Goal: Task Accomplishment & Management: Complete application form

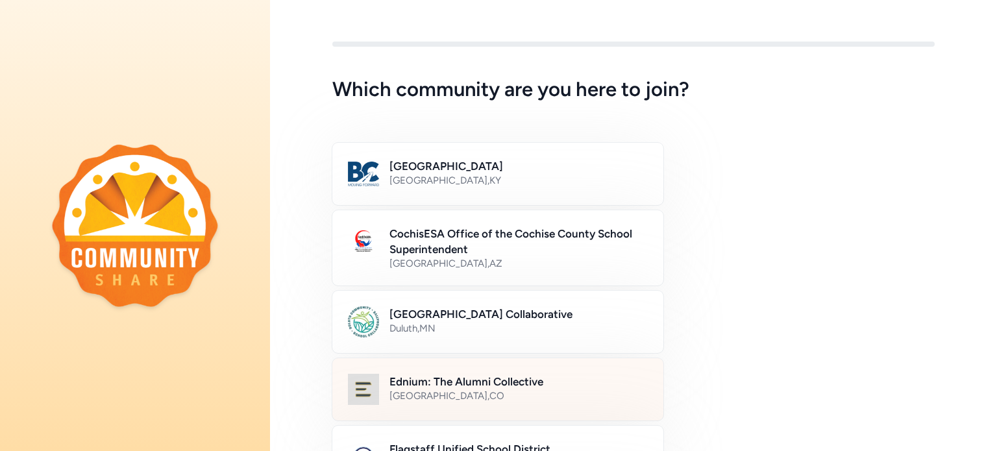
click at [523, 403] on div "Ednium: The Alumni Collective [GEOGRAPHIC_DATA] , [GEOGRAPHIC_DATA]" at bounding box center [518, 389] width 258 height 31
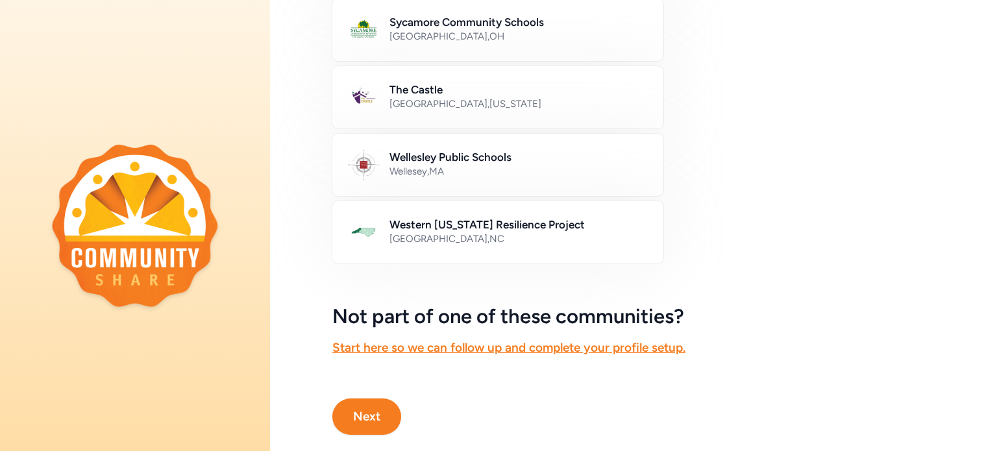
scroll to position [796, 0]
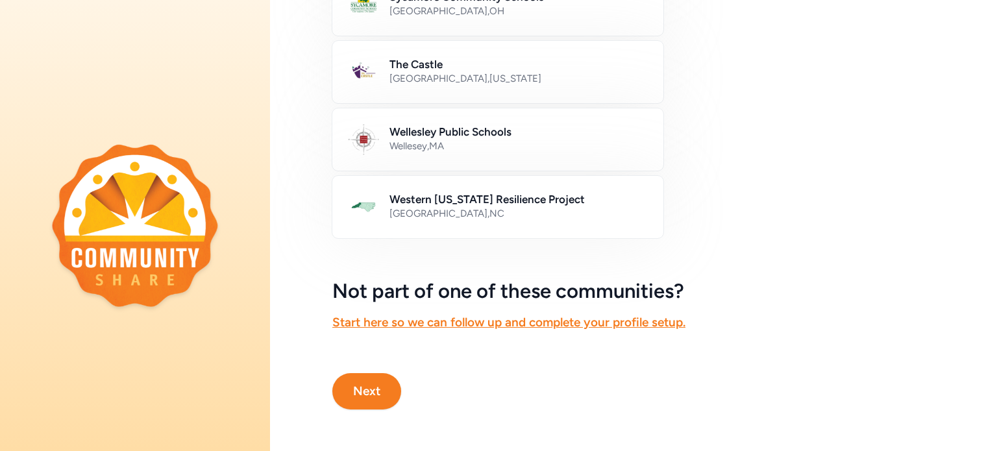
click at [362, 382] on button "Next" at bounding box center [366, 391] width 69 height 36
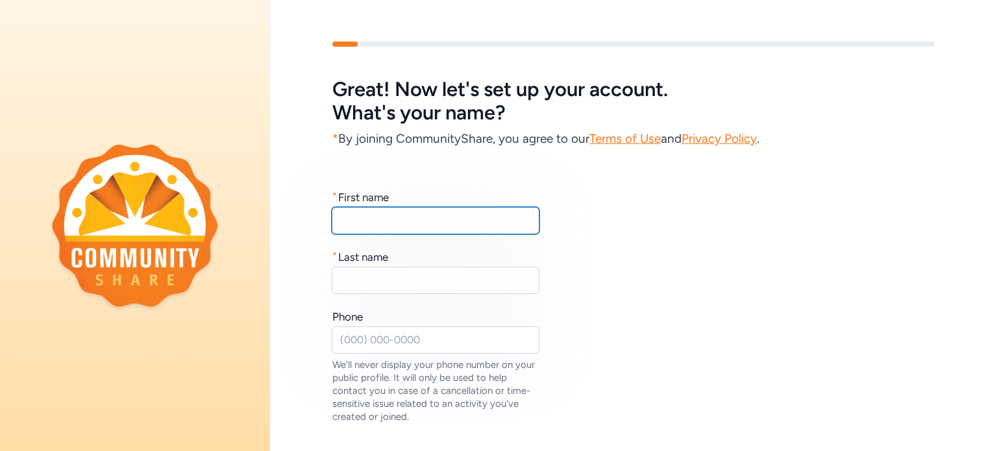
click at [360, 214] on input "text" at bounding box center [436, 220] width 208 height 27
click at [360, 214] on input "E" at bounding box center [436, 220] width 208 height 27
type input "[PERSON_NAME]"
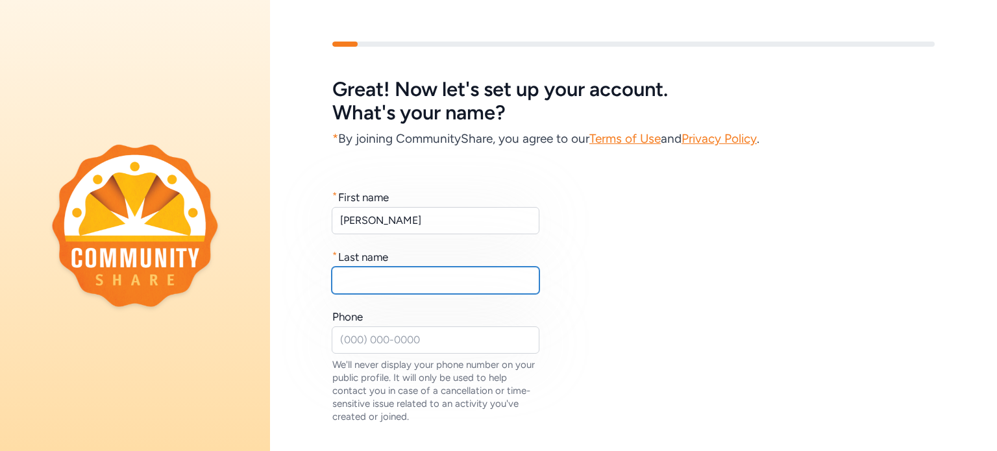
click at [345, 283] on input "text" at bounding box center [436, 280] width 208 height 27
type input "[PERSON_NAME]"
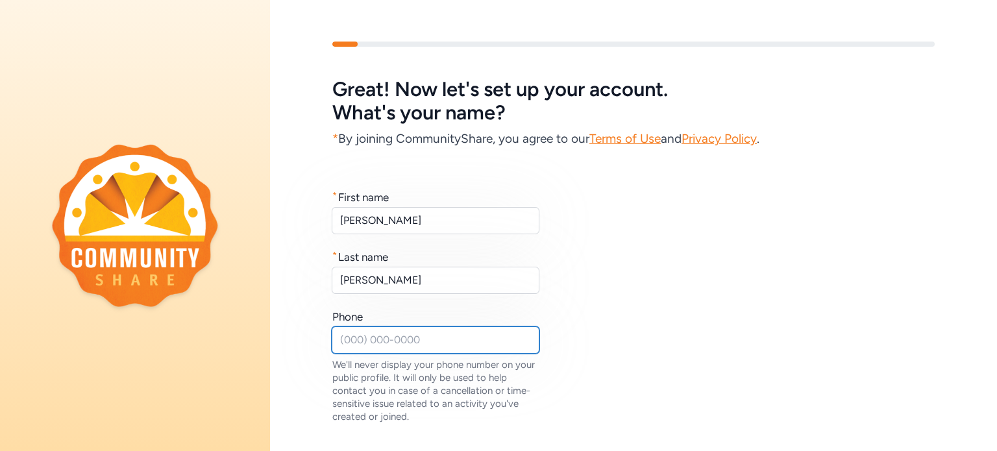
click at [347, 342] on input "text" at bounding box center [436, 339] width 208 height 27
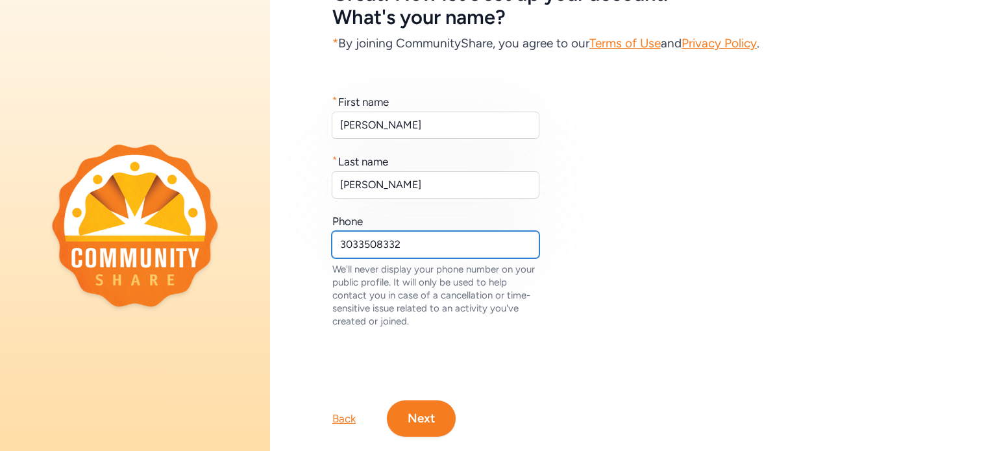
scroll to position [132, 0]
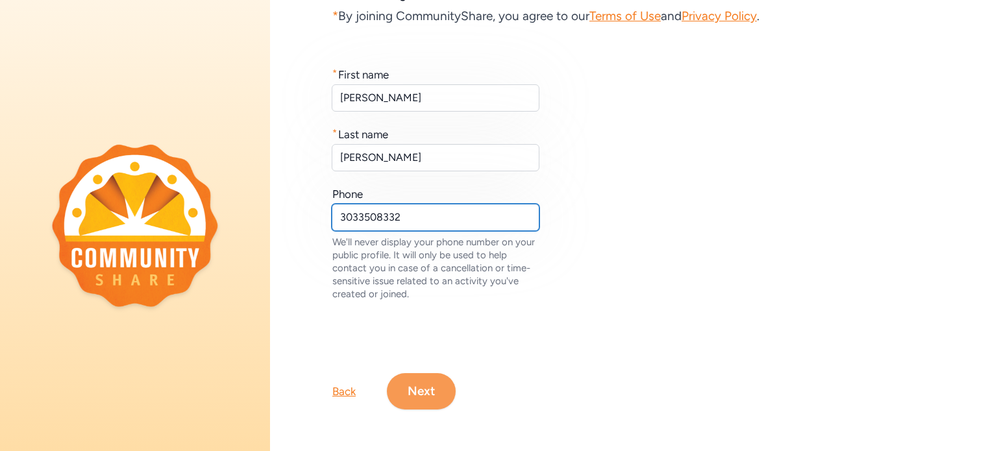
type input "3033508332"
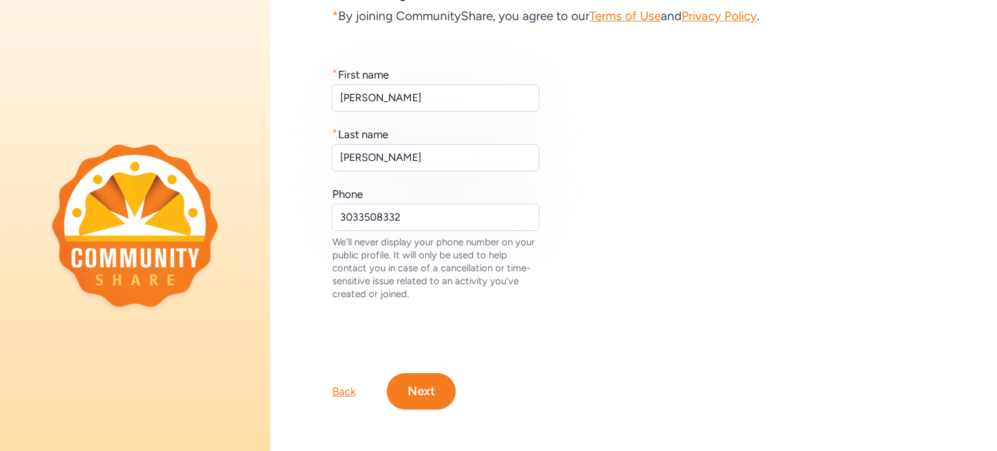
click at [426, 384] on button "Next" at bounding box center [421, 391] width 69 height 36
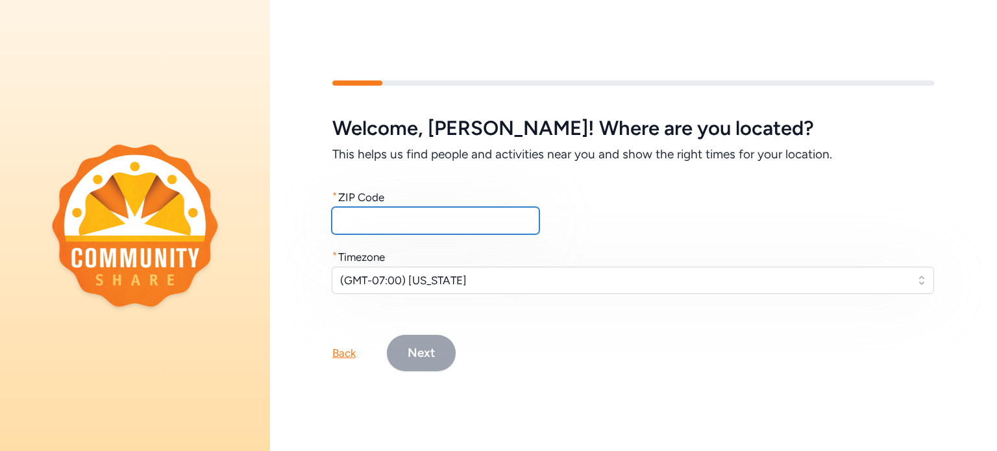
click at [375, 216] on input "text" at bounding box center [436, 220] width 208 height 27
type input "80239"
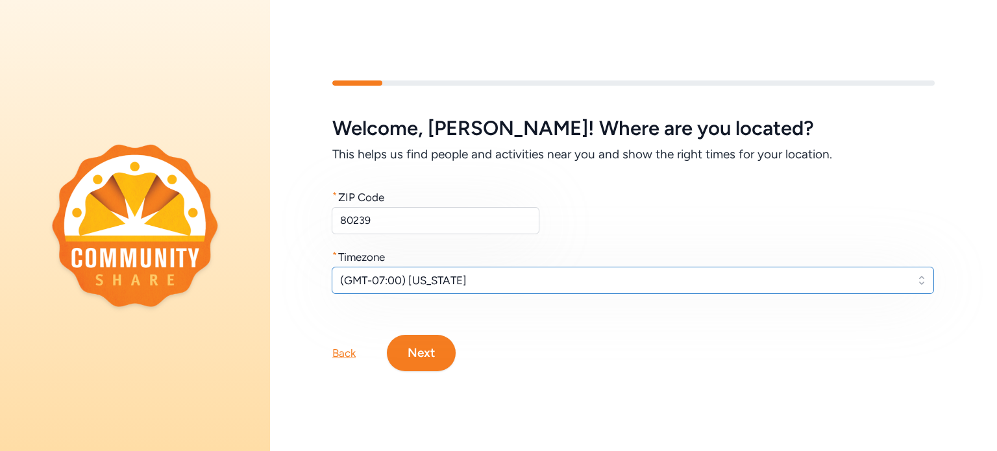
click at [454, 274] on span "(GMT-07:00) [US_STATE]" at bounding box center [623, 281] width 567 height 16
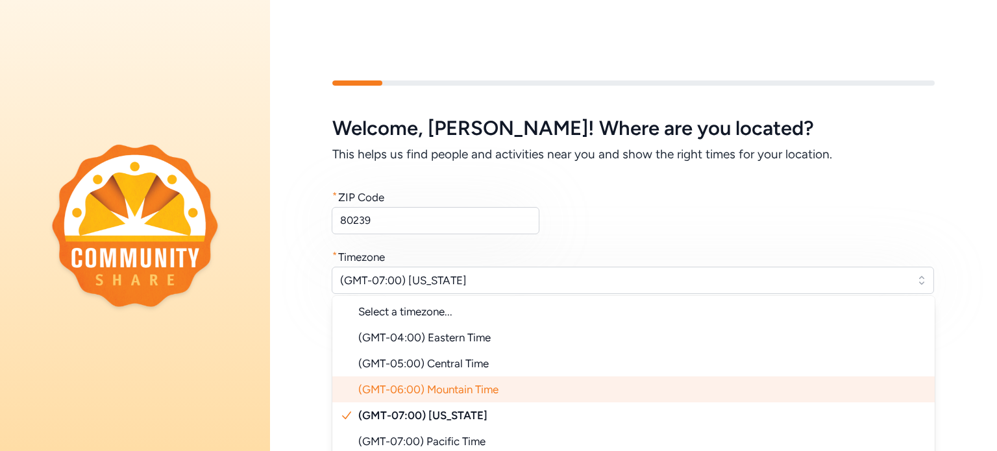
click at [423, 390] on span "(GMT-06:00) Mountain Time" at bounding box center [428, 389] width 140 height 13
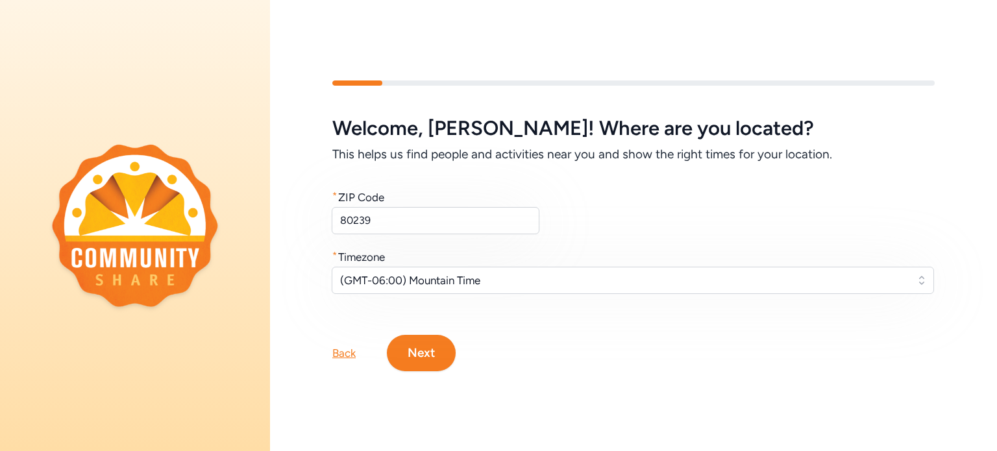
click at [420, 348] on button "Next" at bounding box center [421, 353] width 69 height 36
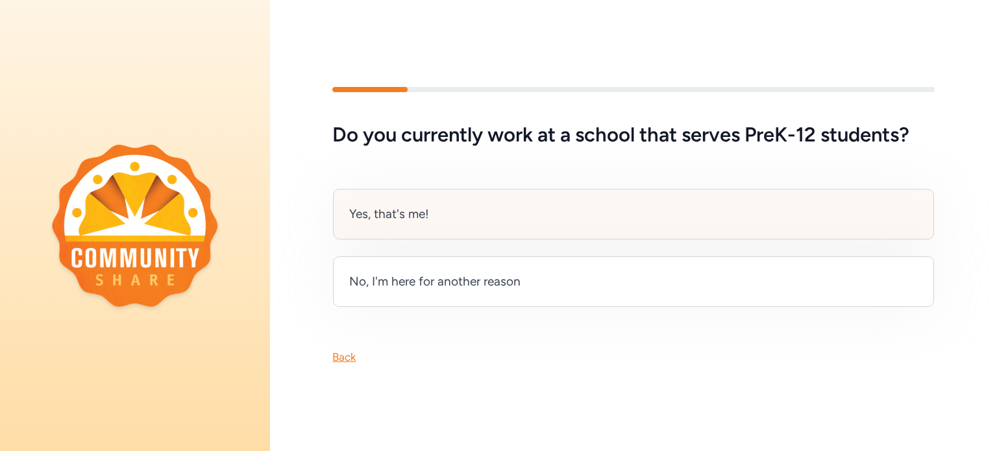
click at [372, 205] on div "Yes, that's me!" at bounding box center [389, 214] width 80 height 18
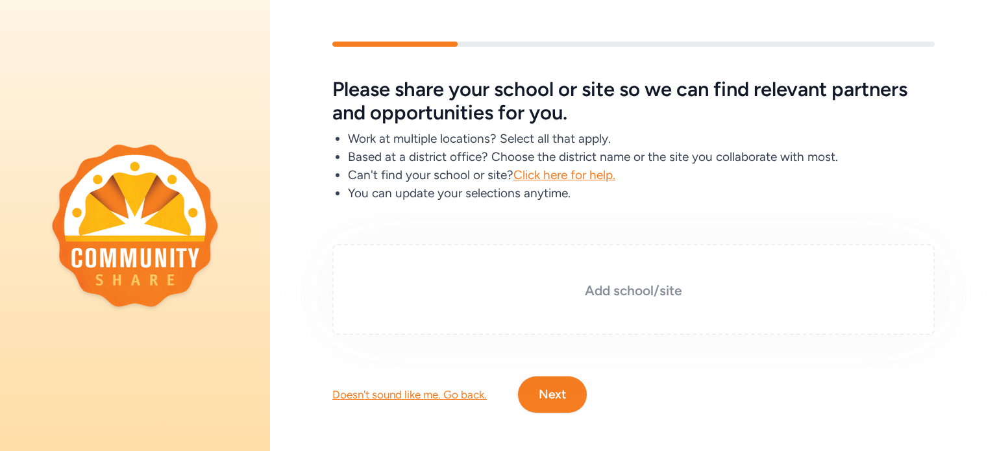
click at [607, 286] on h3 "Add school/site" at bounding box center [633, 291] width 537 height 18
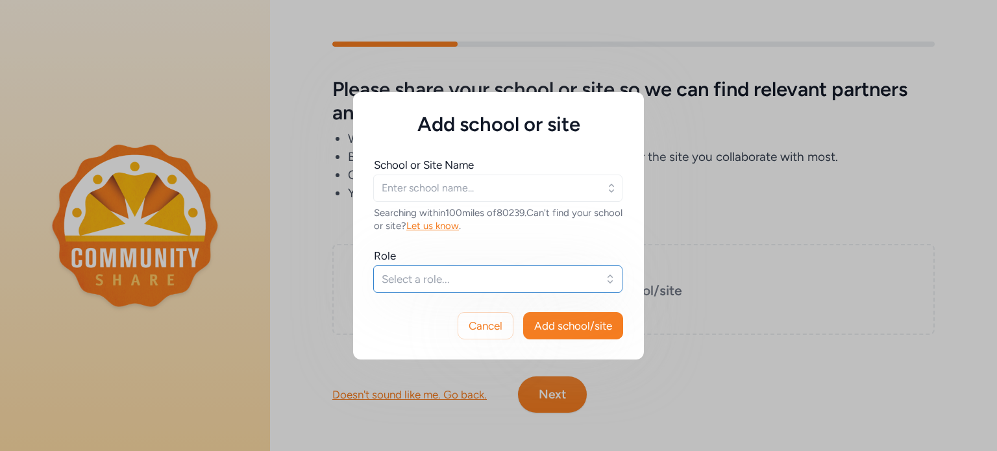
click at [470, 280] on span "Select a role..." at bounding box center [489, 279] width 214 height 16
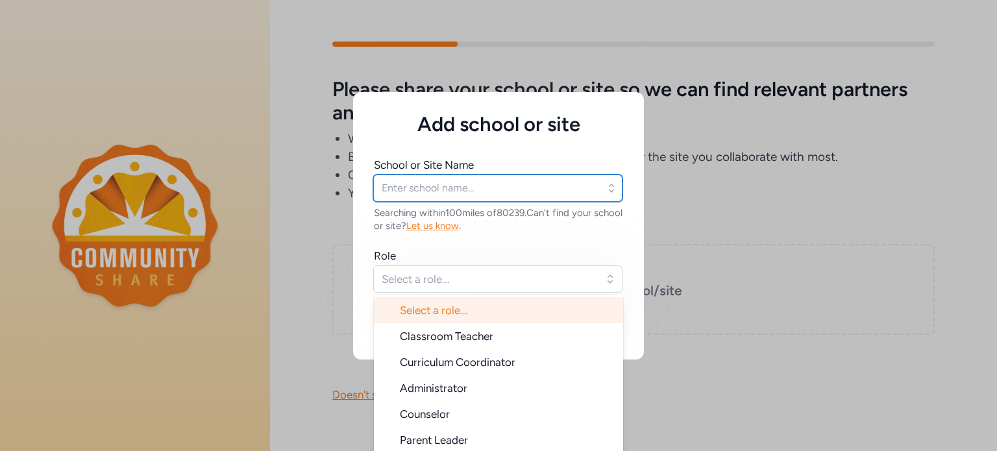
click at [396, 190] on input "text" at bounding box center [497, 188] width 249 height 27
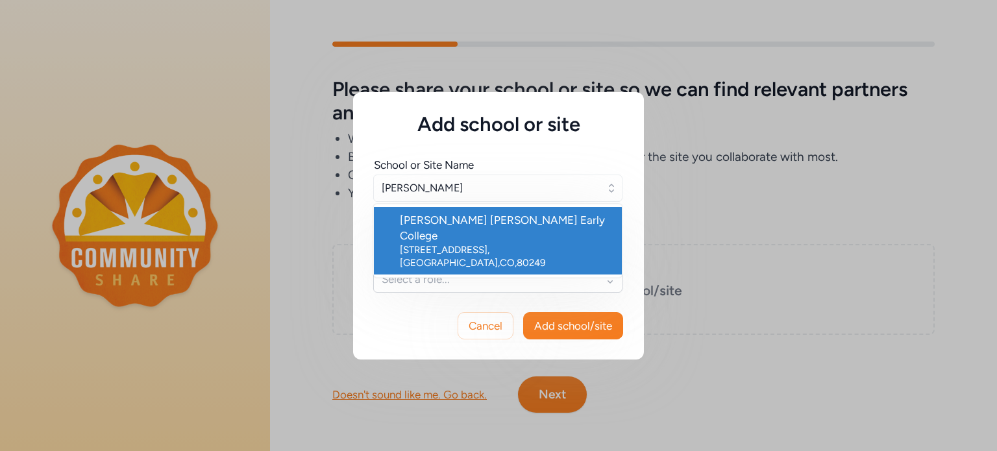
click at [426, 243] on div "[STREET_ADDRESS]" at bounding box center [506, 256] width 212 height 26
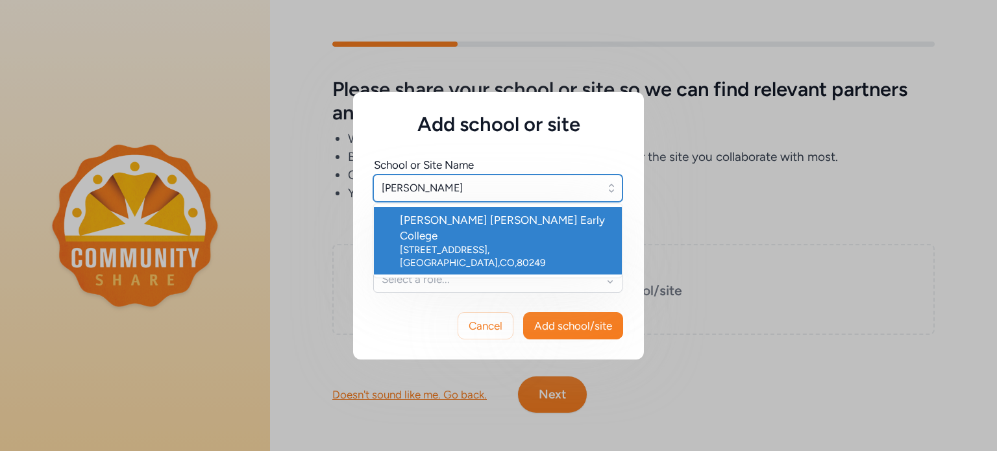
type input "[PERSON_NAME] [PERSON_NAME] Early College"
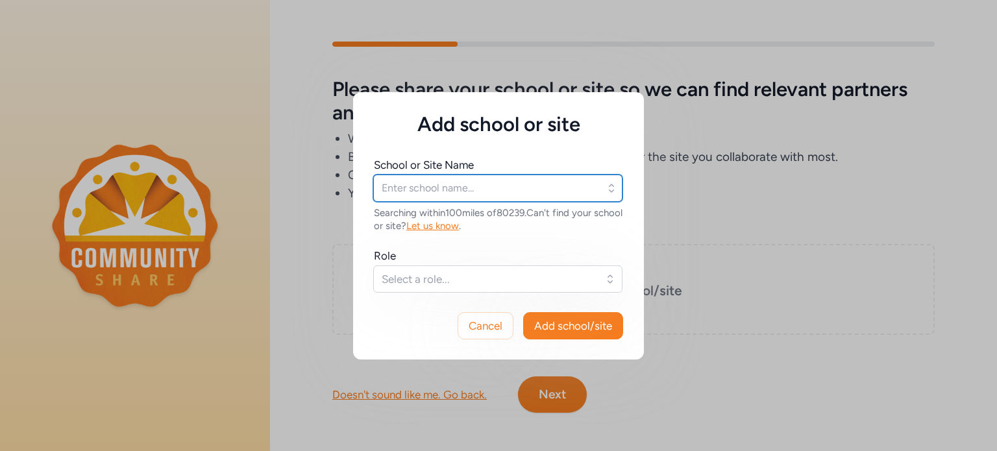
type input "[PERSON_NAME] [PERSON_NAME] Early College"
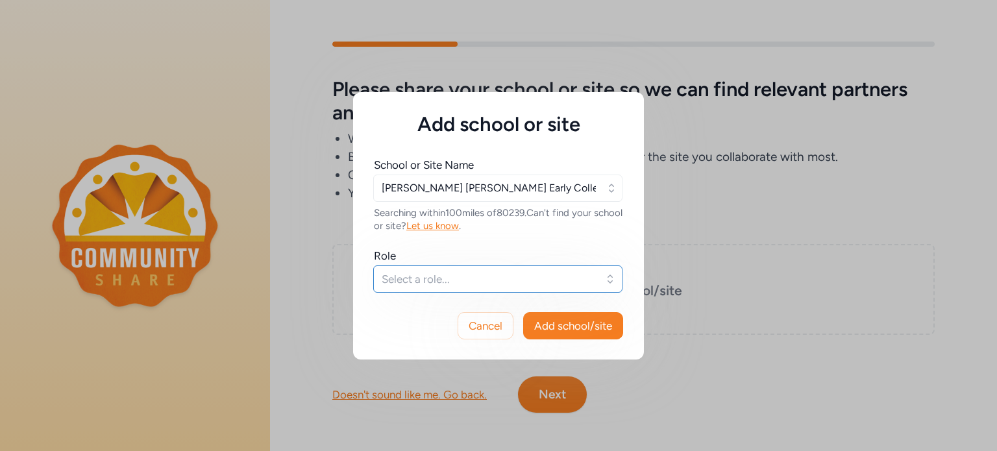
click at [417, 277] on span "Select a role..." at bounding box center [489, 279] width 214 height 16
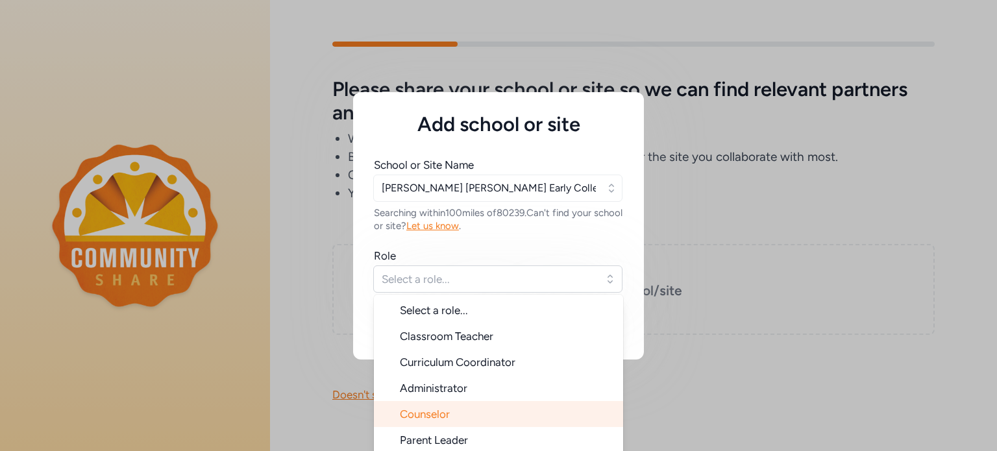
click at [419, 409] on span "Counselor" at bounding box center [425, 414] width 50 height 13
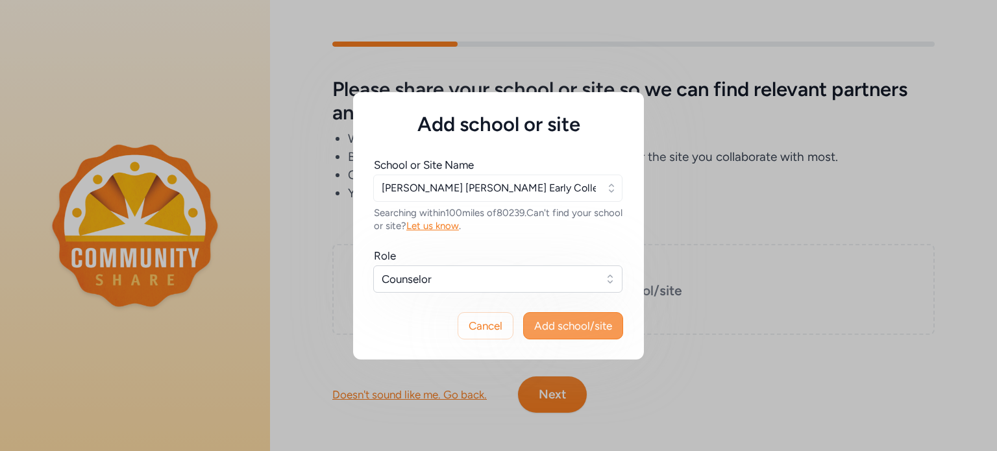
click at [558, 326] on span "Add school/site" at bounding box center [573, 326] width 78 height 16
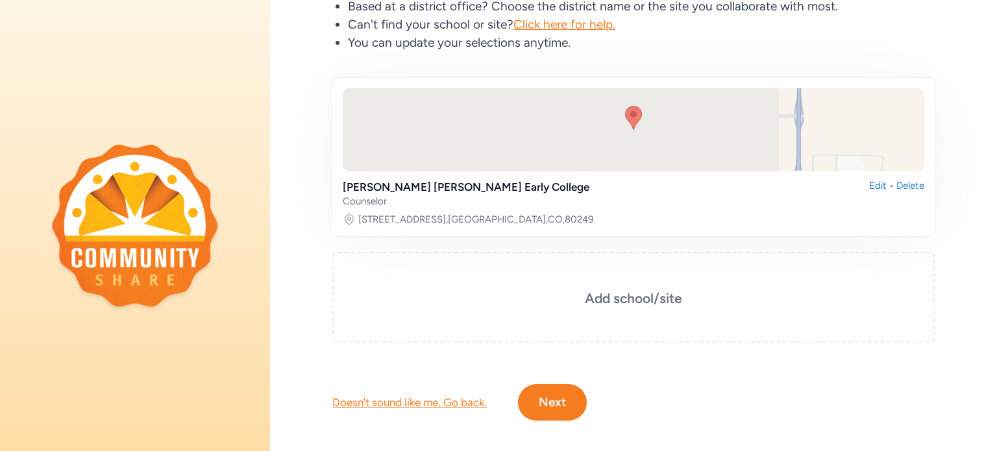
scroll to position [152, 0]
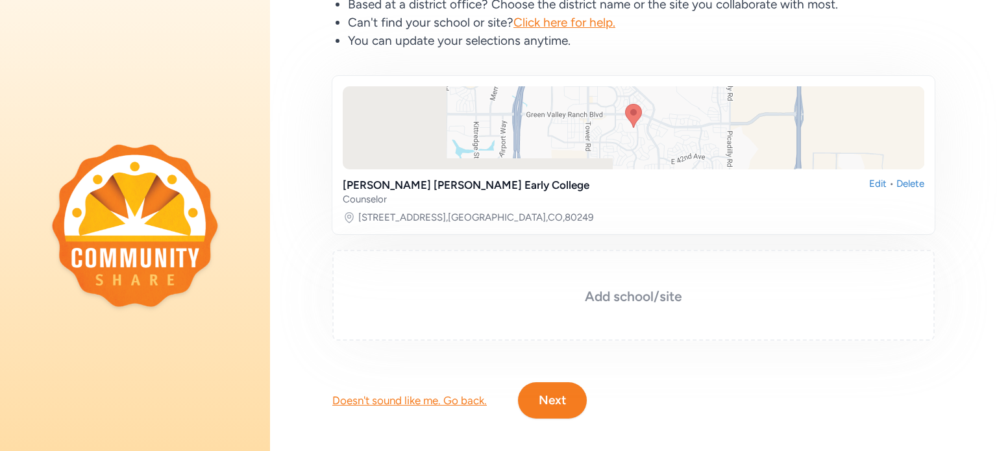
click at [611, 300] on h3 "Add school/site" at bounding box center [633, 296] width 537 height 18
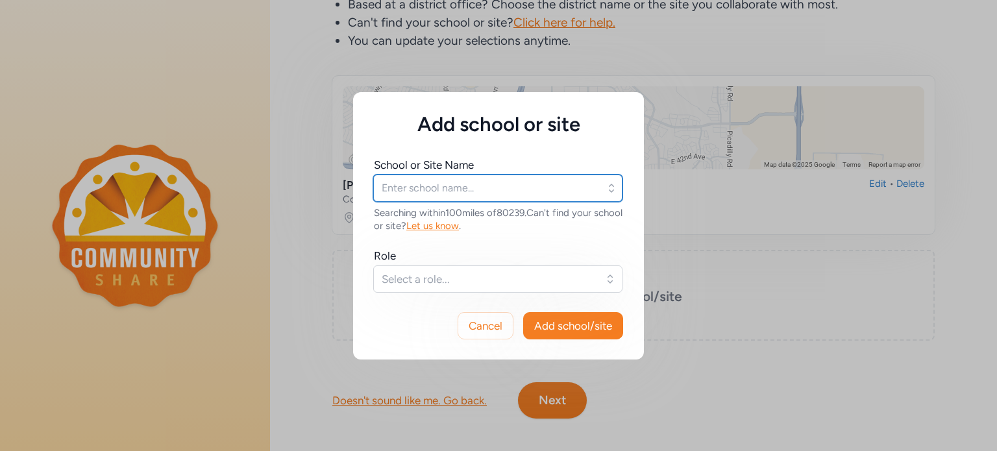
click at [467, 193] on input "text" at bounding box center [497, 188] width 249 height 27
click at [420, 189] on input "Denver scholarship Foundation" at bounding box center [497, 188] width 249 height 27
type input "Denver Scholarship Foundation"
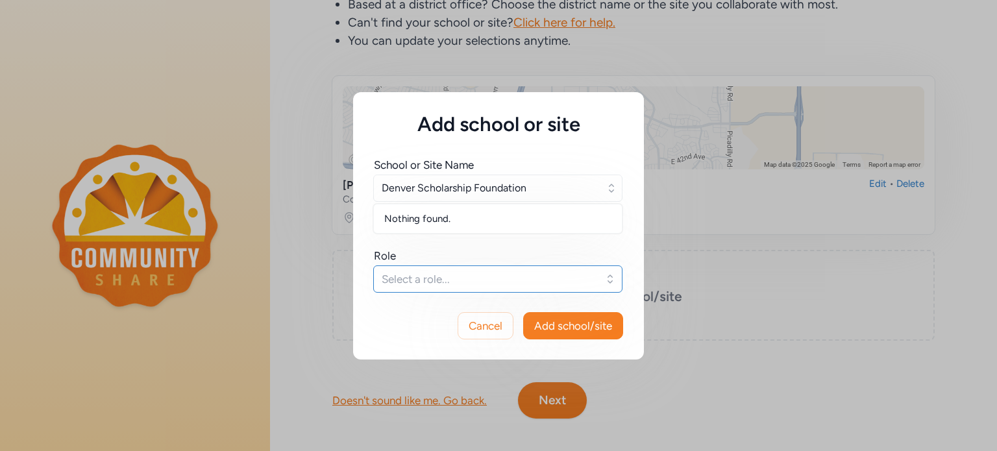
click at [434, 280] on span "Select a role..." at bounding box center [489, 279] width 214 height 16
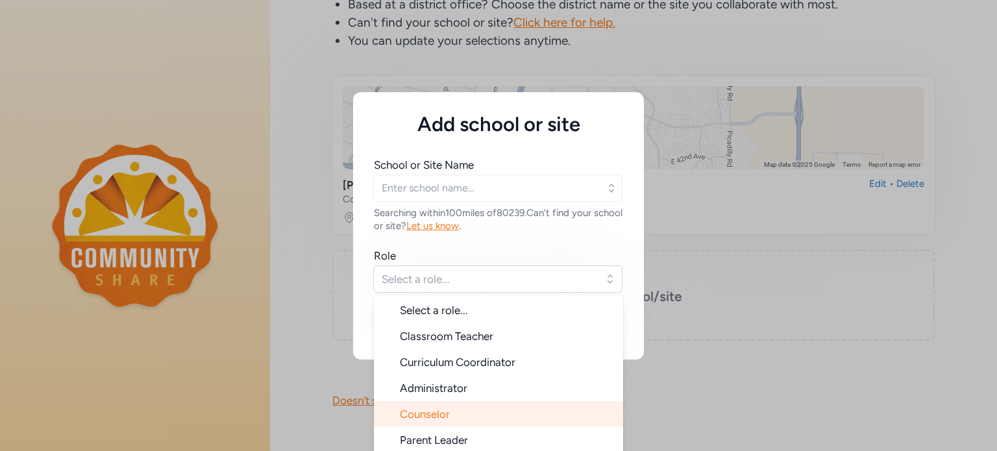
click at [414, 412] on span "Counselor" at bounding box center [425, 414] width 50 height 13
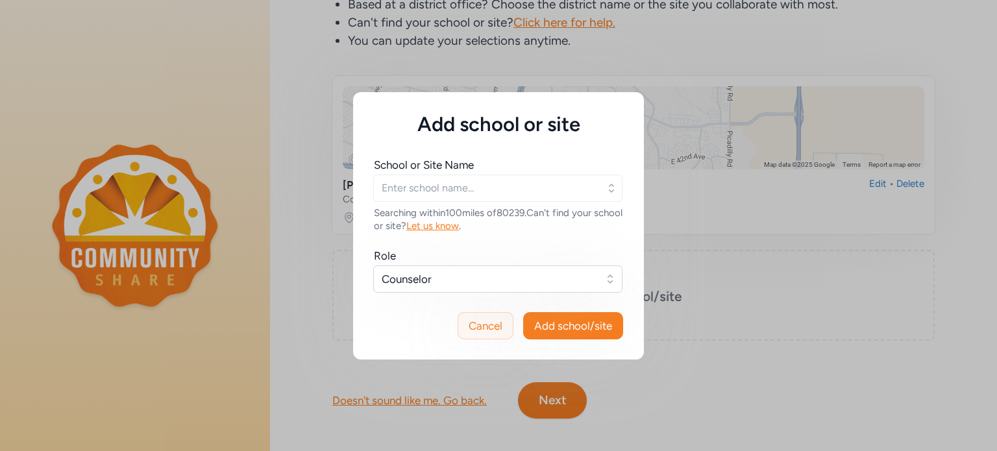
click at [472, 326] on span "Cancel" at bounding box center [486, 326] width 34 height 16
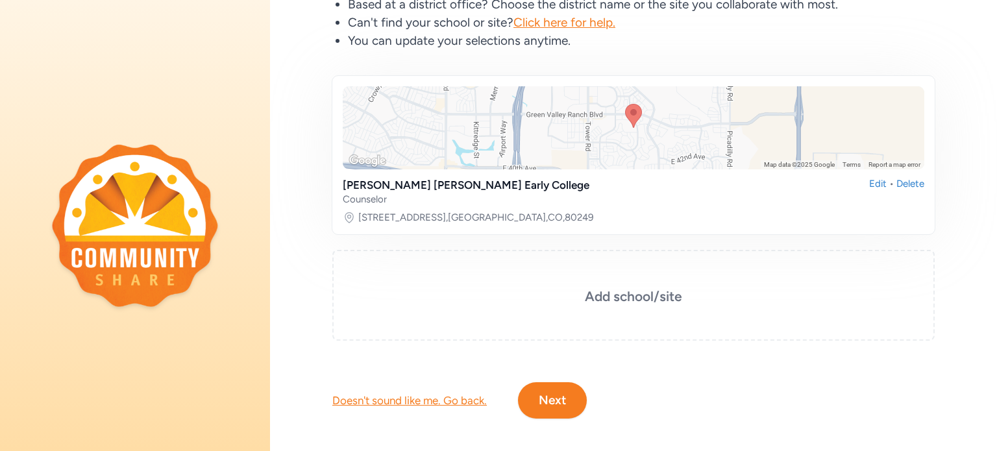
click at [545, 413] on button "Next" at bounding box center [552, 400] width 69 height 36
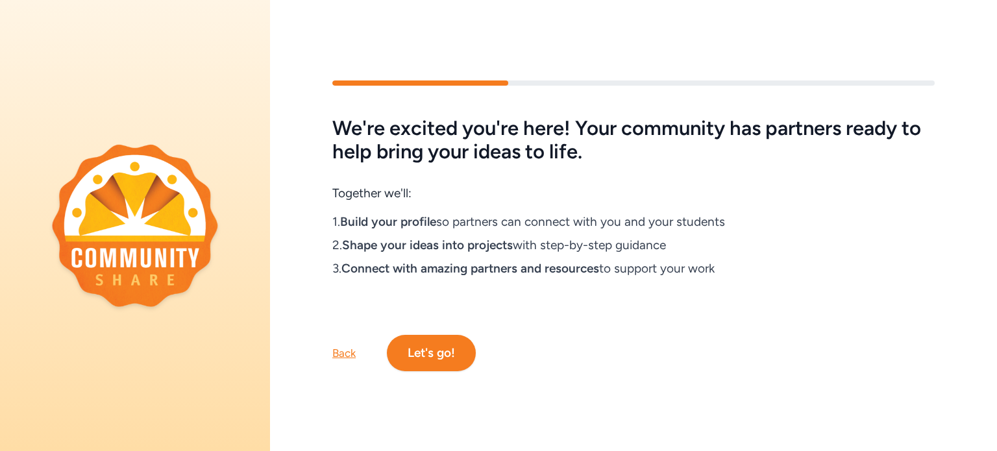
click at [413, 355] on button "Let's go!" at bounding box center [431, 353] width 89 height 36
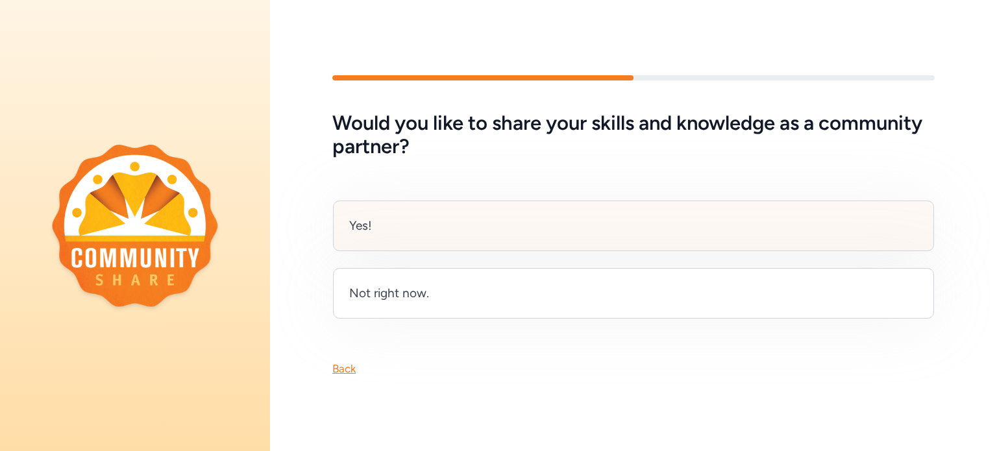
click at [388, 237] on div "Yes!" at bounding box center [633, 226] width 601 height 51
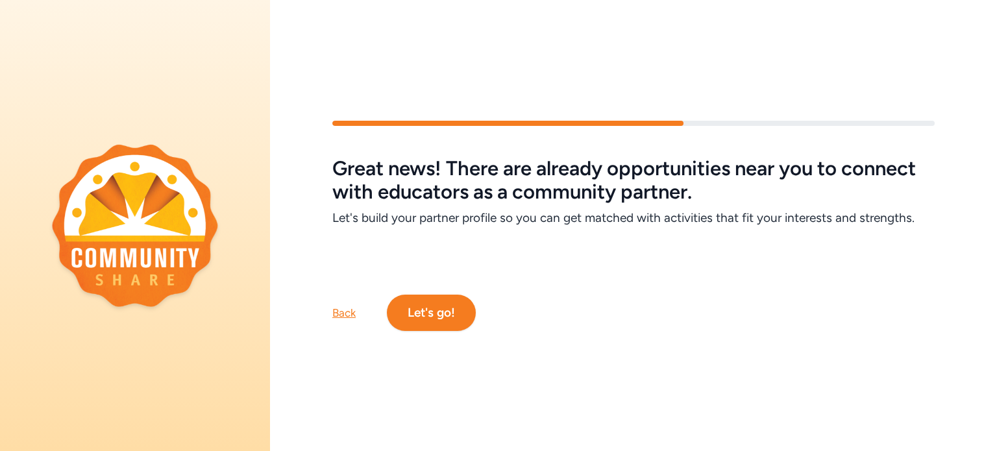
click at [415, 303] on button "Let's go!" at bounding box center [431, 313] width 89 height 36
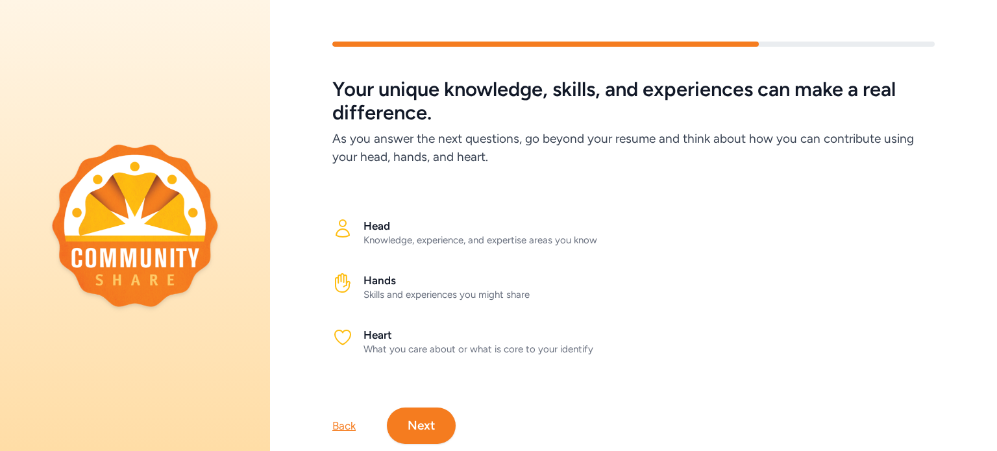
click at [423, 425] on button "Next" at bounding box center [421, 426] width 69 height 36
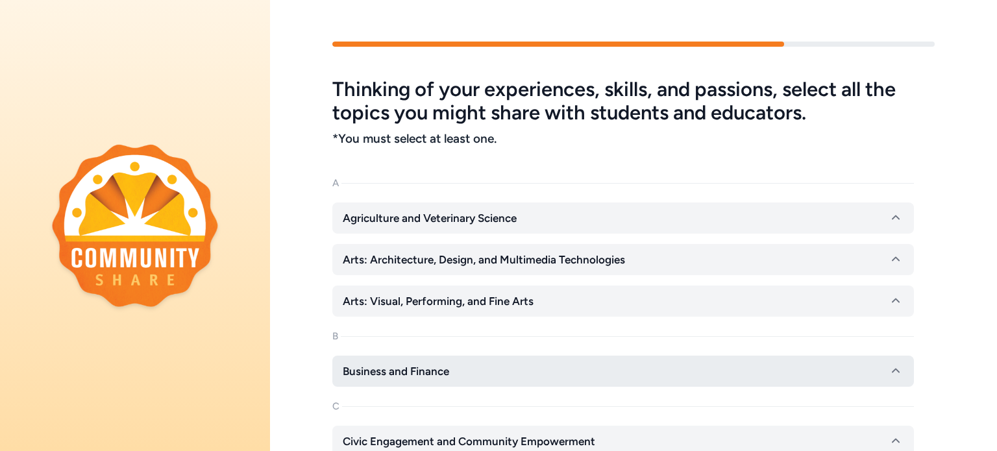
click at [450, 360] on button "Business and Finance" at bounding box center [622, 371] width 581 height 31
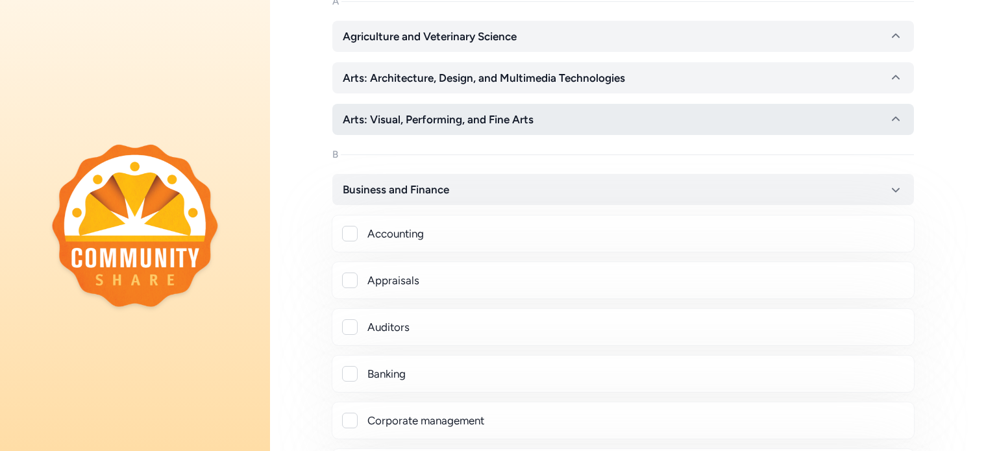
scroll to position [183, 0]
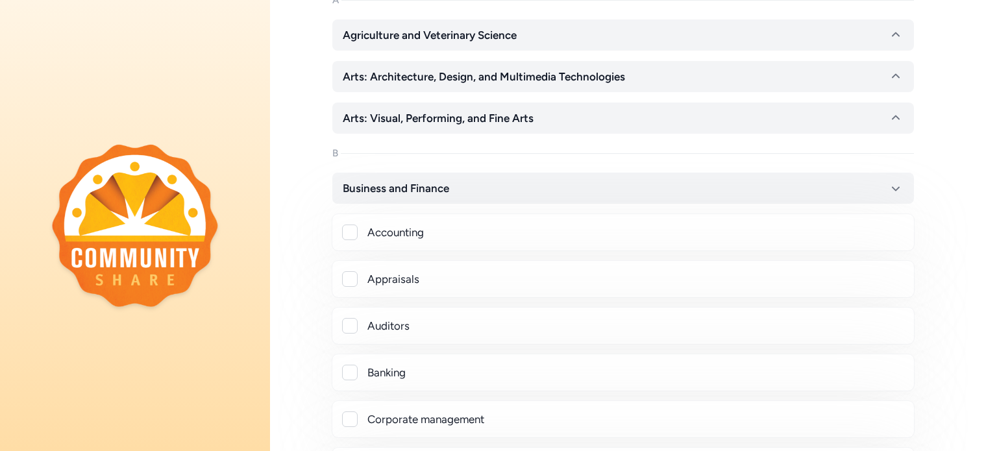
click at [347, 236] on div at bounding box center [350, 233] width 16 height 16
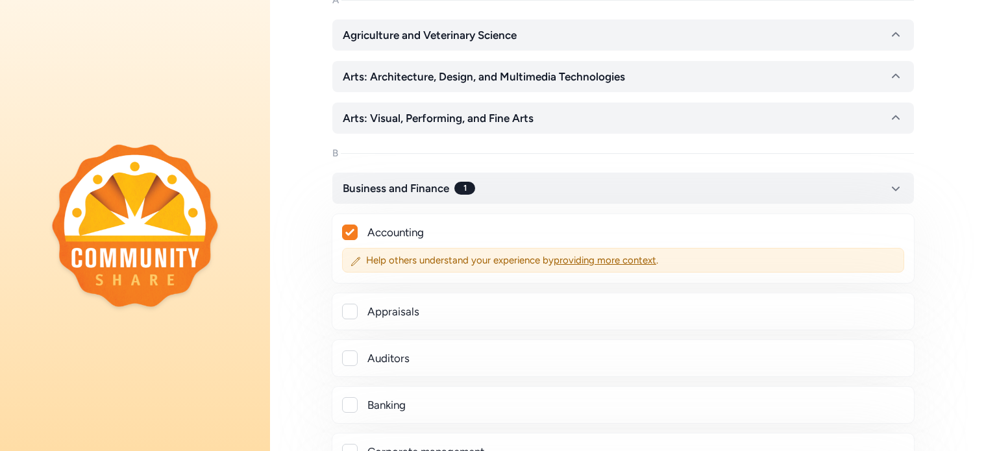
click at [347, 236] on icon at bounding box center [349, 232] width 9 height 8
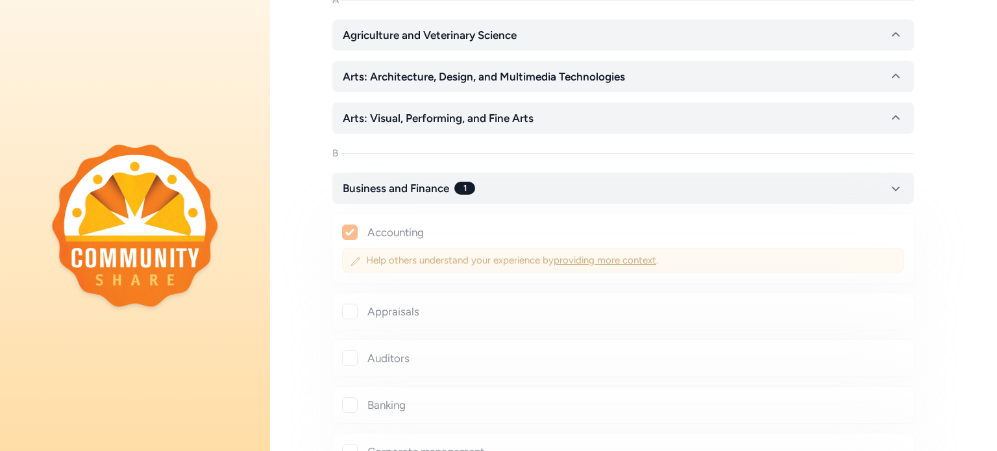
checkbox input "false"
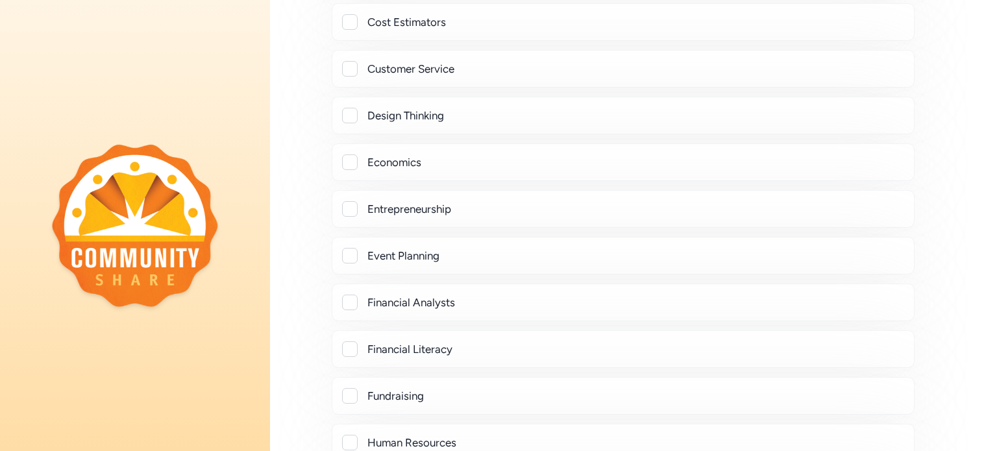
scroll to position [641, 0]
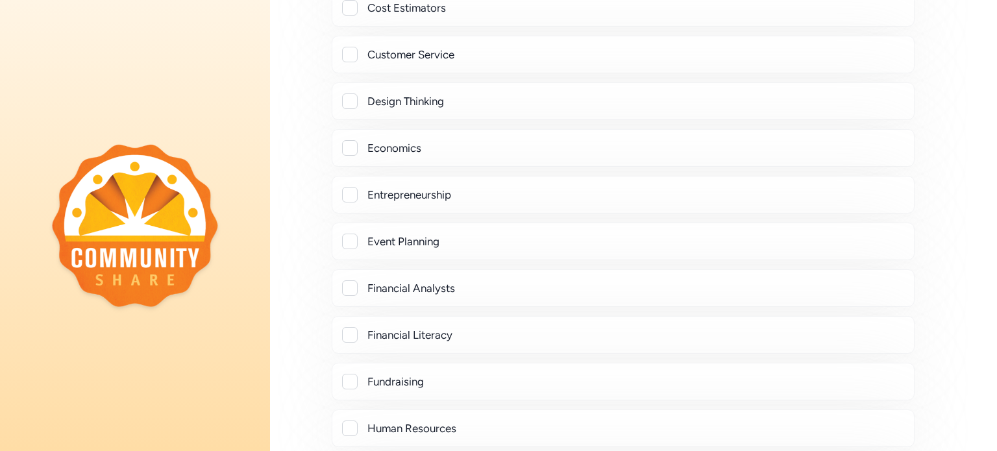
click at [345, 237] on div at bounding box center [350, 242] width 16 height 16
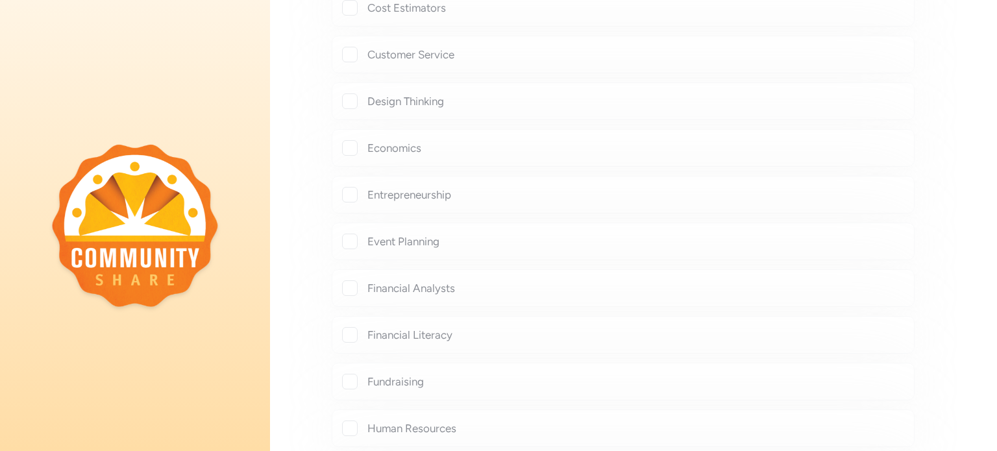
checkbox input "true"
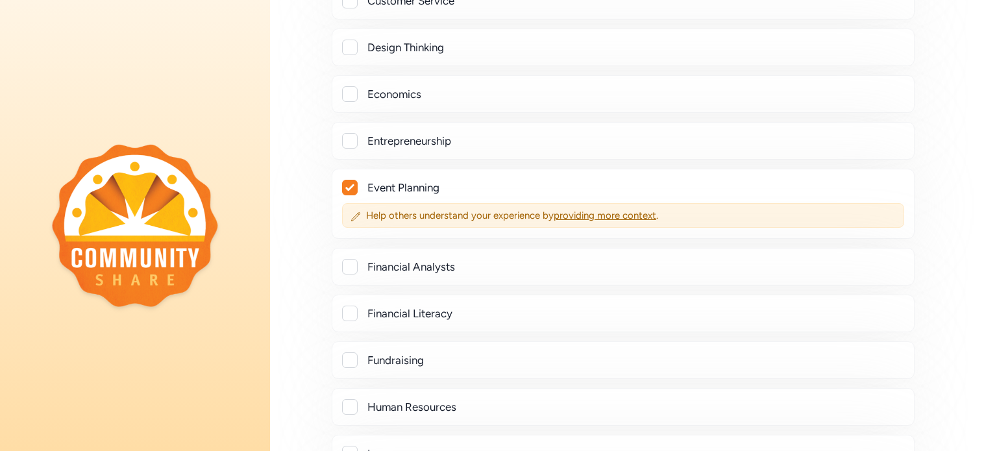
scroll to position [696, 0]
click at [345, 308] on div at bounding box center [350, 313] width 16 height 16
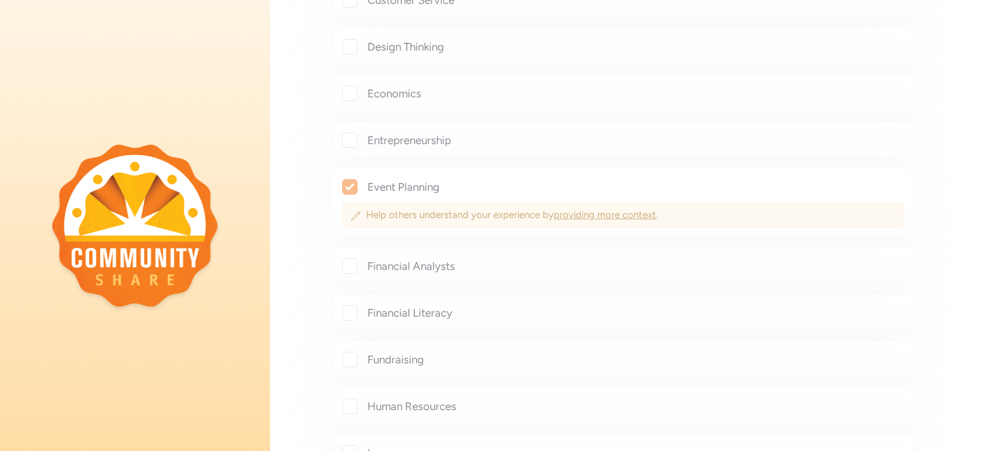
checkbox input "true"
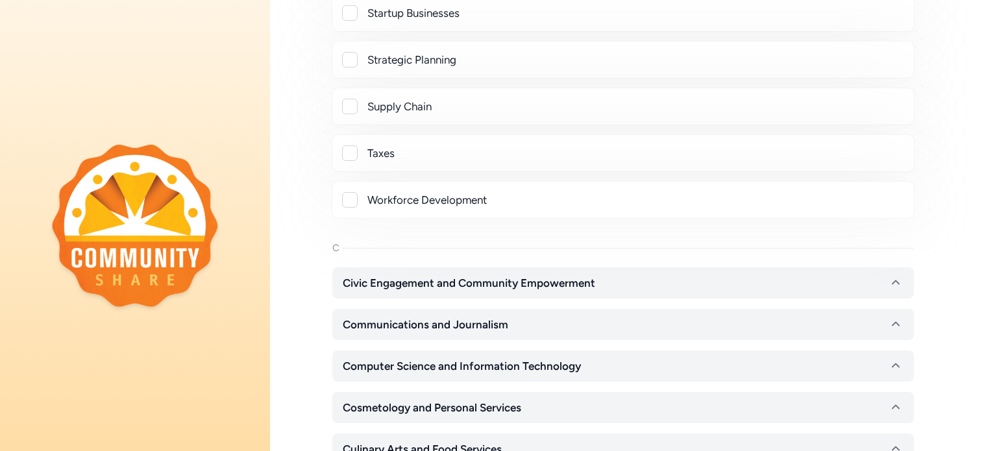
scroll to position [1637, 0]
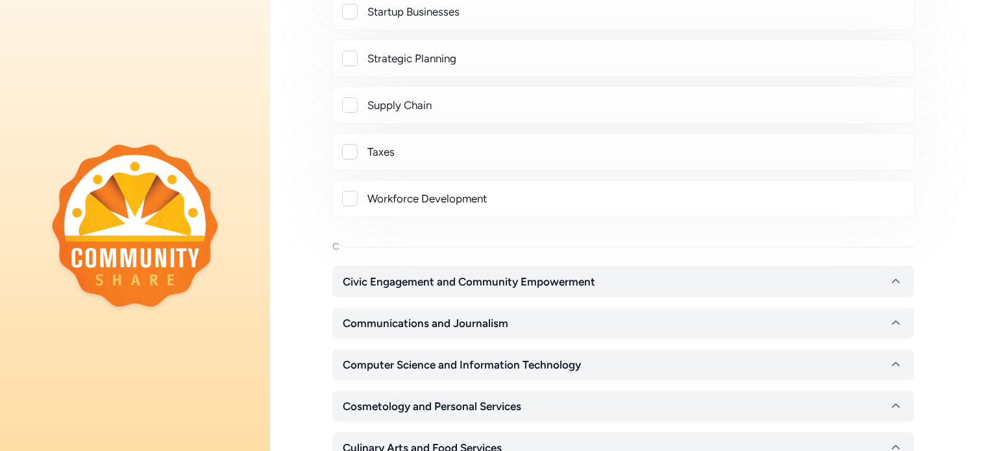
click at [352, 192] on div at bounding box center [350, 199] width 16 height 16
checkbox input "true"
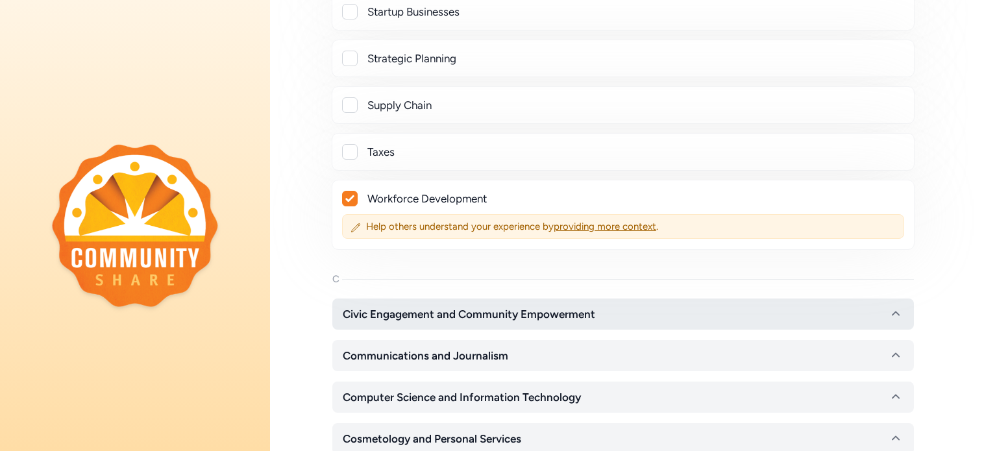
click at [382, 306] on span "Civic Engagement and Community Empowerment" at bounding box center [469, 314] width 252 height 16
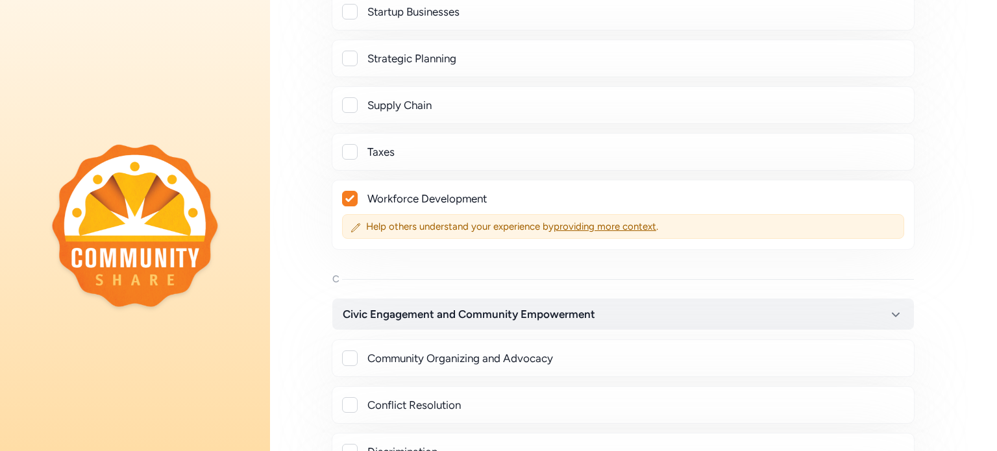
click at [347, 350] on div at bounding box center [350, 358] width 16 height 16
checkbox input "true"
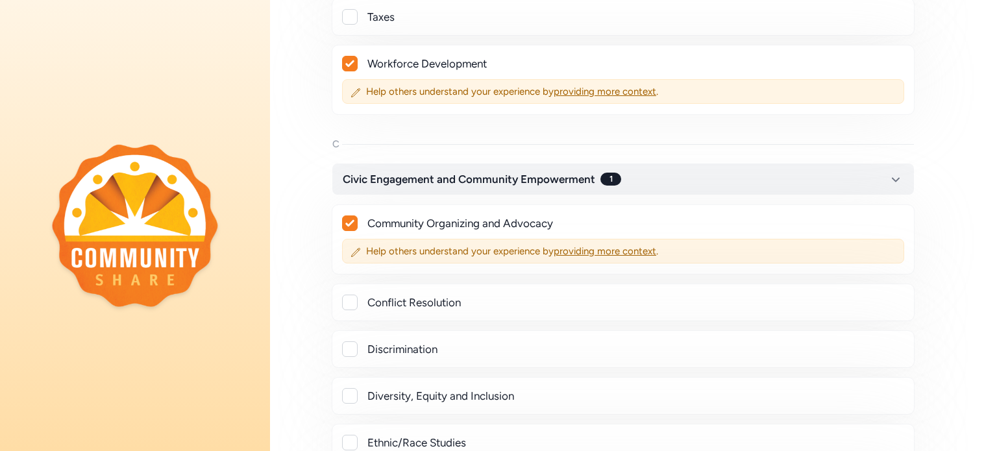
scroll to position [1791, 0]
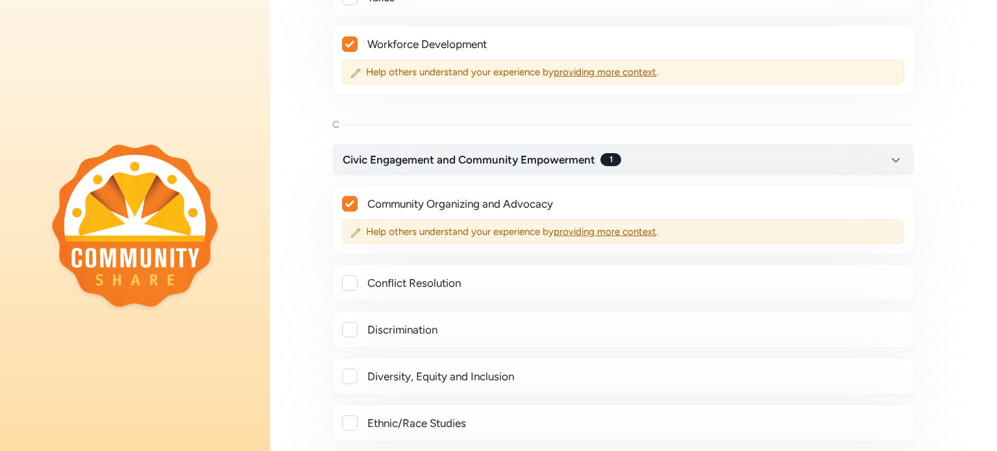
click at [351, 277] on div at bounding box center [350, 283] width 16 height 16
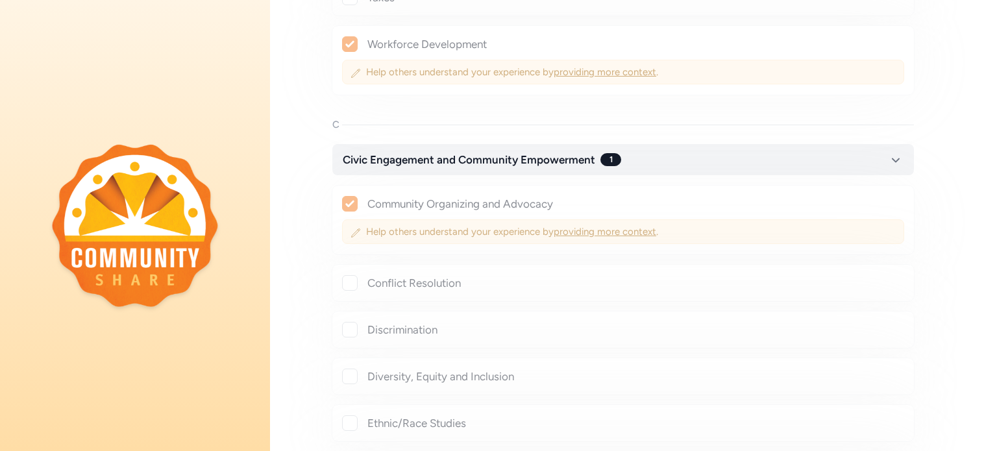
checkbox input "true"
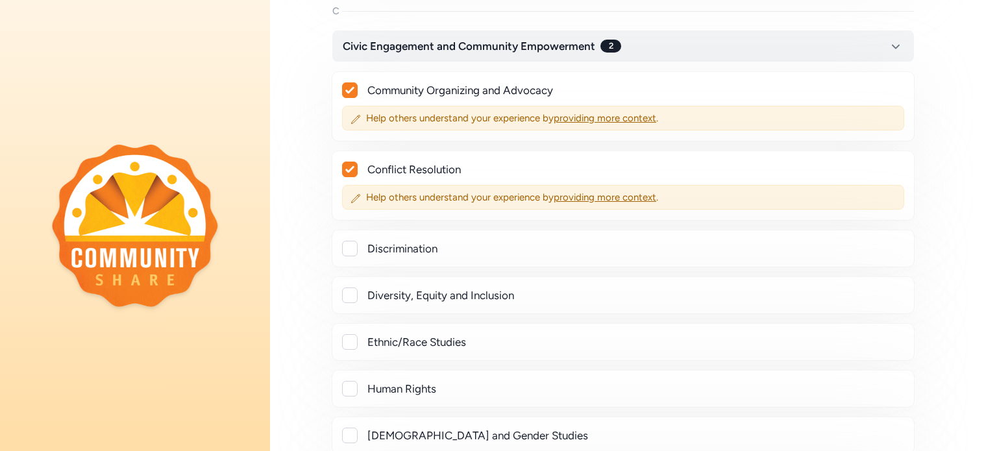
scroll to position [1908, 0]
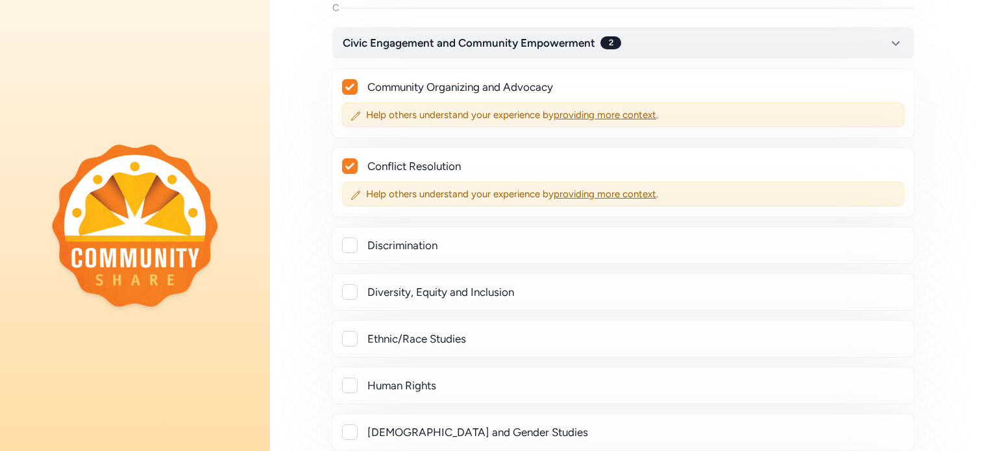
click at [350, 284] on div at bounding box center [350, 292] width 16 height 16
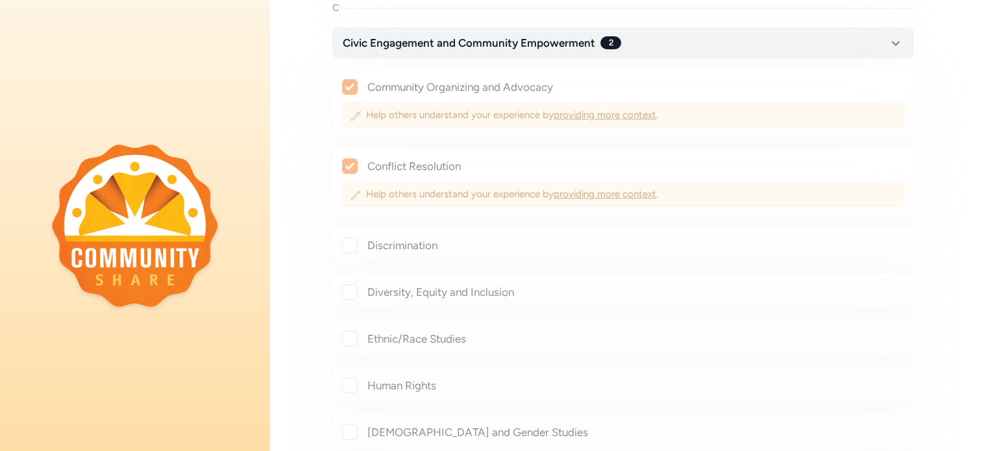
checkbox input "true"
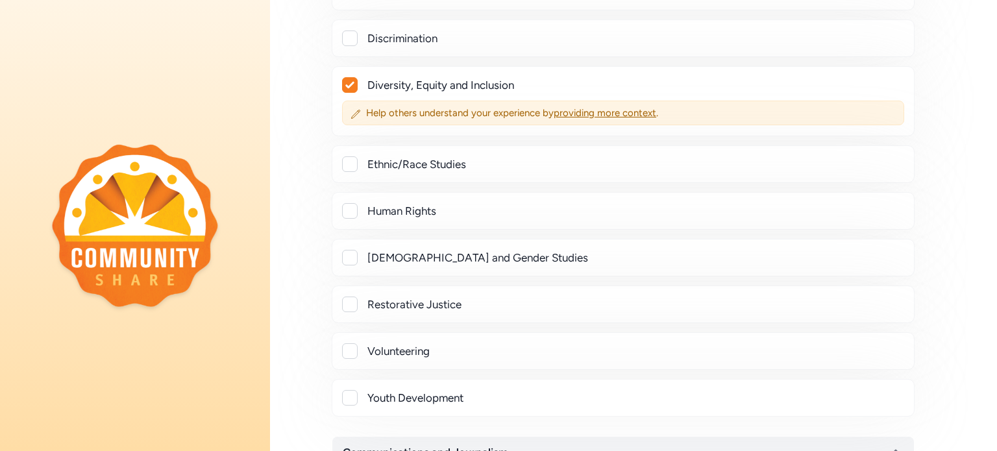
scroll to position [2121, 0]
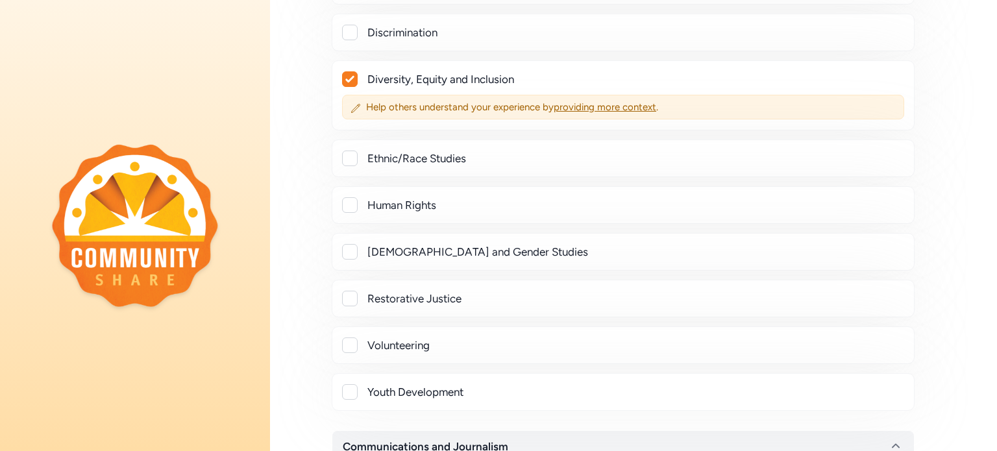
click at [347, 337] on div at bounding box center [350, 345] width 16 height 16
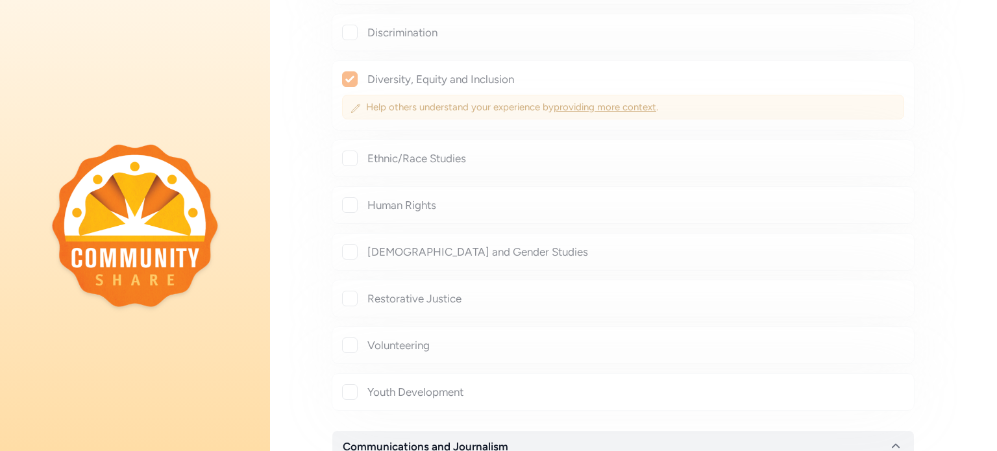
checkbox input "true"
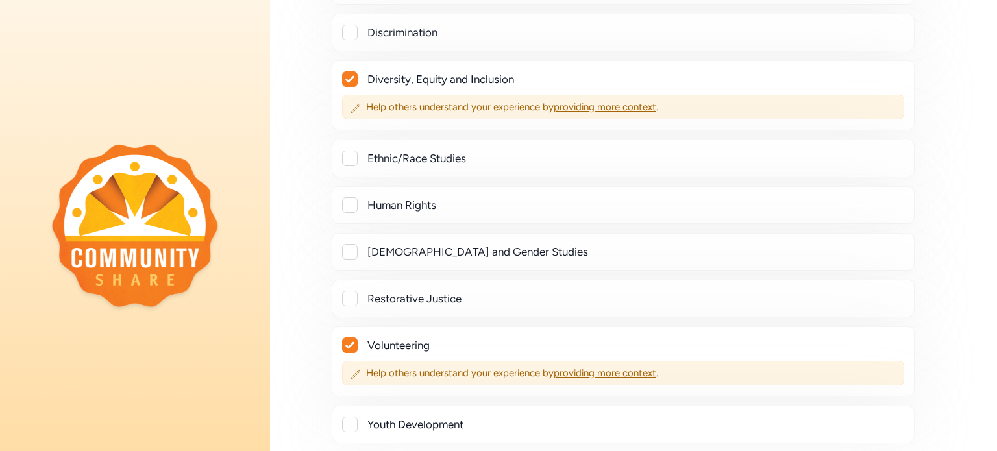
click at [352, 417] on div at bounding box center [350, 425] width 16 height 16
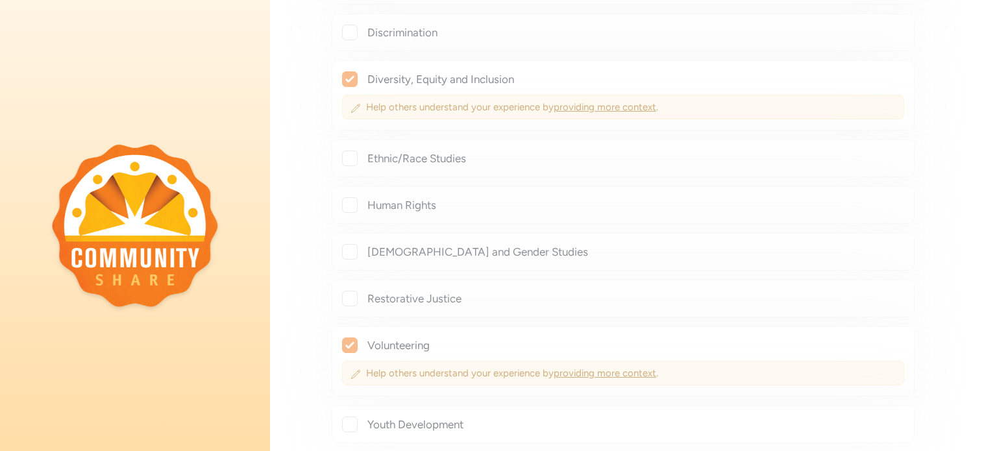
checkbox input "true"
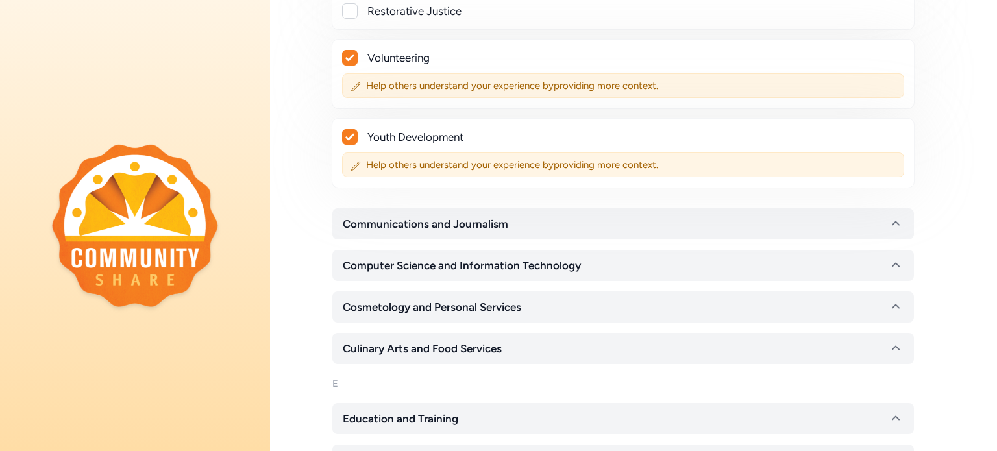
scroll to position [2409, 0]
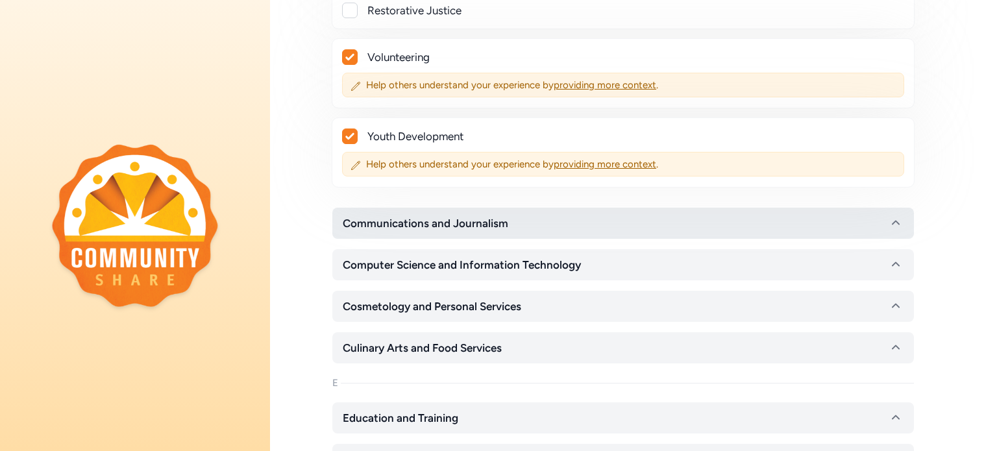
click at [382, 217] on span "Communications and Journalism" at bounding box center [425, 223] width 165 height 16
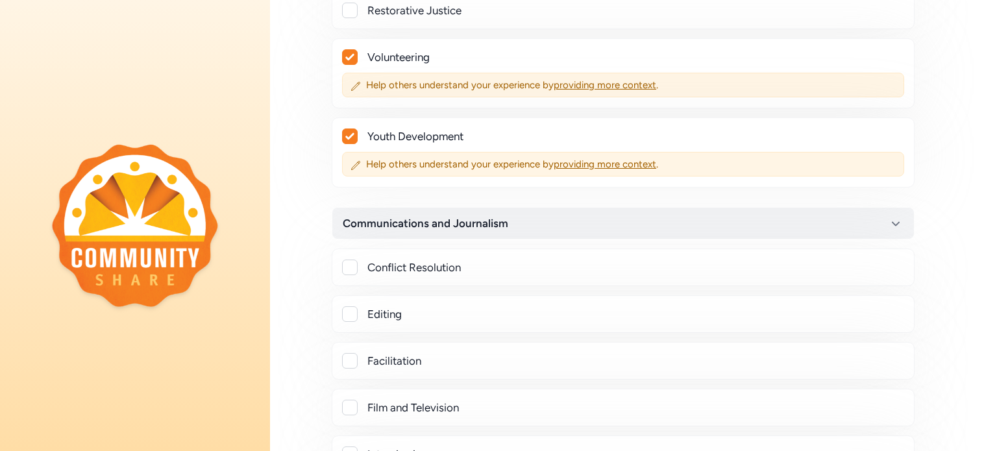
click at [348, 306] on div at bounding box center [350, 314] width 16 height 16
checkbox input "true"
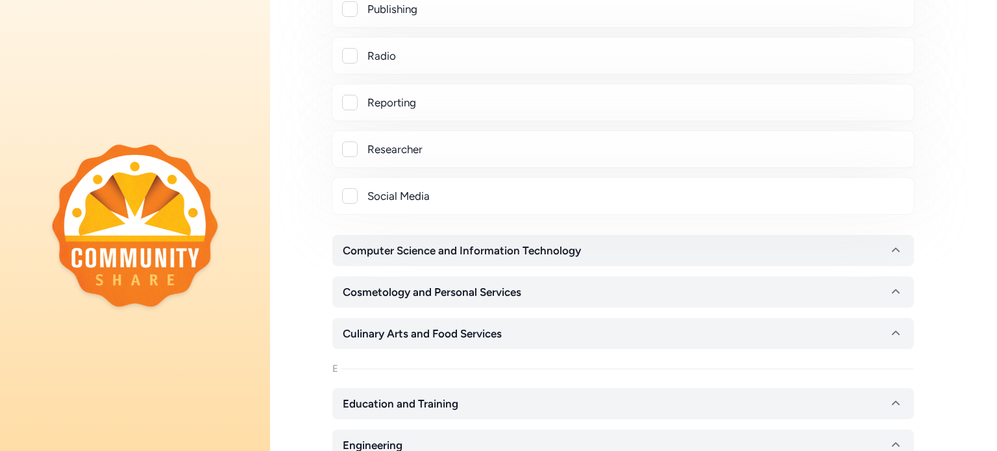
scroll to position [3167, 0]
click at [389, 243] on span "Computer Science and Information Technology" at bounding box center [462, 251] width 238 height 16
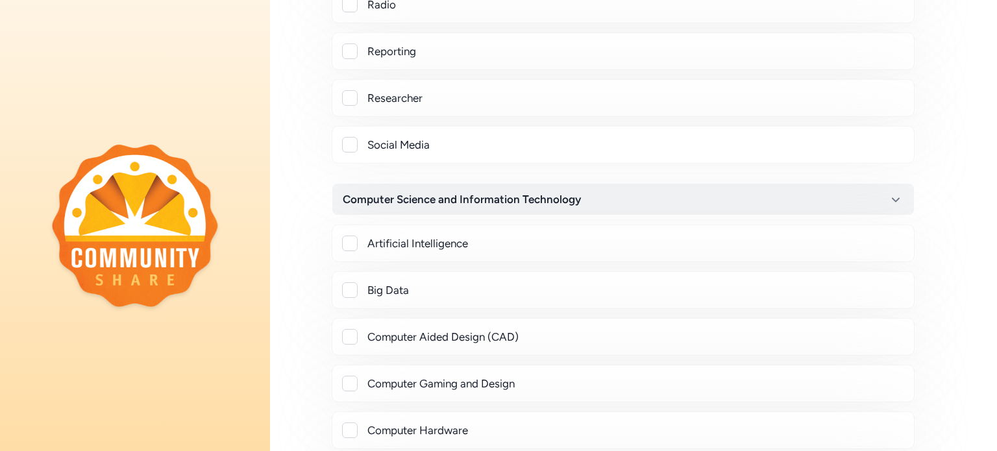
scroll to position [3221, 0]
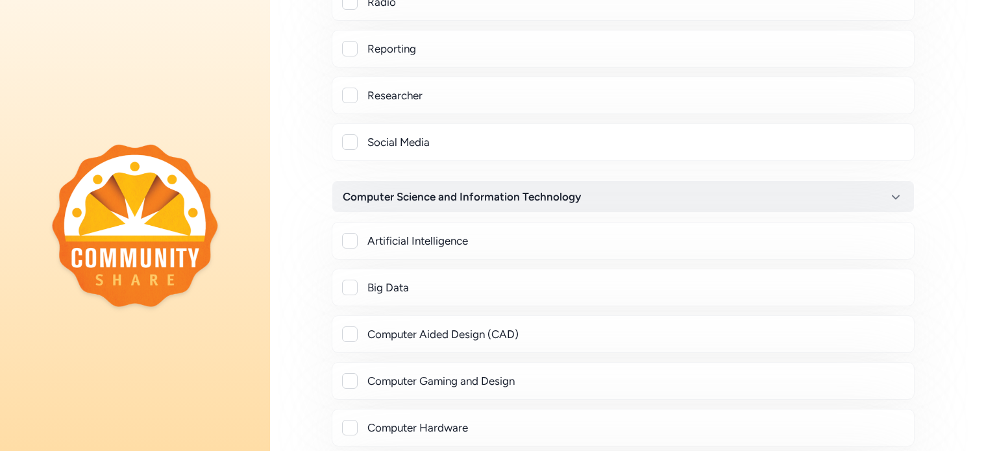
click at [352, 280] on div at bounding box center [350, 288] width 16 height 16
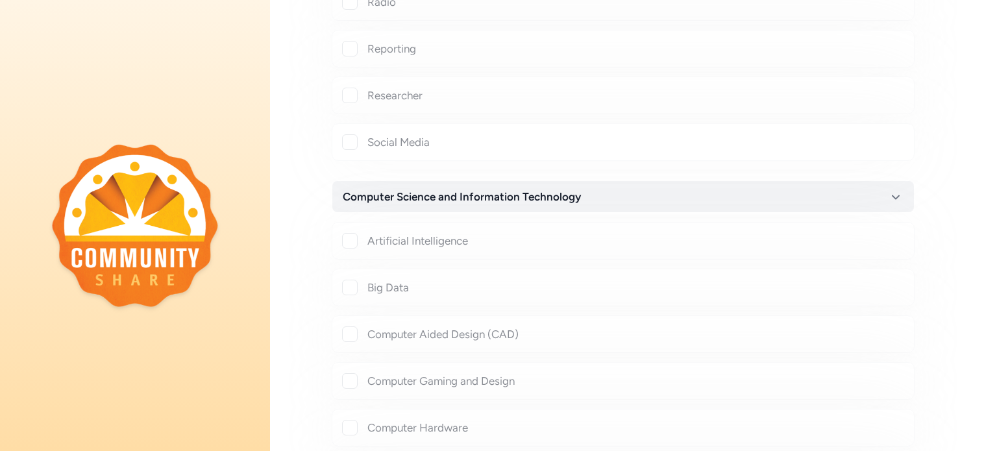
checkbox input "true"
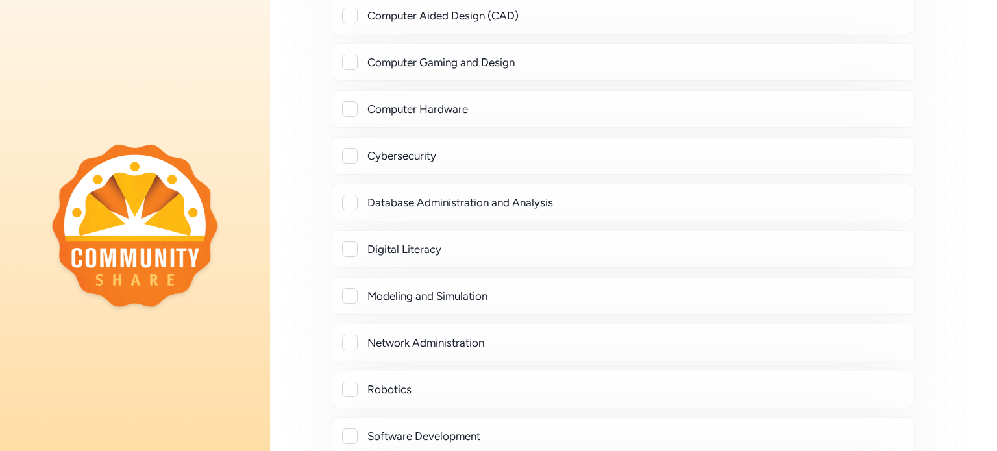
scroll to position [3581, 0]
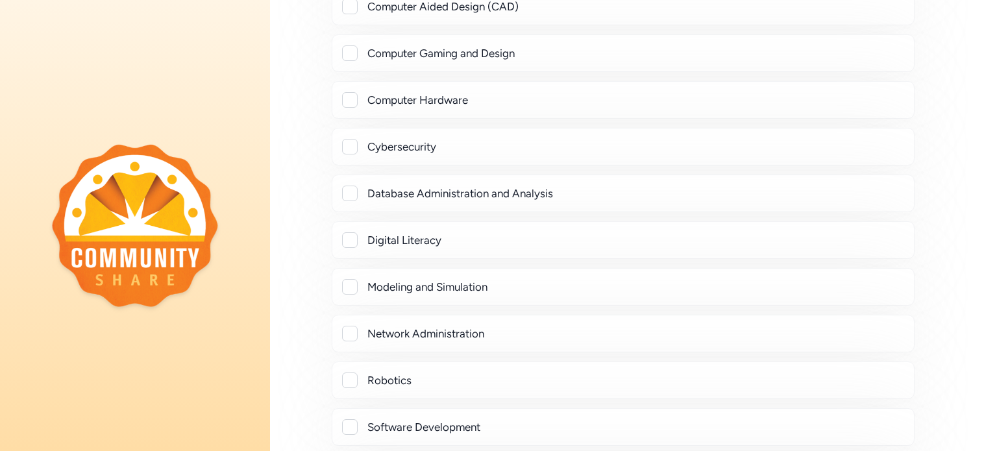
click at [352, 186] on div at bounding box center [350, 194] width 16 height 16
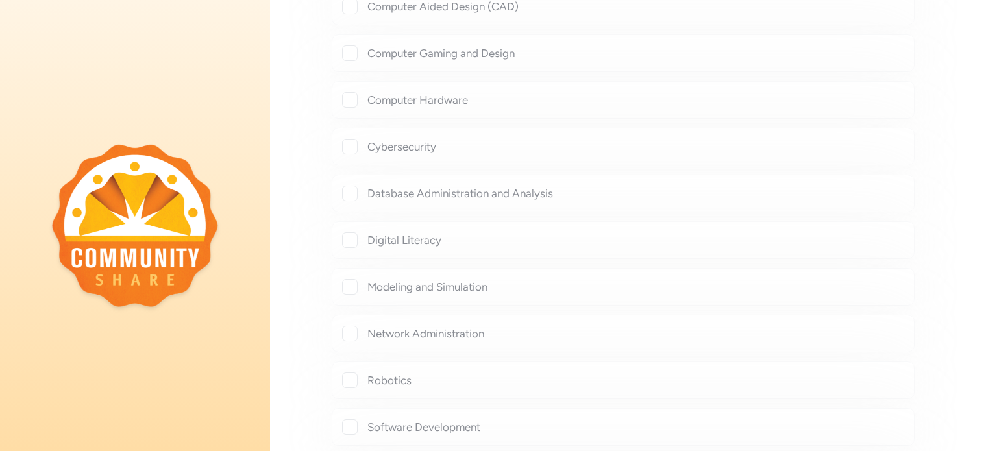
checkbox input "true"
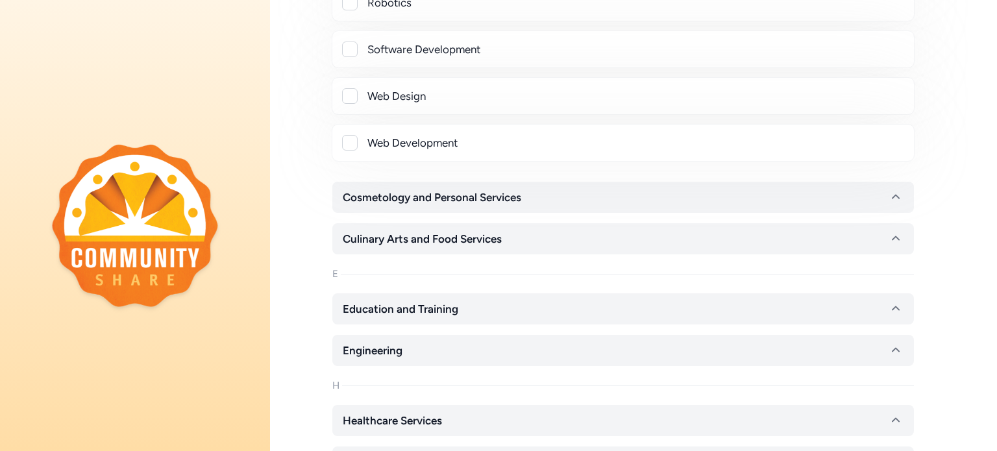
scroll to position [3992, 0]
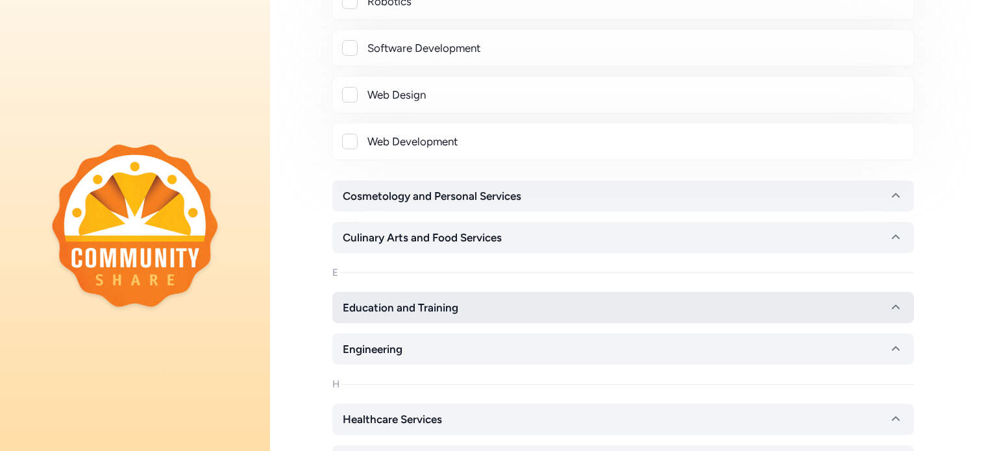
click at [395, 300] on span "Education and Training" at bounding box center [401, 308] width 116 height 16
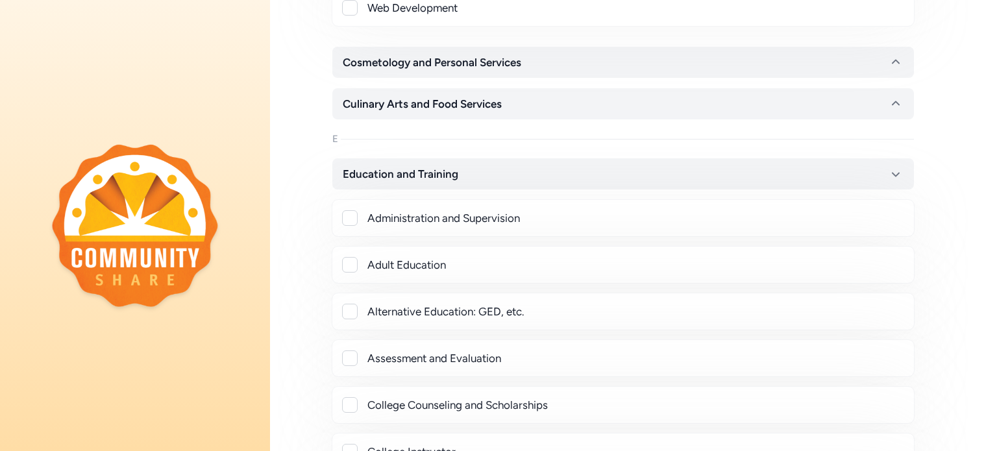
scroll to position [4141, 0]
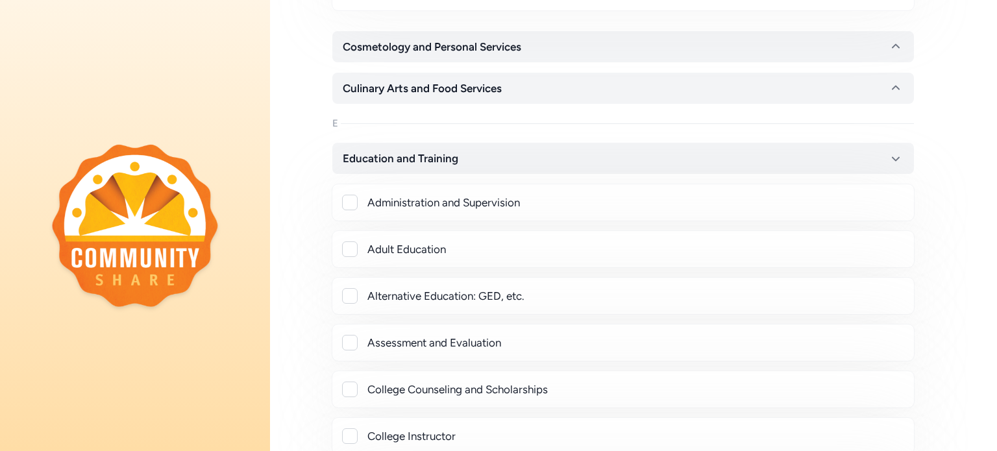
click at [355, 195] on div at bounding box center [350, 203] width 16 height 16
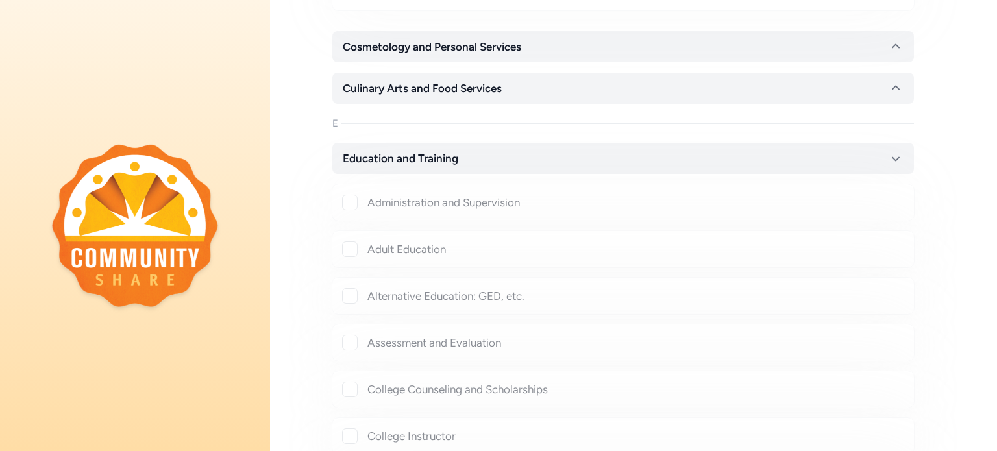
checkbox input "true"
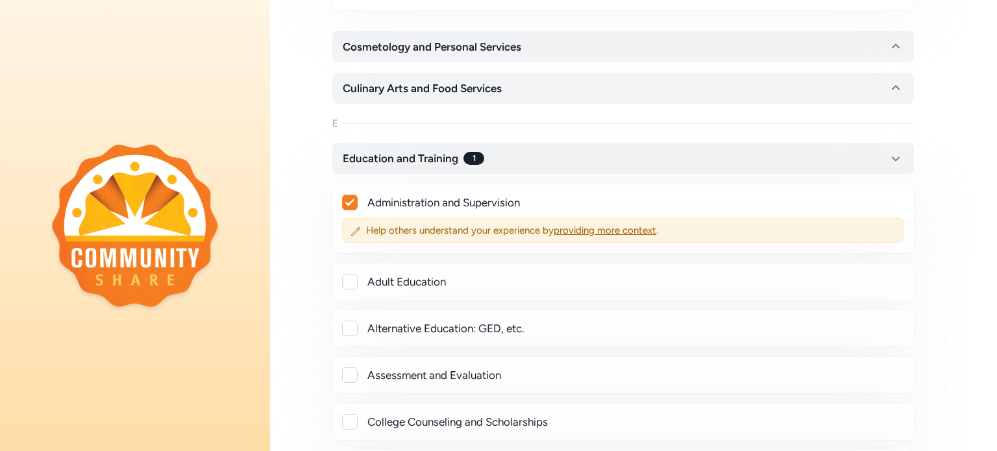
click at [350, 274] on div at bounding box center [350, 282] width 16 height 16
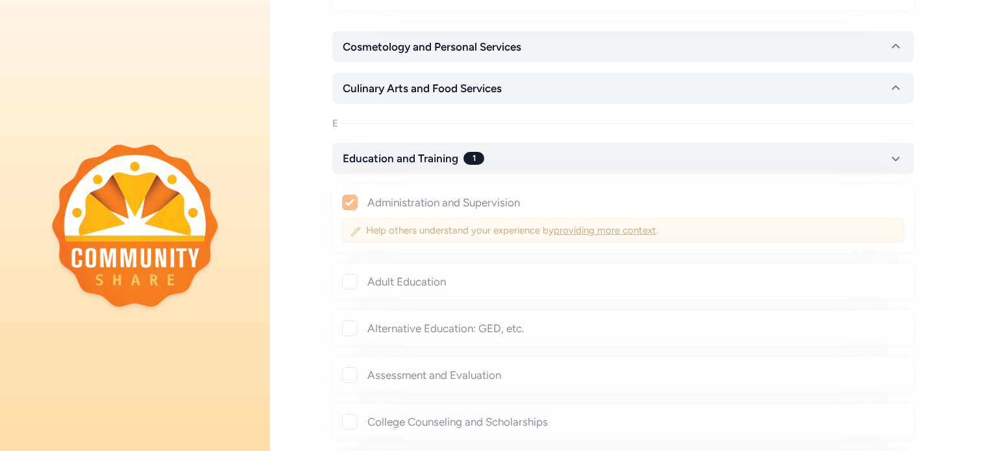
checkbox input "true"
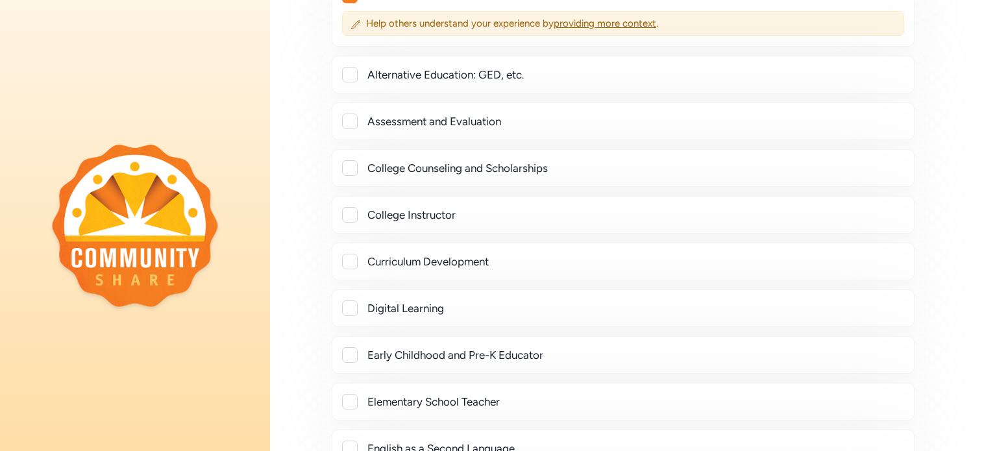
scroll to position [4428, 0]
click at [345, 160] on div at bounding box center [350, 168] width 16 height 16
checkbox input "true"
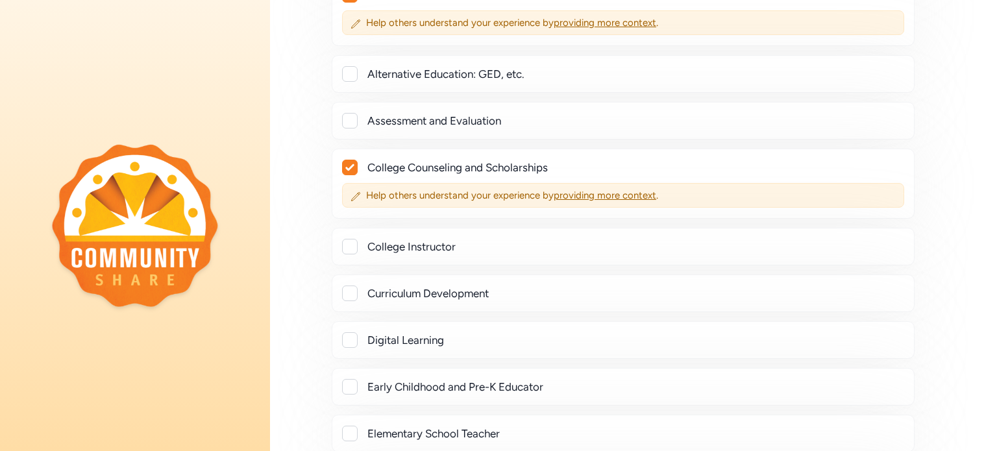
click at [352, 286] on div at bounding box center [350, 294] width 16 height 16
checkbox input "true"
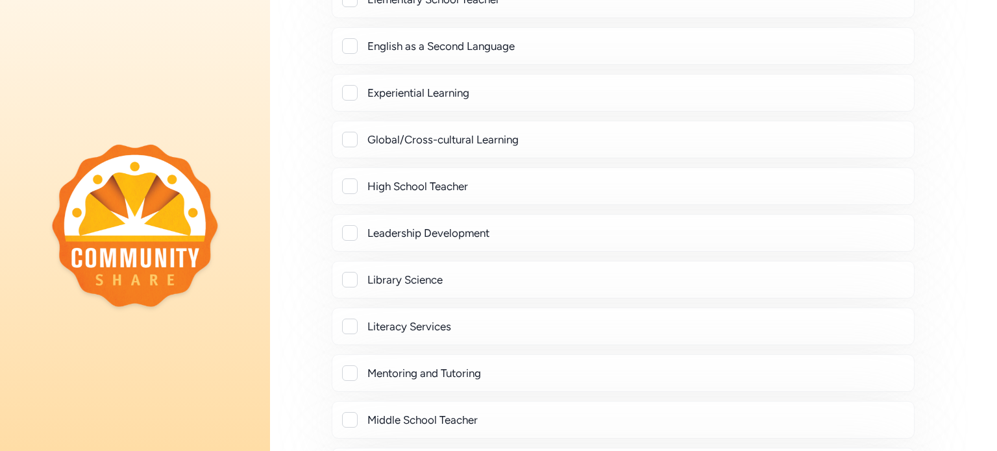
scroll to position [4894, 0]
click at [348, 226] on div at bounding box center [350, 234] width 16 height 16
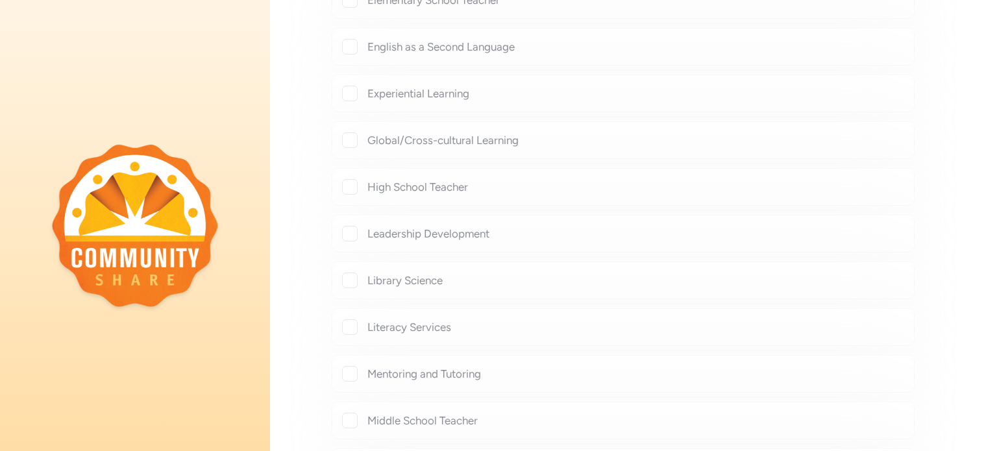
checkbox input "true"
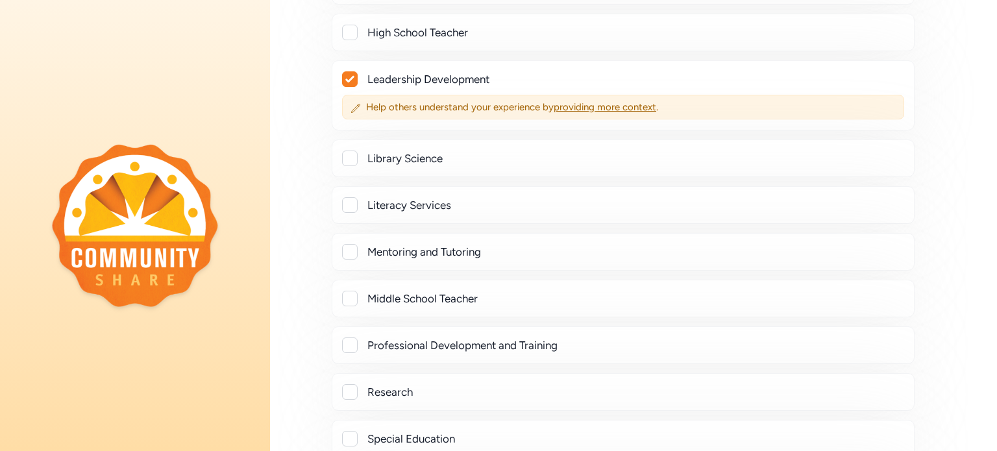
scroll to position [5074, 0]
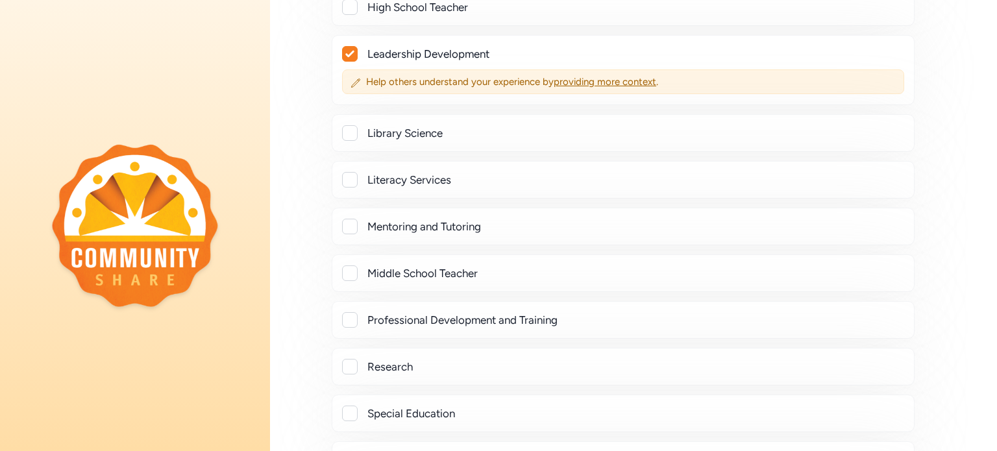
click at [349, 219] on div at bounding box center [350, 227] width 16 height 16
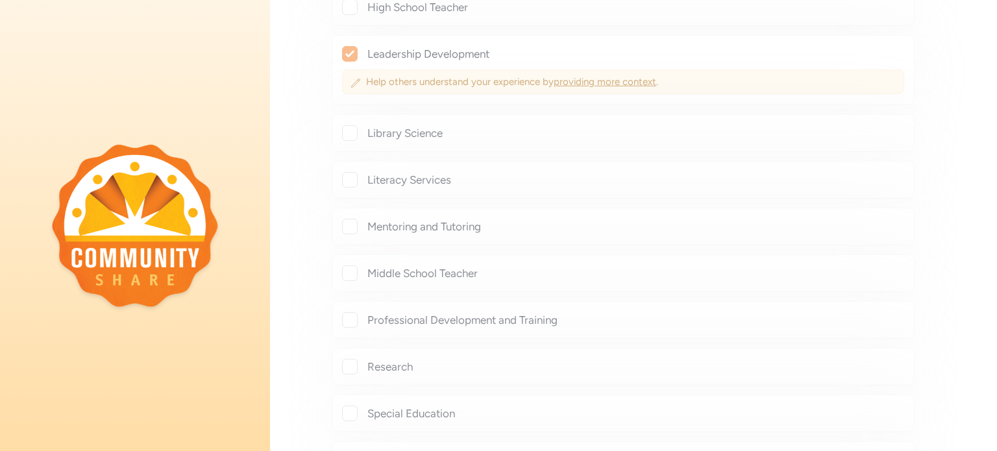
checkbox input "true"
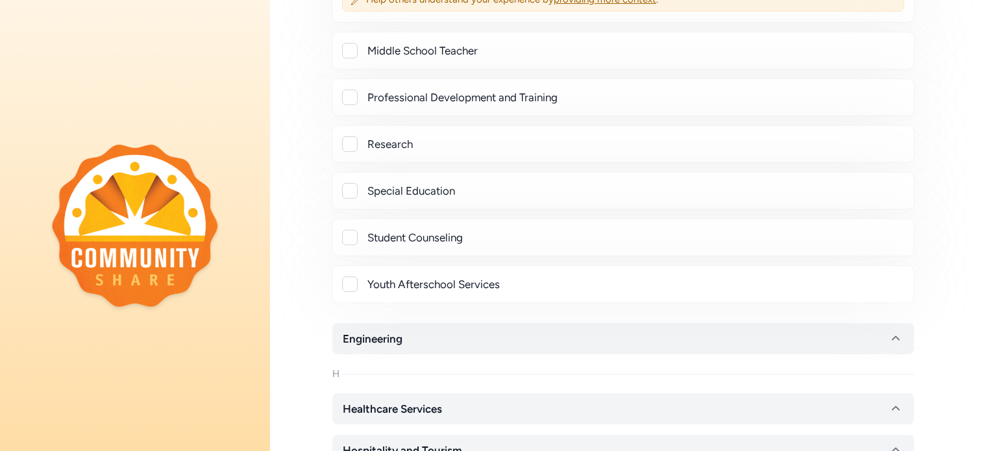
scroll to position [5330, 0]
click at [352, 228] on div at bounding box center [350, 236] width 16 height 16
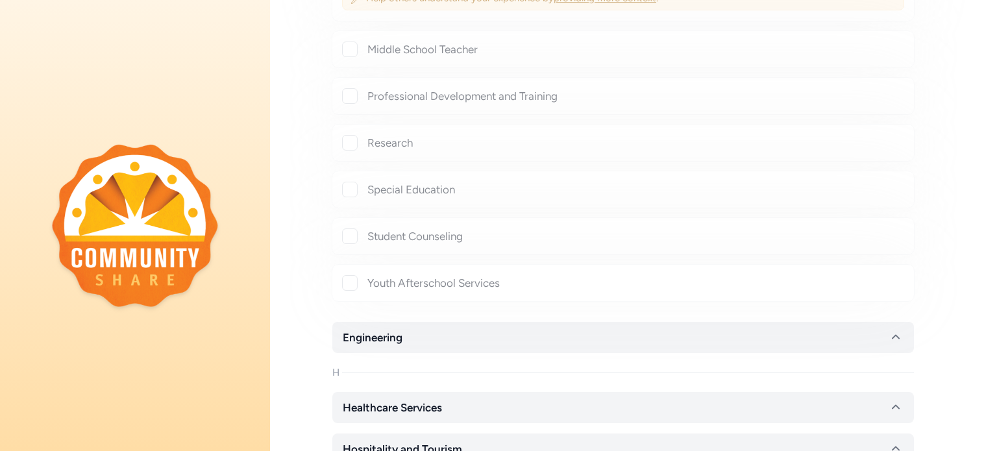
checkbox input "true"
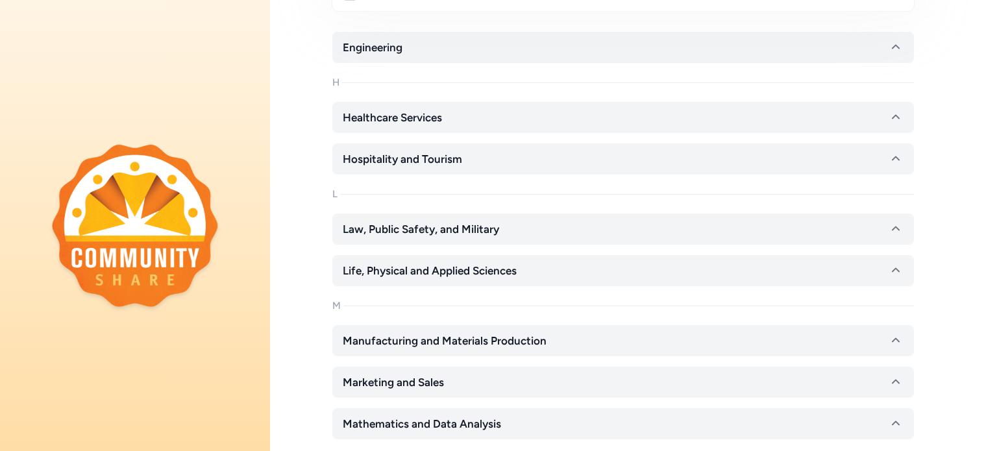
scroll to position [5651, 0]
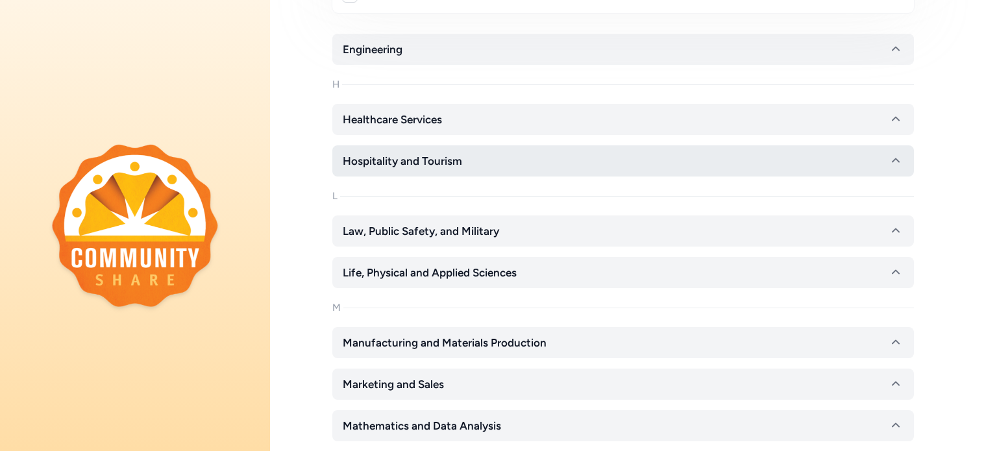
click at [389, 153] on span "Hospitality and Tourism" at bounding box center [402, 161] width 119 height 16
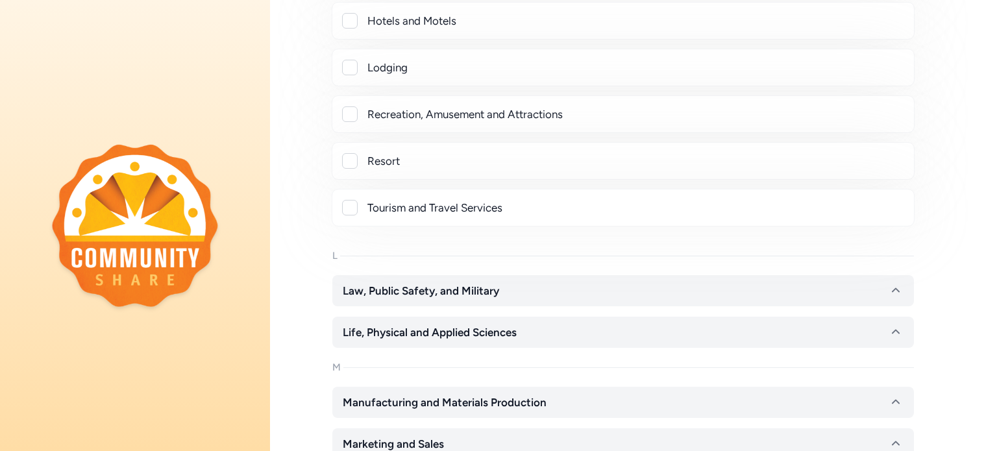
scroll to position [5882, 0]
click at [356, 106] on div at bounding box center [350, 114] width 16 height 16
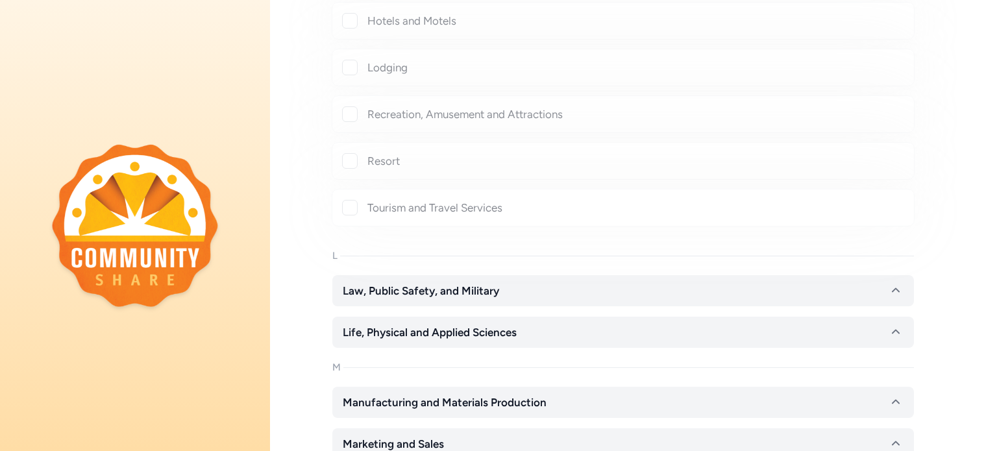
checkbox input "true"
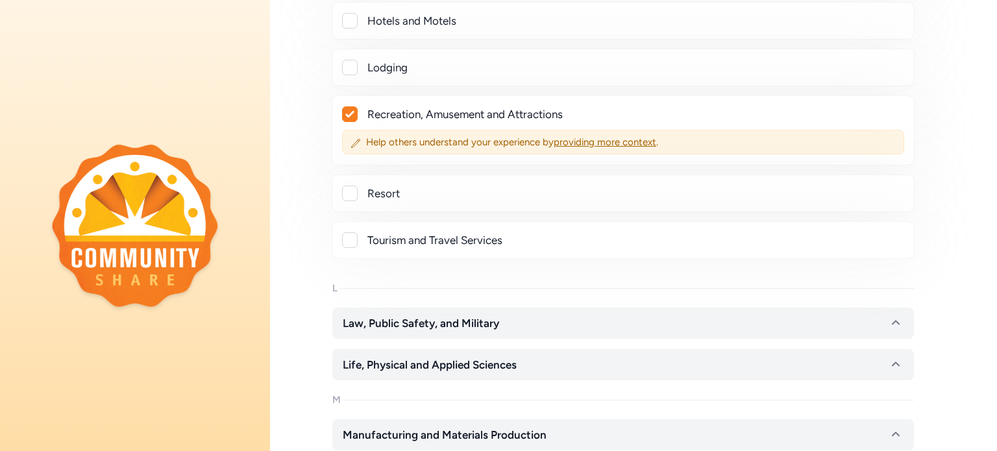
drag, startPoint x: 350, startPoint y: 203, endPoint x: 337, endPoint y: 225, distance: 25.0
click at [337, 225] on div "Tourism and Travel Services" at bounding box center [623, 240] width 583 height 38
click at [355, 232] on div at bounding box center [350, 240] width 16 height 16
checkbox input "true"
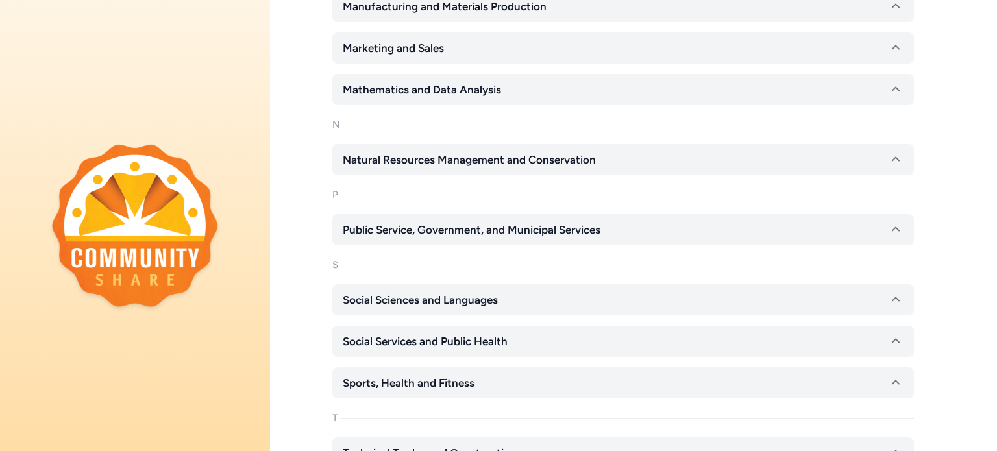
scroll to position [6499, 0]
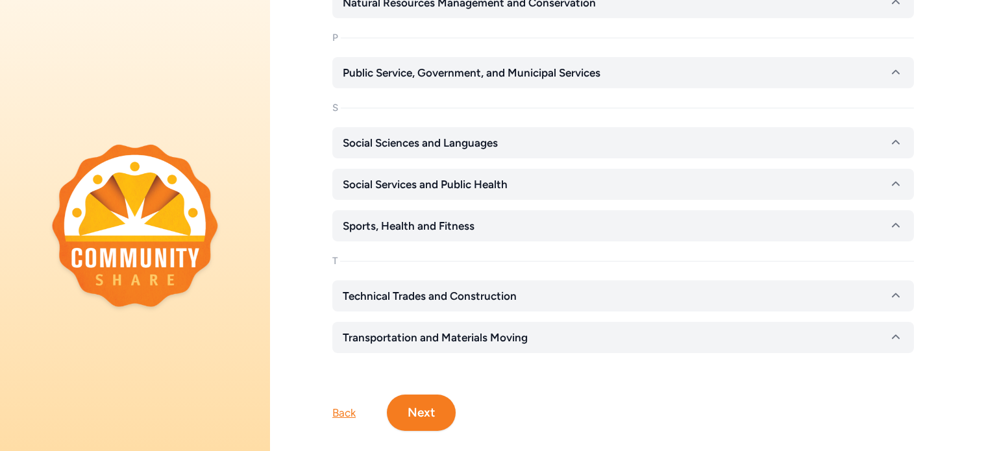
click at [420, 395] on button "Next" at bounding box center [421, 413] width 69 height 36
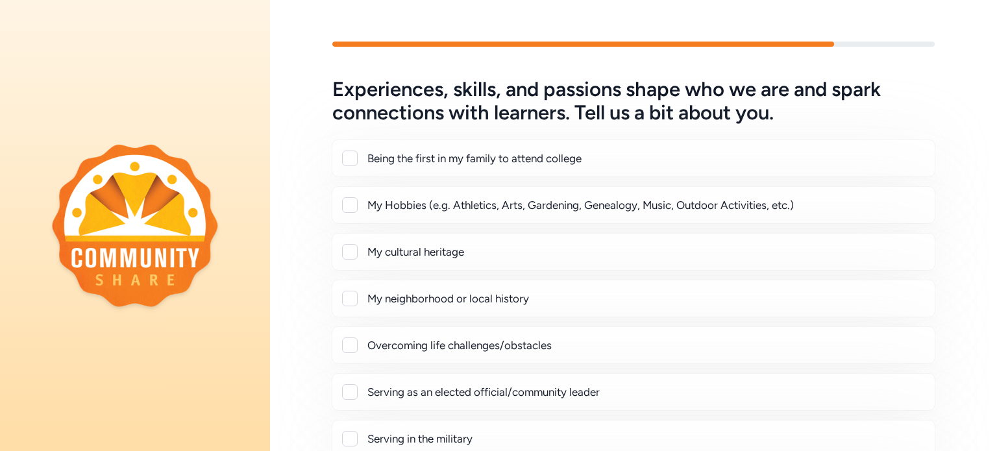
click at [355, 158] on div at bounding box center [350, 159] width 16 height 16
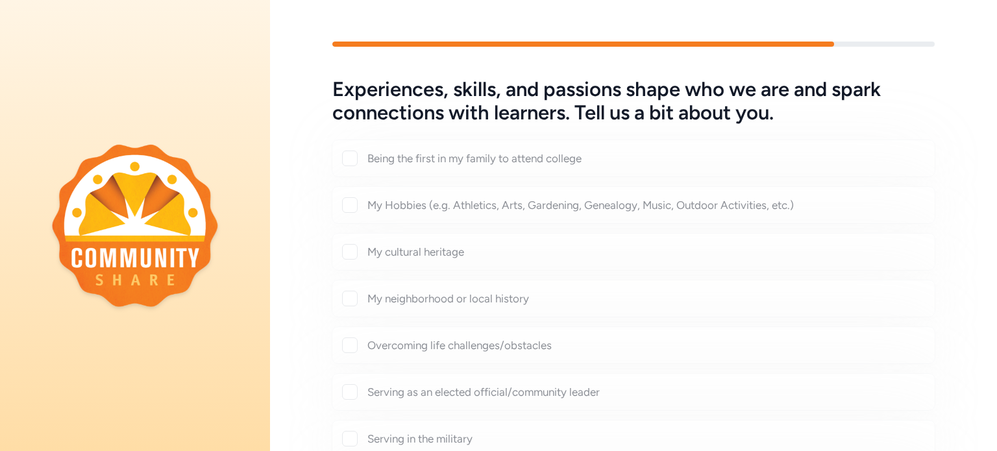
checkbox input "true"
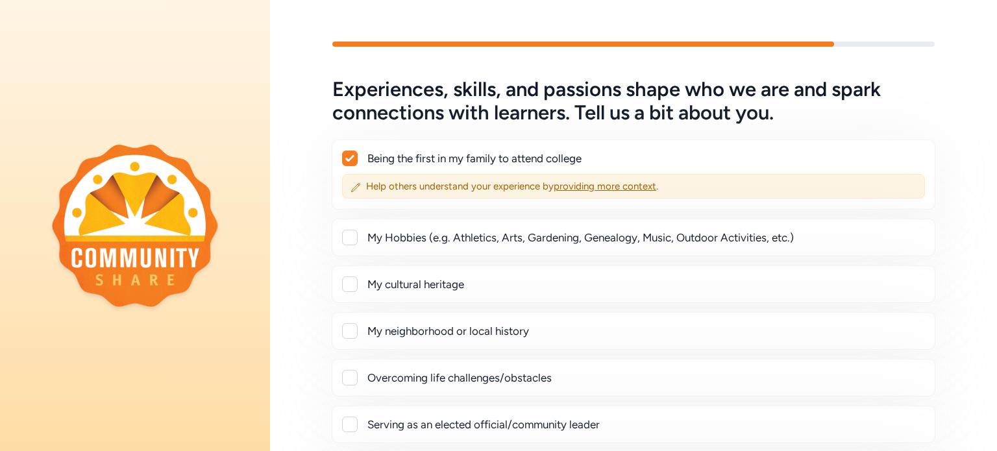
click at [352, 232] on div at bounding box center [350, 238] width 16 height 16
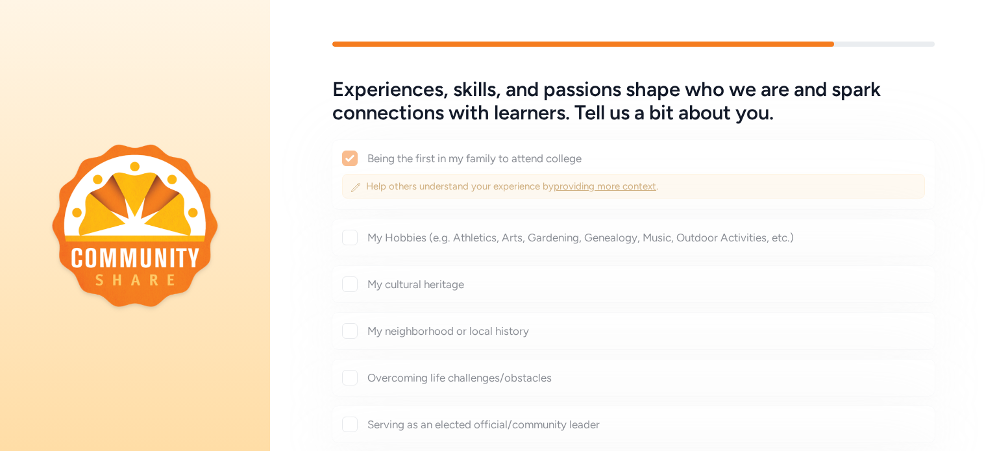
checkbox input "true"
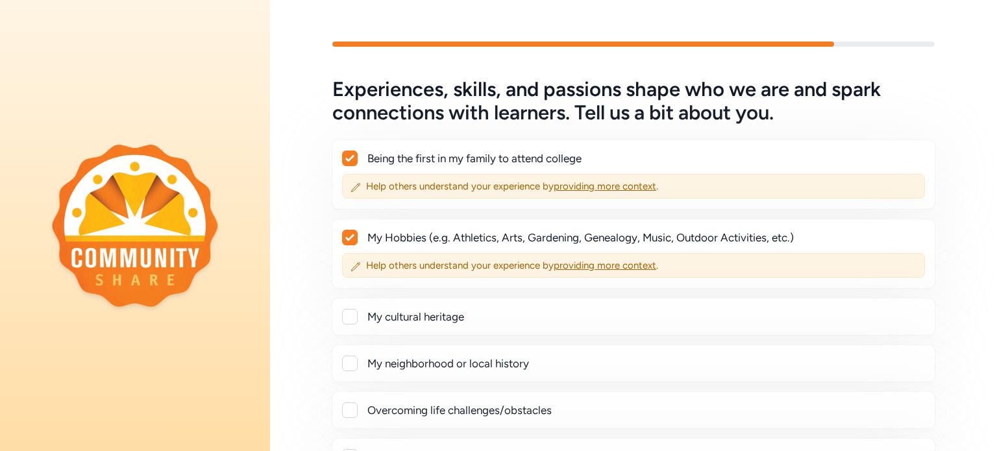
click at [350, 319] on div at bounding box center [350, 317] width 16 height 16
checkbox input "true"
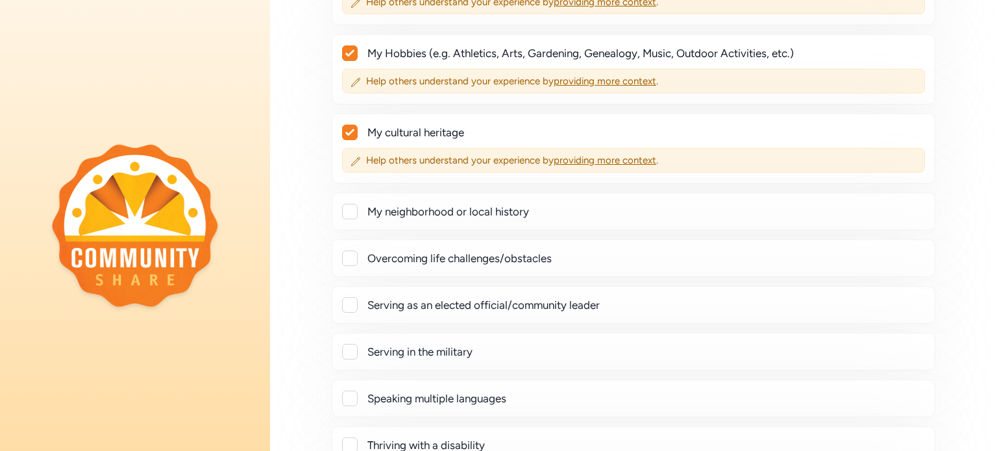
scroll to position [261, 0]
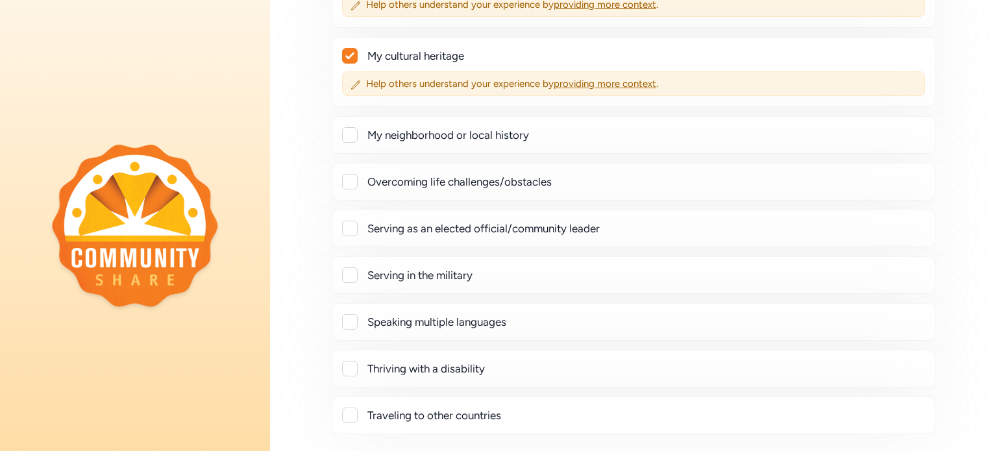
click at [349, 138] on div at bounding box center [350, 135] width 16 height 16
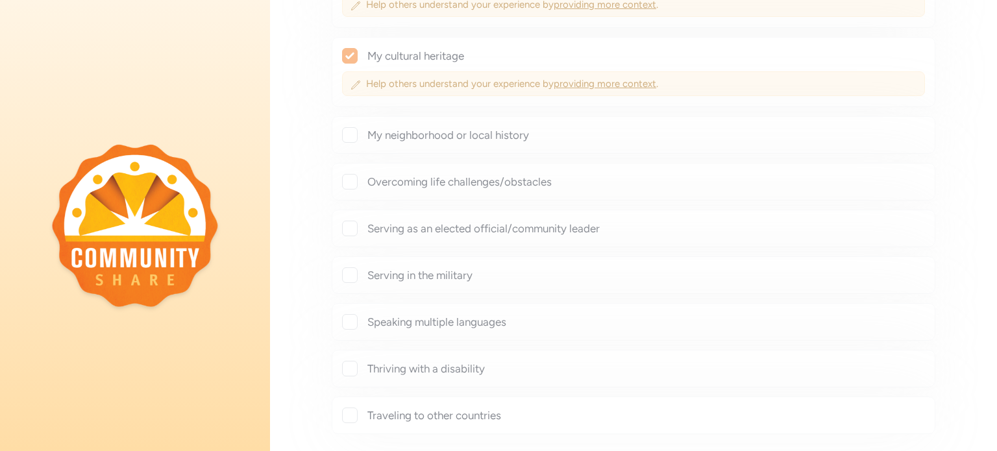
checkbox input "true"
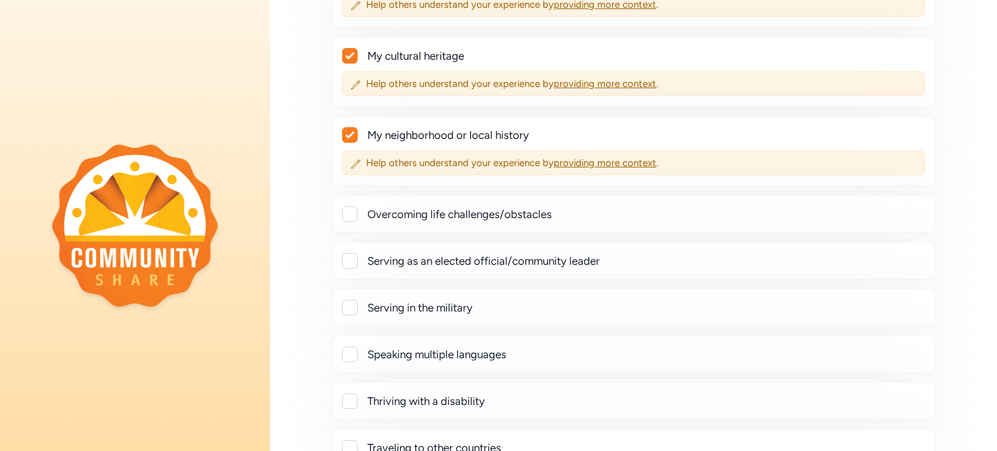
click at [348, 209] on div at bounding box center [350, 214] width 16 height 16
checkbox input "true"
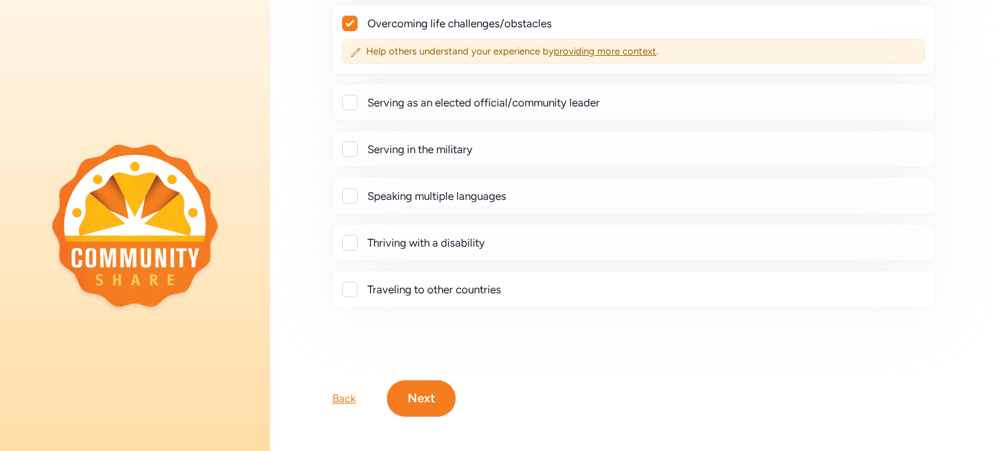
scroll to position [465, 0]
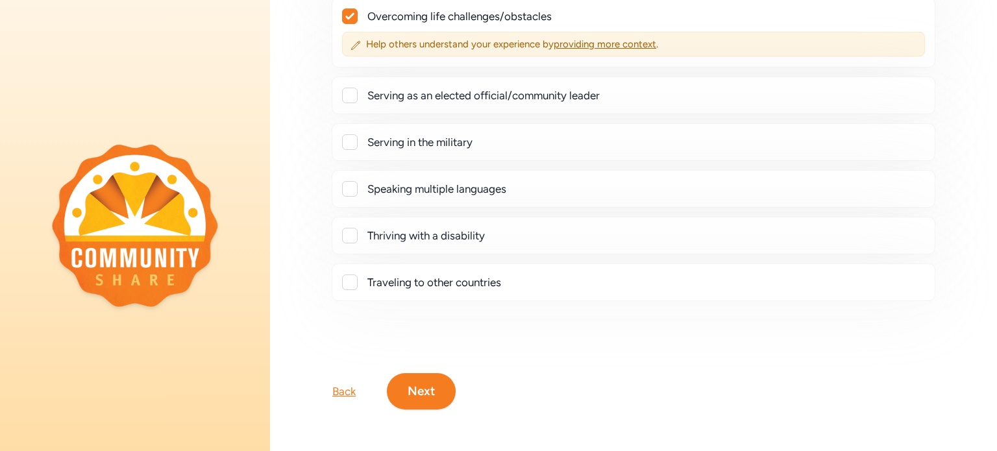
click at [350, 185] on div at bounding box center [350, 189] width 16 height 16
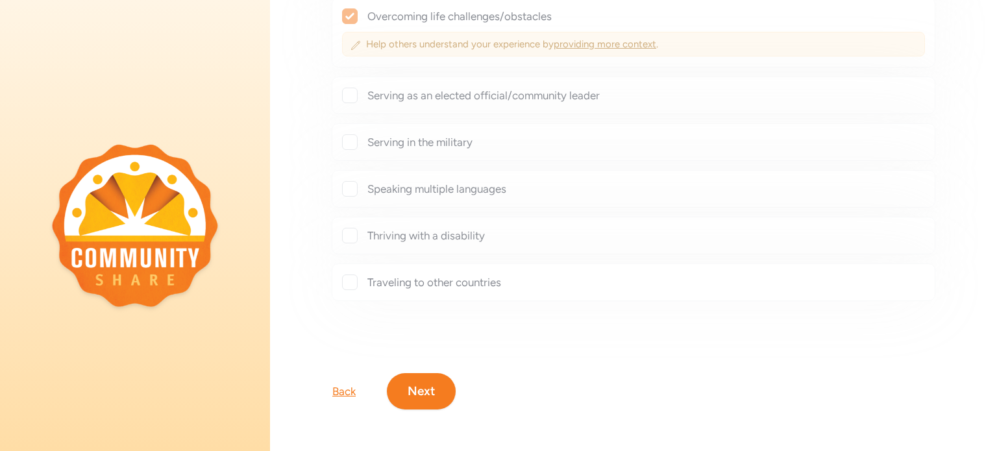
checkbox input "true"
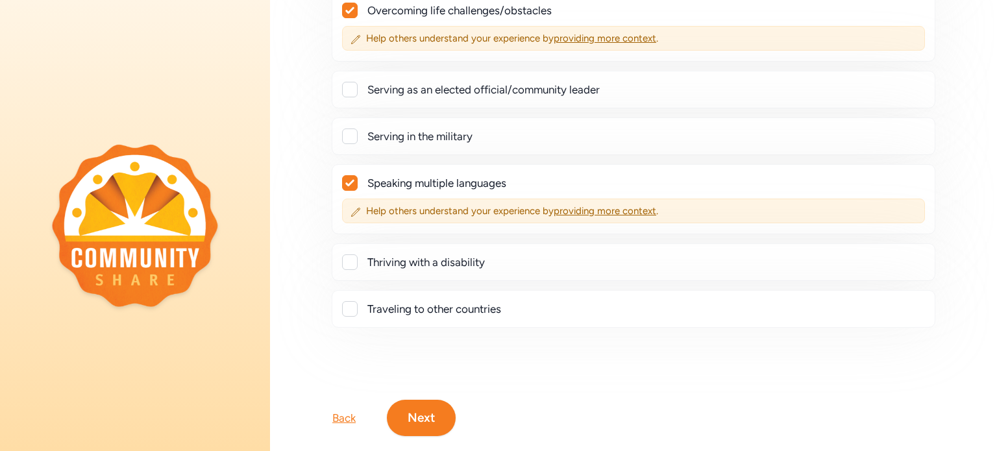
click at [354, 301] on div at bounding box center [350, 309] width 16 height 16
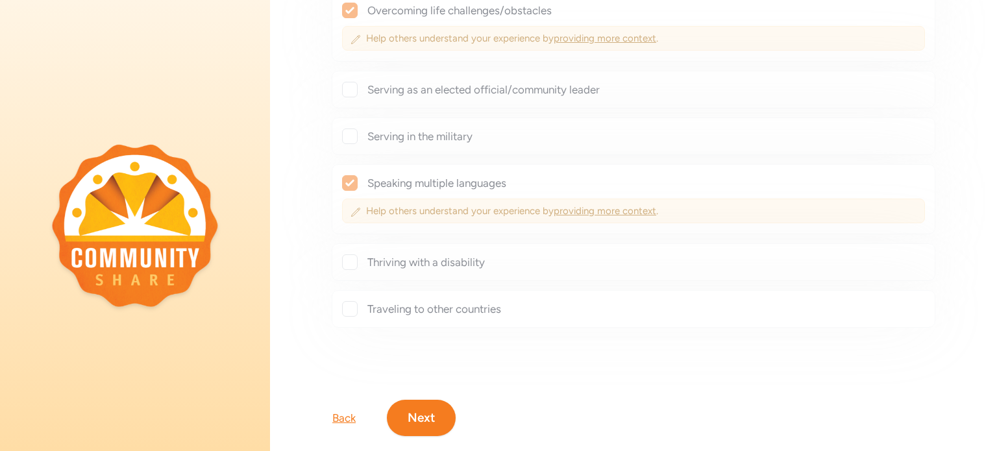
checkbox input "true"
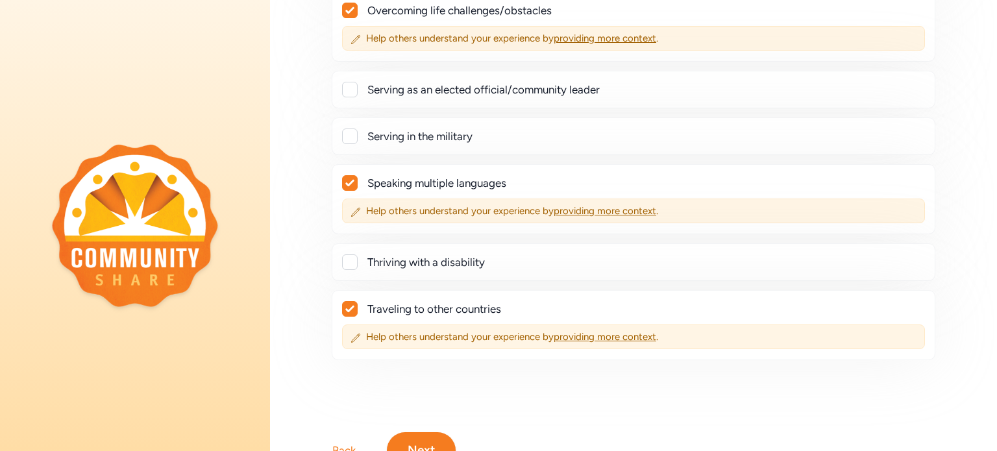
click at [413, 432] on button "Next" at bounding box center [421, 450] width 69 height 36
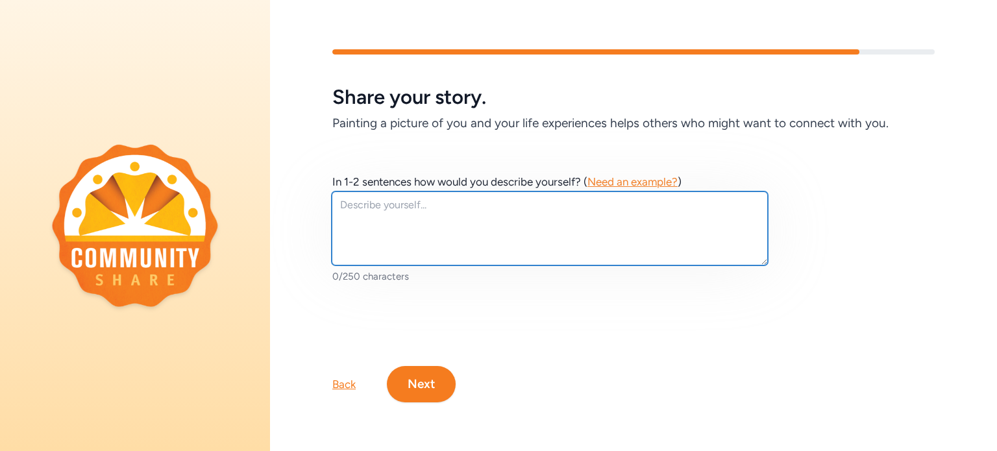
click at [373, 210] on textarea at bounding box center [550, 228] width 436 height 74
type textarea "P"
type textarea "H"
click at [504, 202] on textarea "Passionate about higher education, community building," at bounding box center [550, 228] width 436 height 74
click at [745, 199] on textarea "Passionate about higher education, non-profit organizations, and community buil…" at bounding box center [550, 228] width 436 height 74
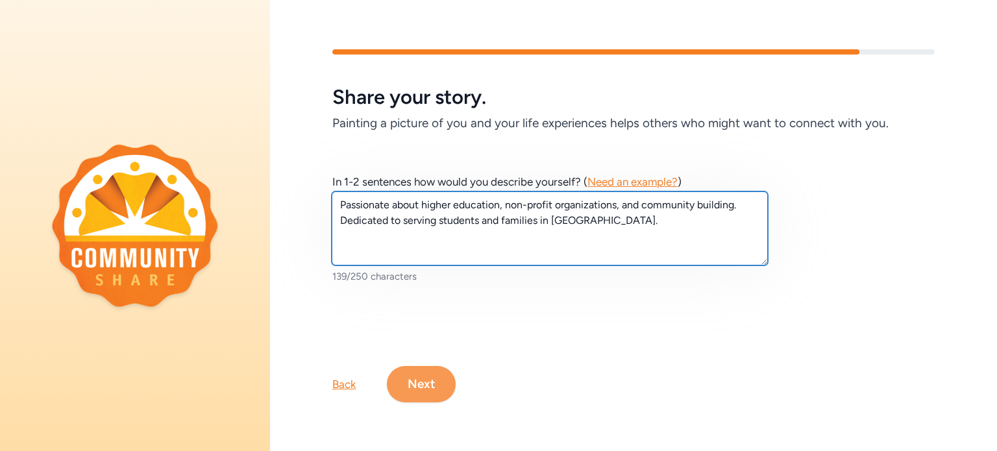
type textarea "Passionate about higher education, non-profit organizations, and community buil…"
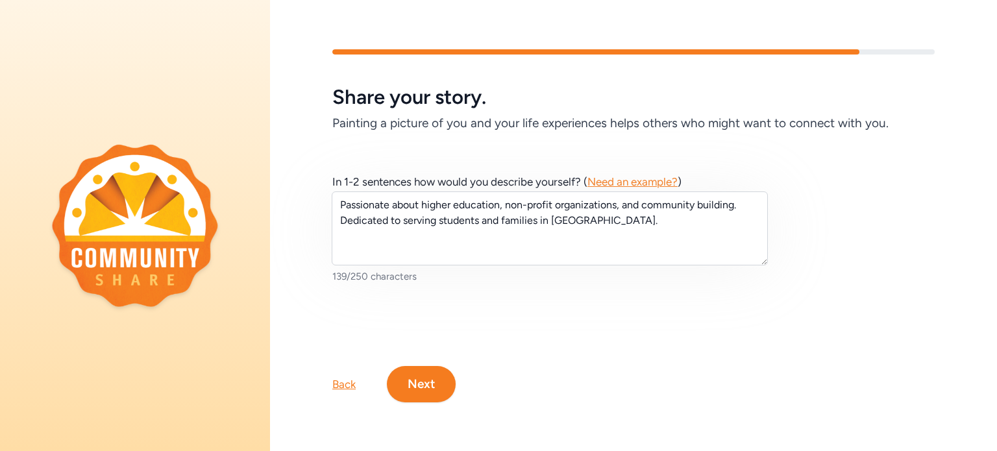
click at [402, 374] on button "Next" at bounding box center [421, 384] width 69 height 36
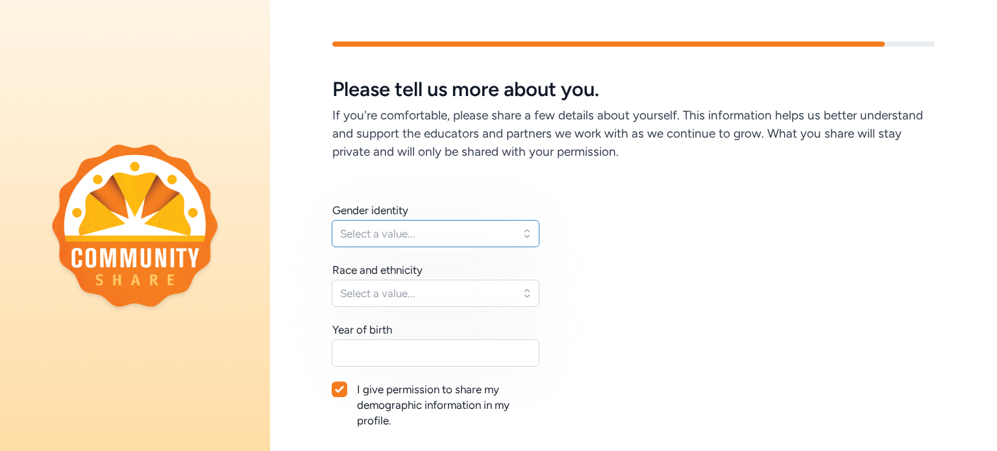
click at [404, 236] on span "Select a value..." at bounding box center [426, 234] width 173 height 16
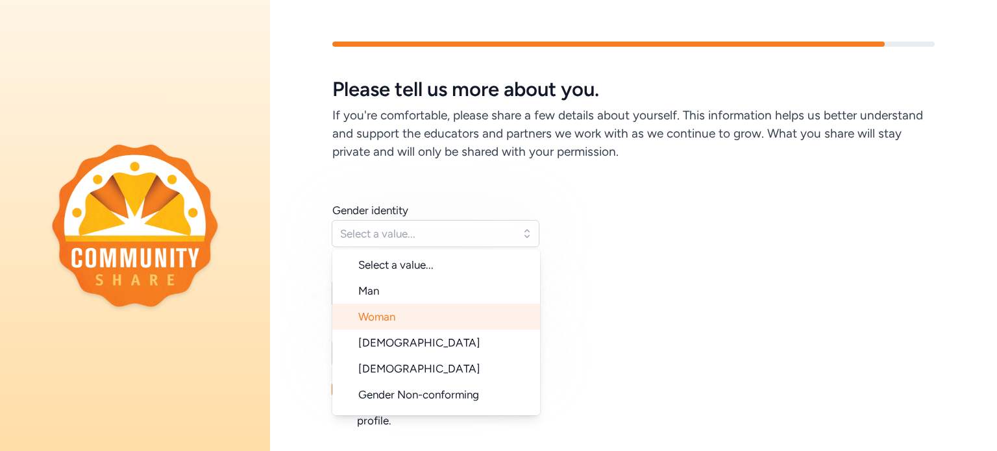
click at [397, 319] on li "Woman" at bounding box center [436, 317] width 208 height 26
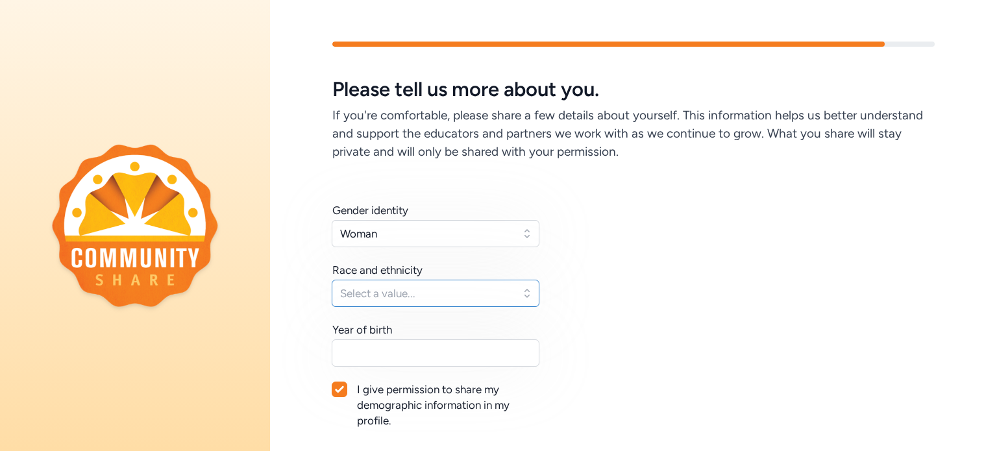
click at [409, 299] on span "Select a value..." at bounding box center [426, 294] width 173 height 16
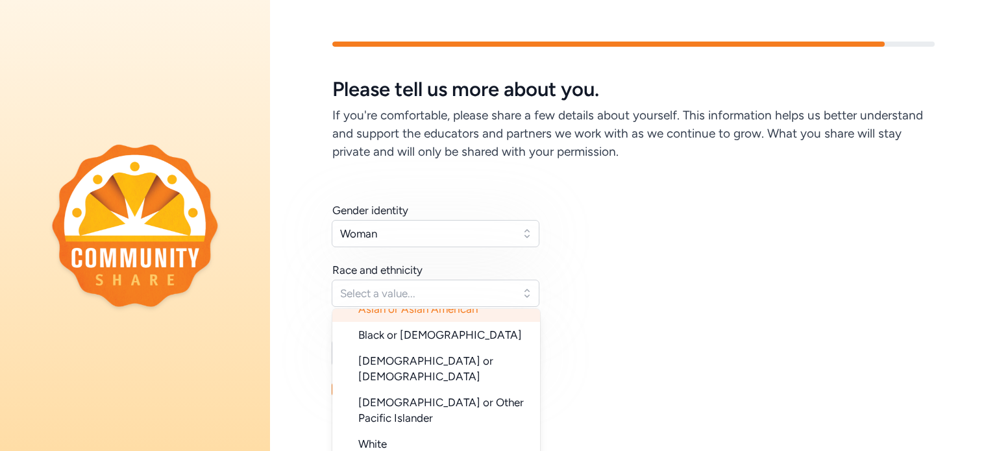
scroll to position [99, 0]
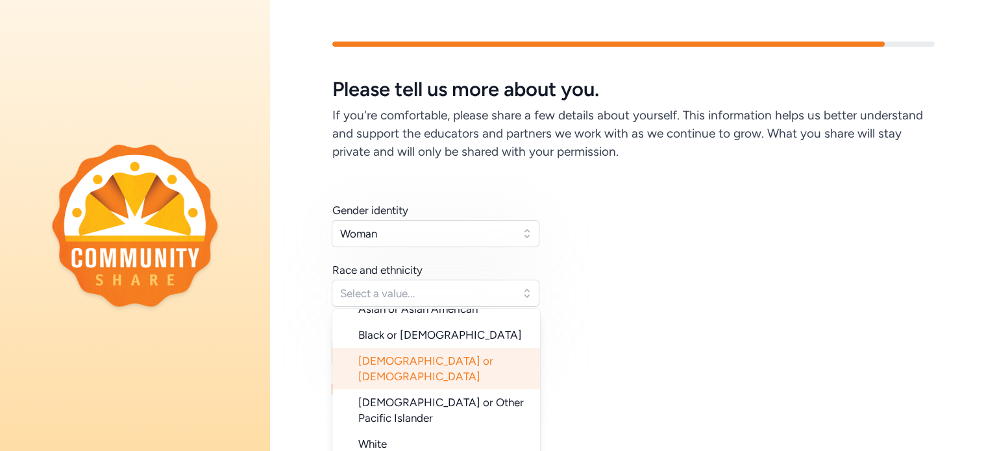
click at [397, 354] on span "[DEMOGRAPHIC_DATA] or [DEMOGRAPHIC_DATA]" at bounding box center [425, 368] width 135 height 29
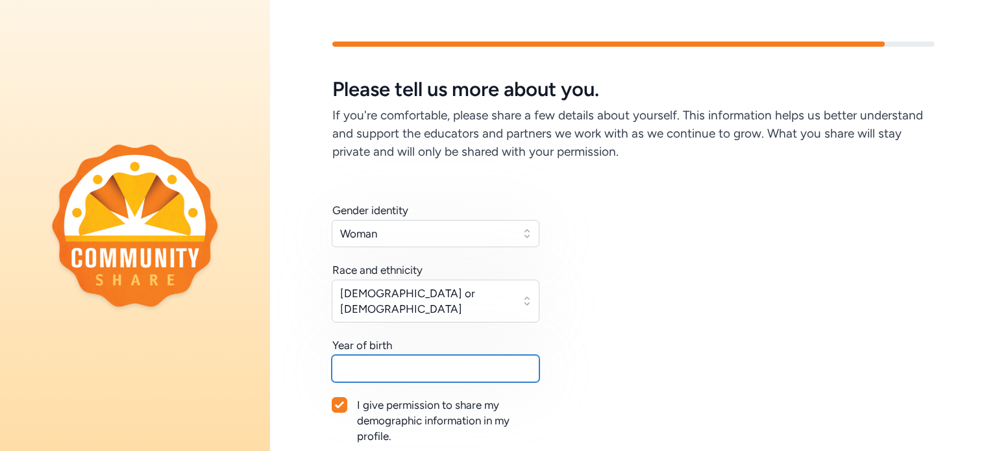
click at [374, 355] on input "text" at bounding box center [436, 368] width 208 height 27
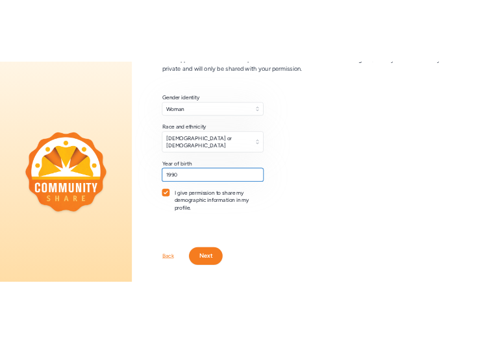
scroll to position [136, 0]
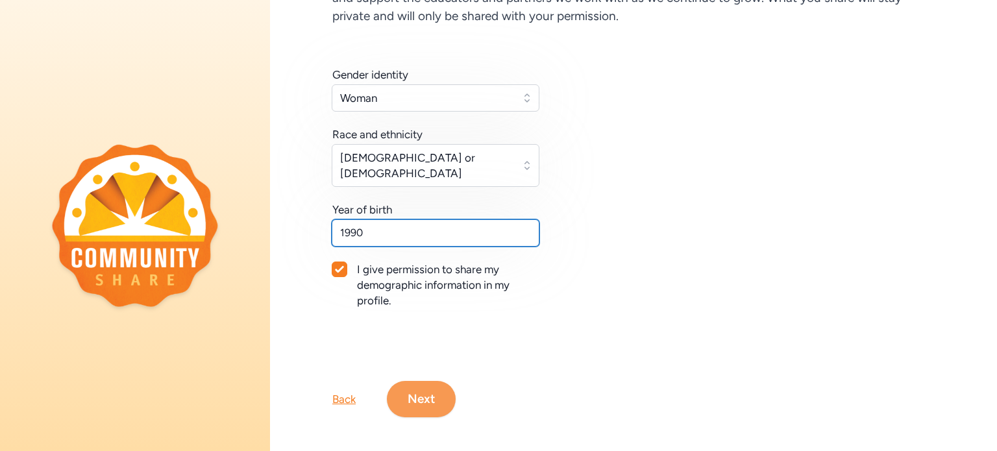
type input "1990"
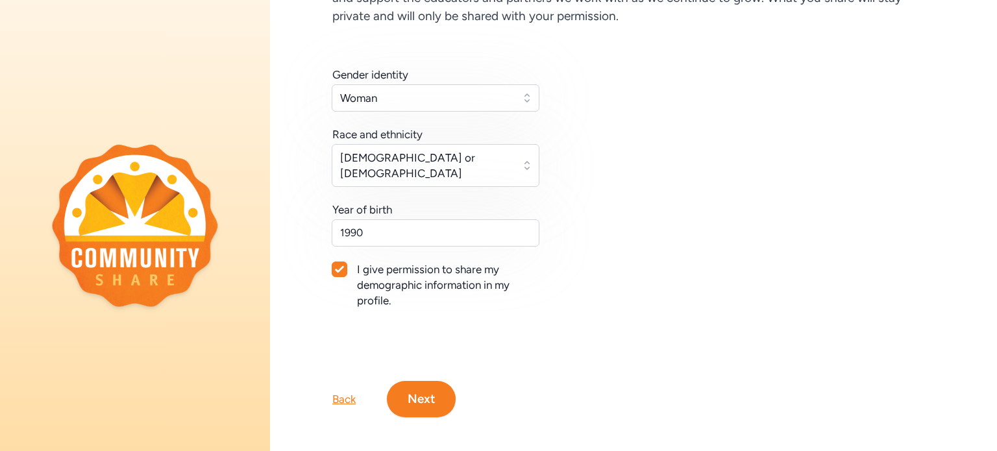
click at [420, 381] on button "Next" at bounding box center [421, 399] width 69 height 36
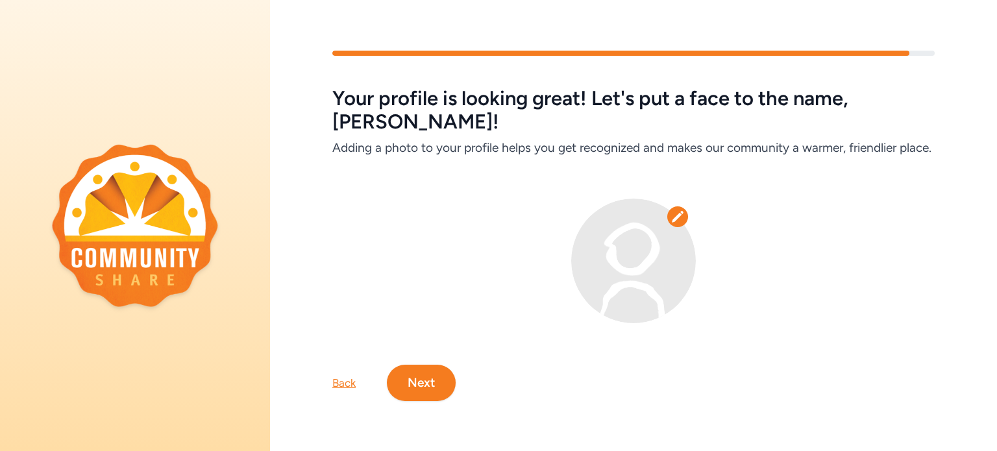
click at [623, 298] on img at bounding box center [633, 261] width 125 height 125
click at [672, 222] on icon at bounding box center [678, 216] width 12 height 11
click at [625, 280] on img at bounding box center [633, 261] width 125 height 125
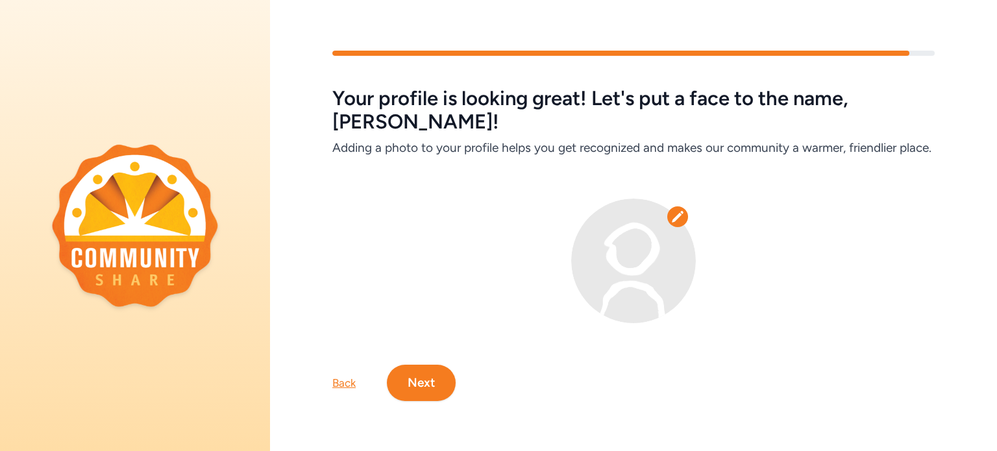
click at [621, 241] on img at bounding box center [633, 261] width 125 height 125
click at [673, 221] on icon at bounding box center [677, 216] width 13 height 13
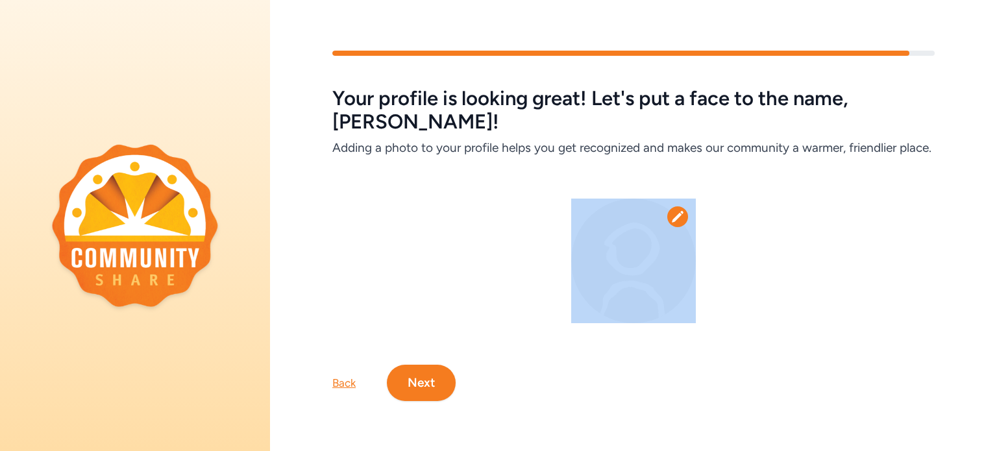
click at [673, 221] on icon at bounding box center [677, 216] width 13 height 13
click at [672, 222] on icon at bounding box center [678, 216] width 12 height 11
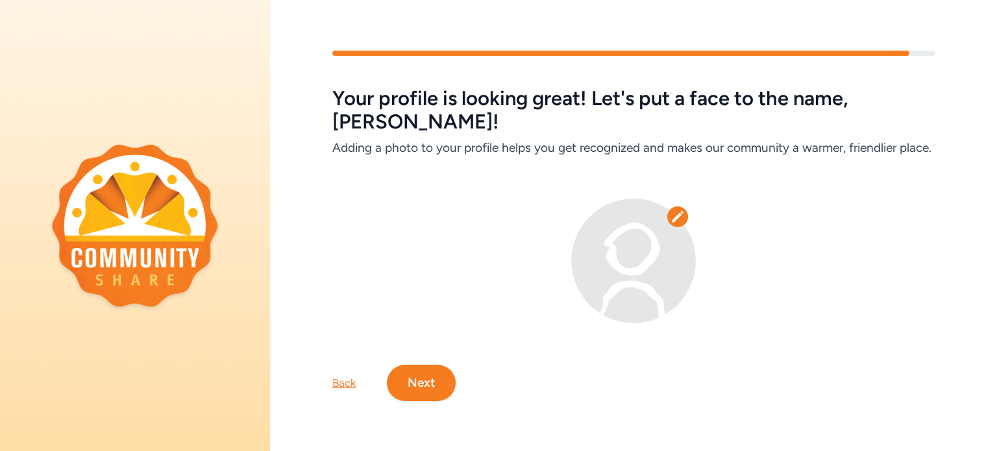
click at [672, 222] on icon at bounding box center [678, 216] width 12 height 11
click at [676, 223] on icon at bounding box center [677, 216] width 13 height 13
click at [433, 389] on button "Next" at bounding box center [421, 383] width 69 height 36
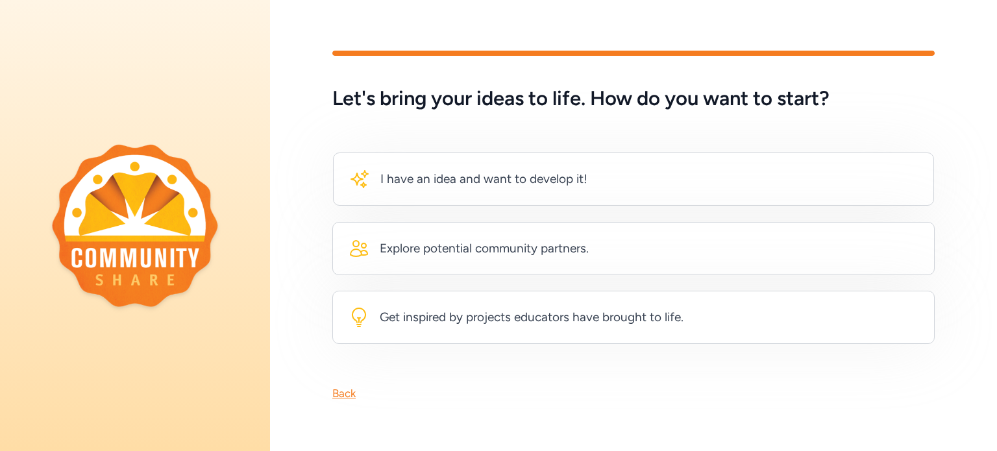
click at [344, 389] on div "Back" at bounding box center [343, 393] width 23 height 16
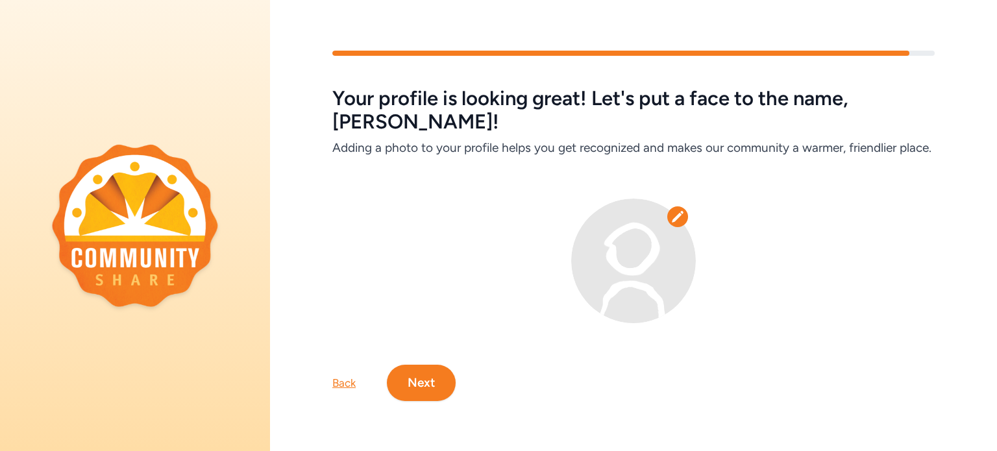
click at [674, 223] on icon at bounding box center [677, 216] width 13 height 13
click at [671, 223] on icon at bounding box center [677, 216] width 13 height 13
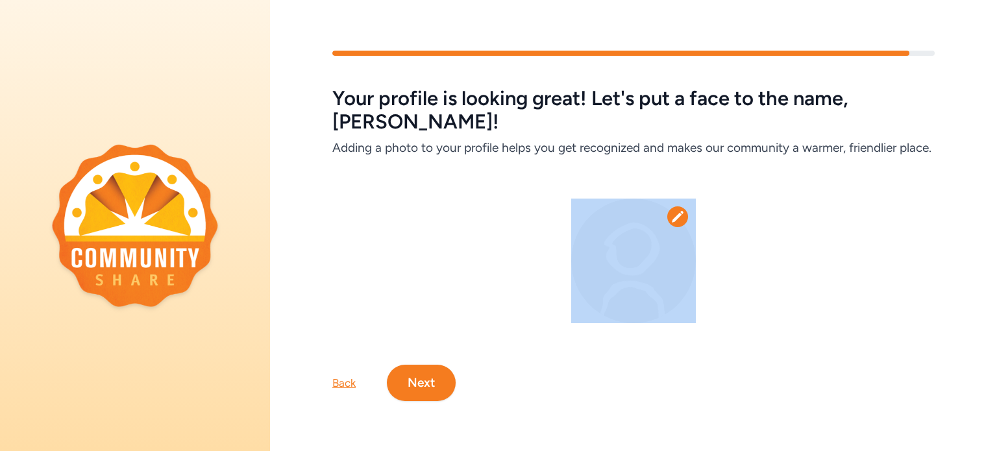
click at [671, 223] on icon at bounding box center [677, 216] width 13 height 13
click at [438, 398] on button "Next" at bounding box center [421, 383] width 69 height 36
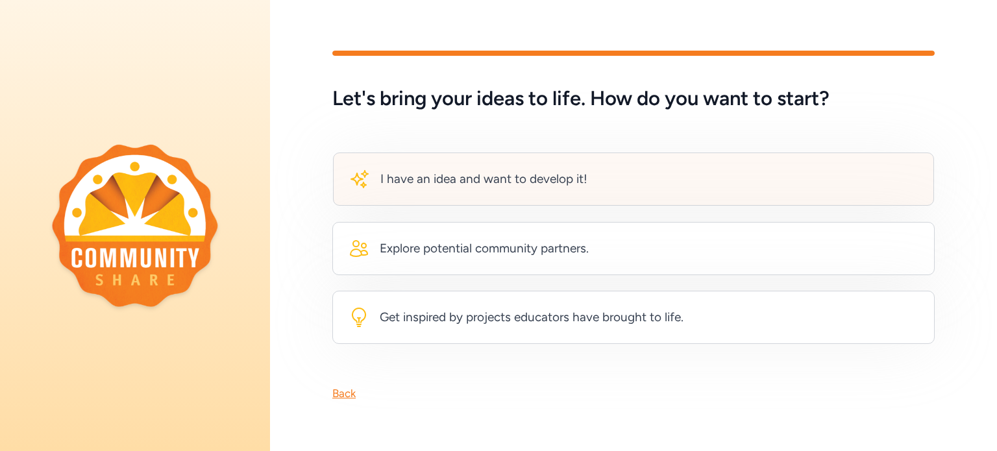
click at [514, 181] on div "I have an idea and want to develop it!" at bounding box center [483, 179] width 207 height 18
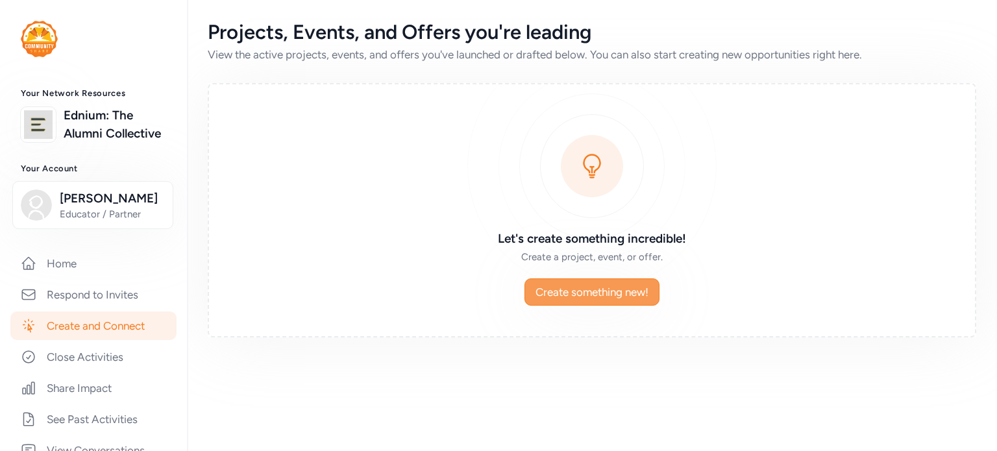
click at [551, 293] on span "Create something new!" at bounding box center [591, 292] width 113 height 16
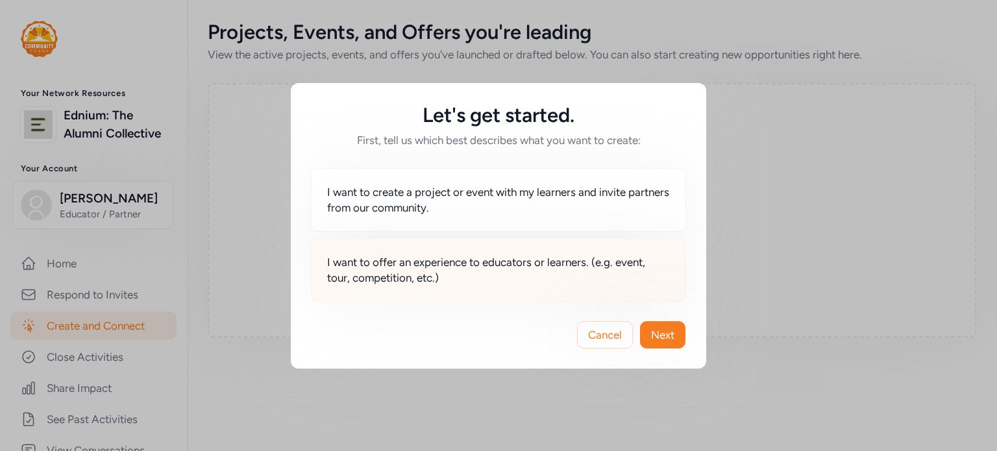
click at [396, 280] on span "I want to offer an experience to educators or learners. (e.g. event, tour, comp…" at bounding box center [498, 269] width 343 height 31
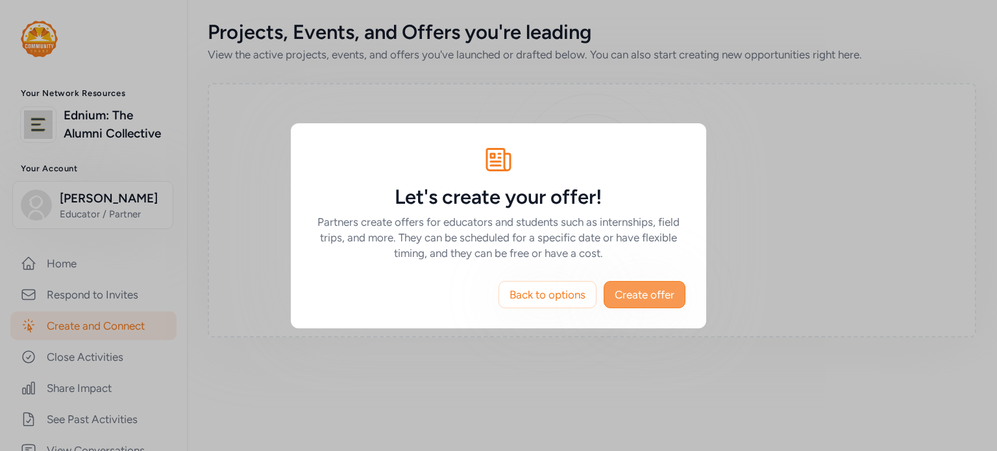
click at [653, 297] on span "Create offer" at bounding box center [645, 295] width 60 height 16
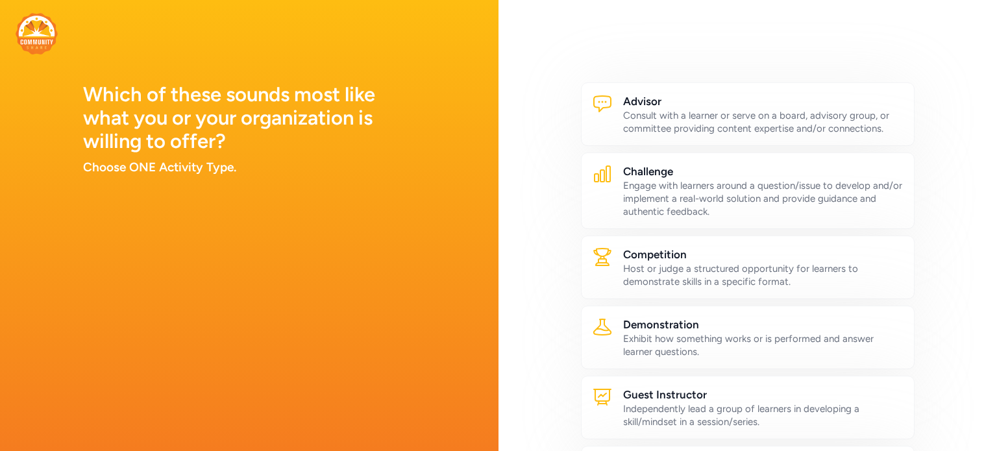
scroll to position [2, 0]
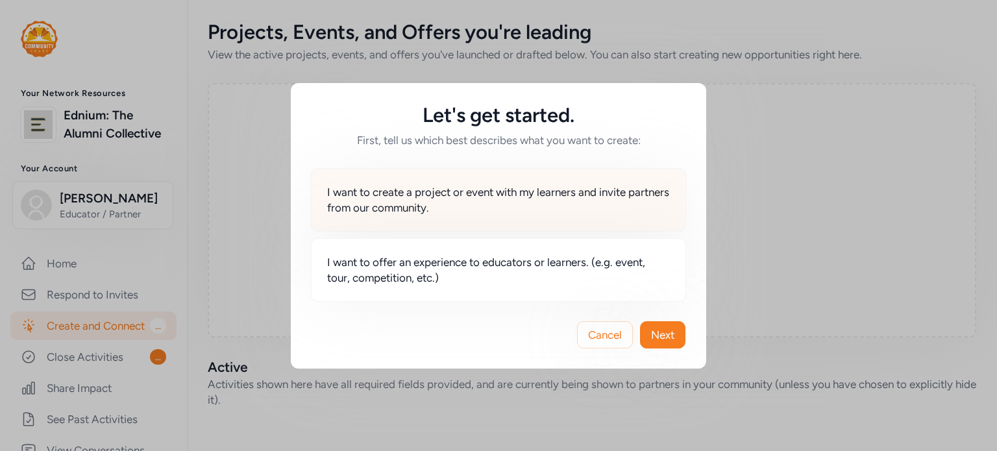
click at [475, 181] on div "I want to create a project or event with my learners and invite partners from o…" at bounding box center [498, 200] width 375 height 64
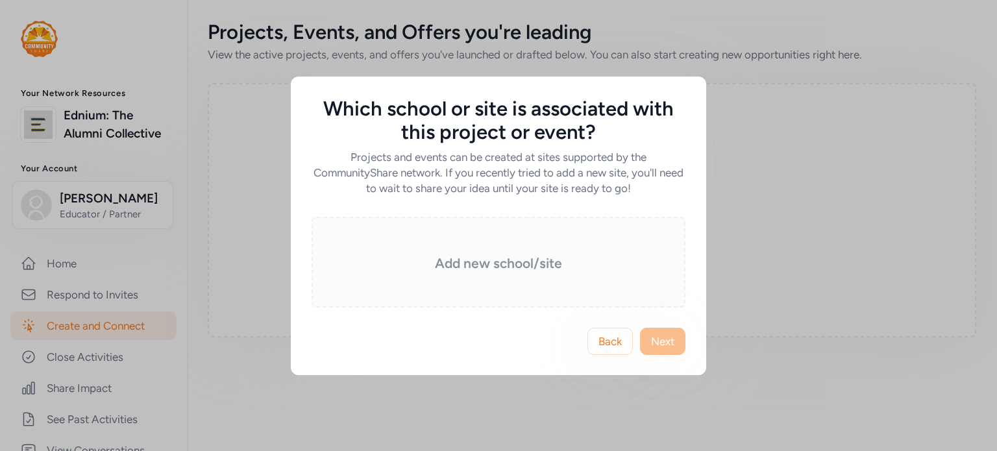
click at [483, 272] on h3 "Add new school/site" at bounding box center [498, 263] width 309 height 18
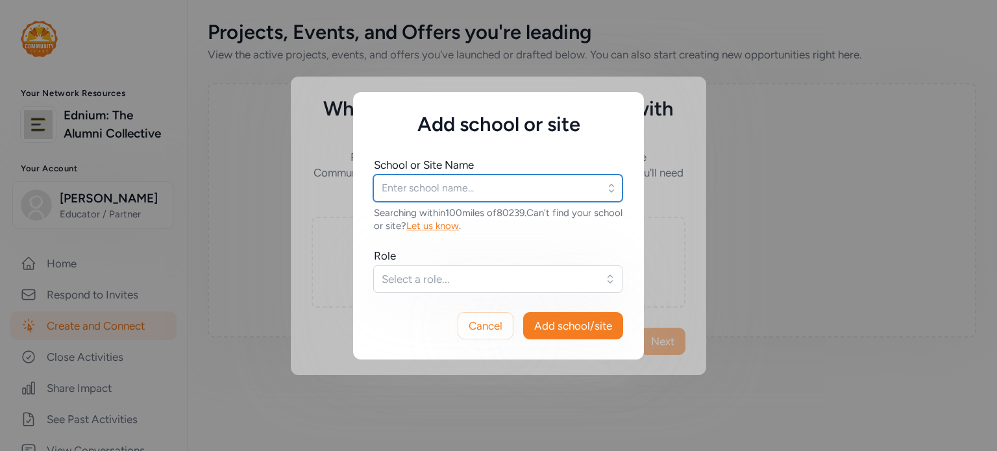
click at [471, 187] on input "text" at bounding box center [497, 188] width 249 height 27
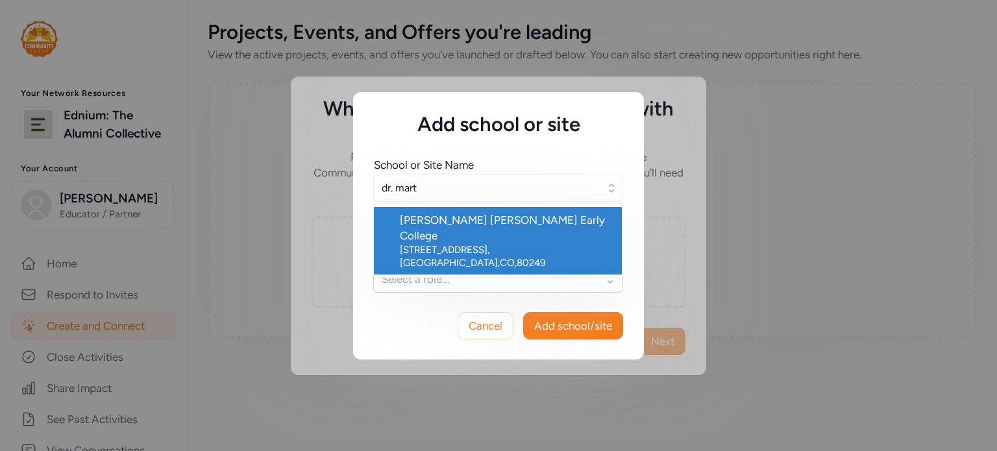
click at [459, 243] on div "[STREET_ADDRESS]" at bounding box center [506, 256] width 212 height 26
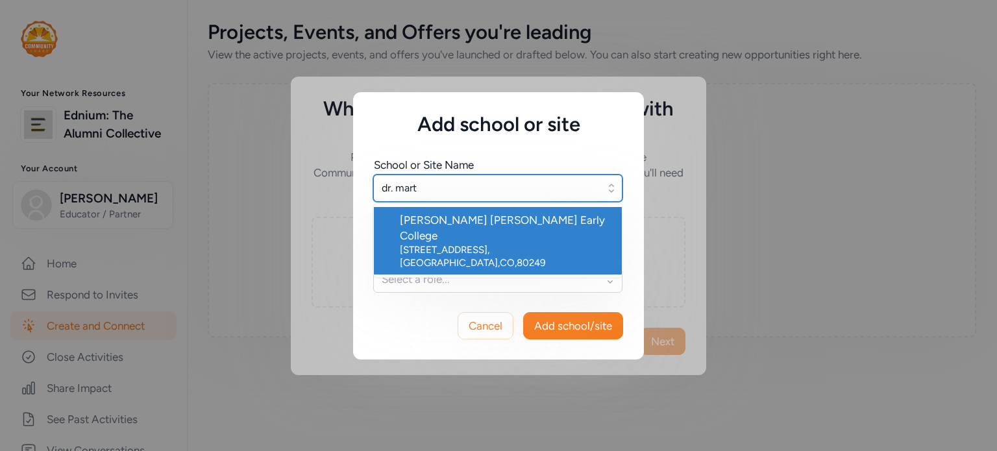
type input "[PERSON_NAME] [PERSON_NAME] Early College"
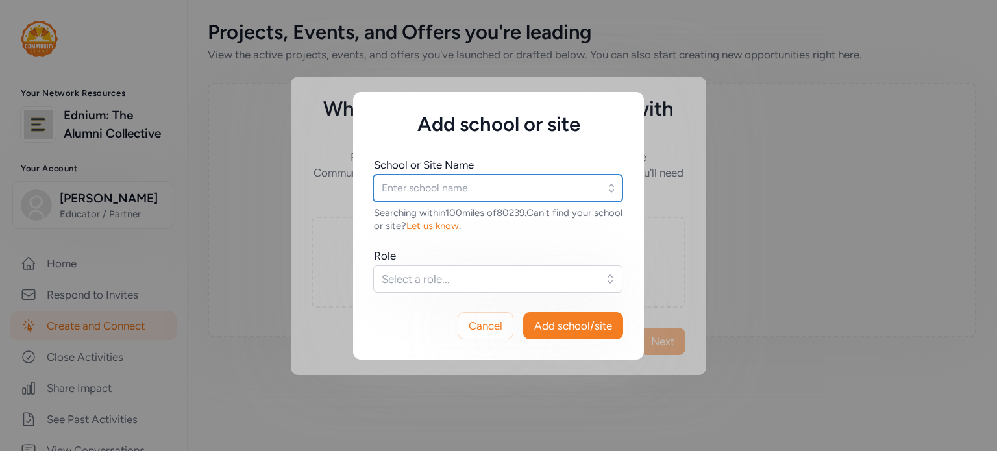
type input "[PERSON_NAME] [PERSON_NAME] Early College"
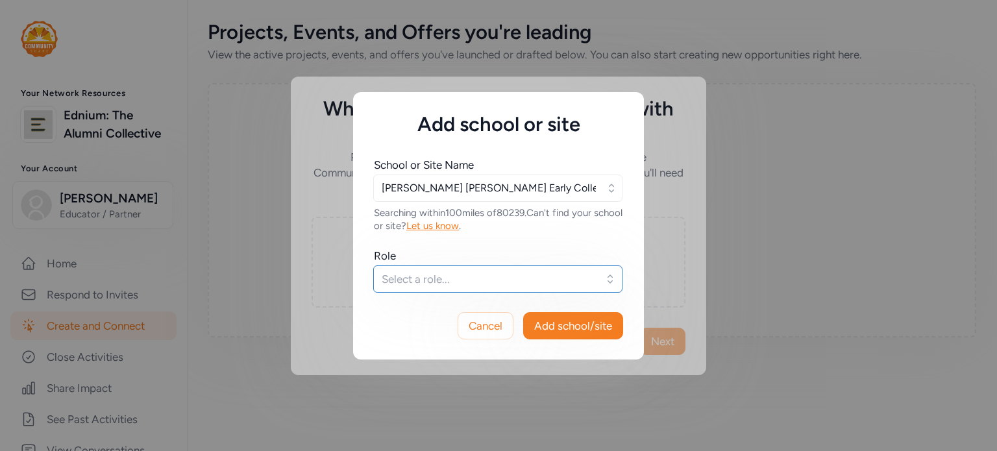
click at [421, 282] on span "Select a role..." at bounding box center [489, 279] width 214 height 16
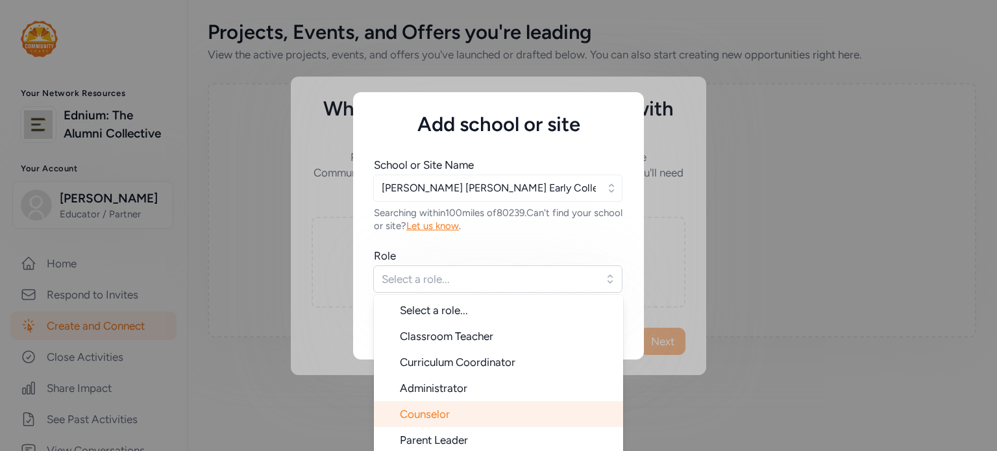
click at [423, 408] on span "Counselor" at bounding box center [425, 414] width 50 height 13
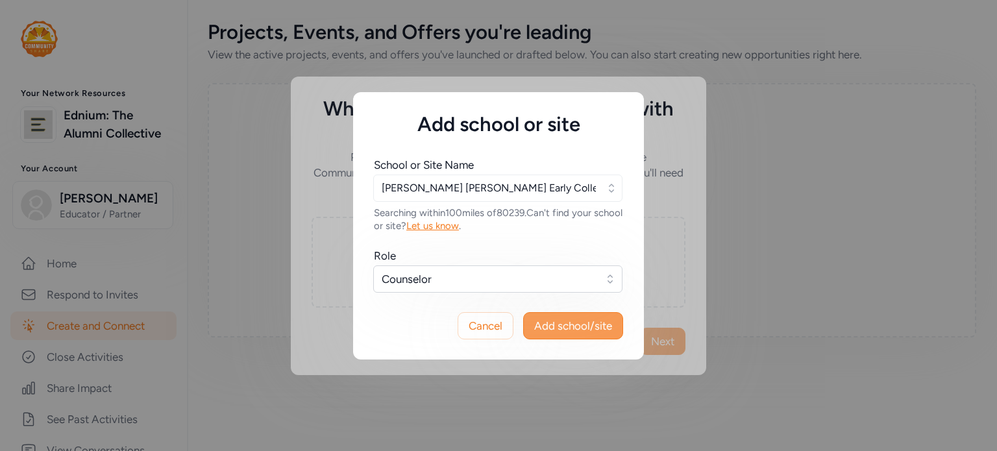
click at [588, 324] on span "Add school/site" at bounding box center [573, 326] width 78 height 16
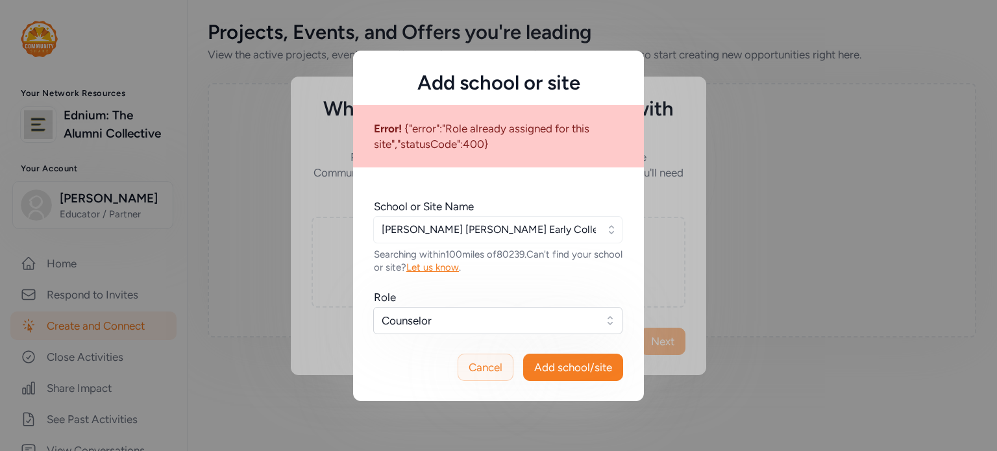
click at [476, 371] on span "Cancel" at bounding box center [486, 367] width 34 height 16
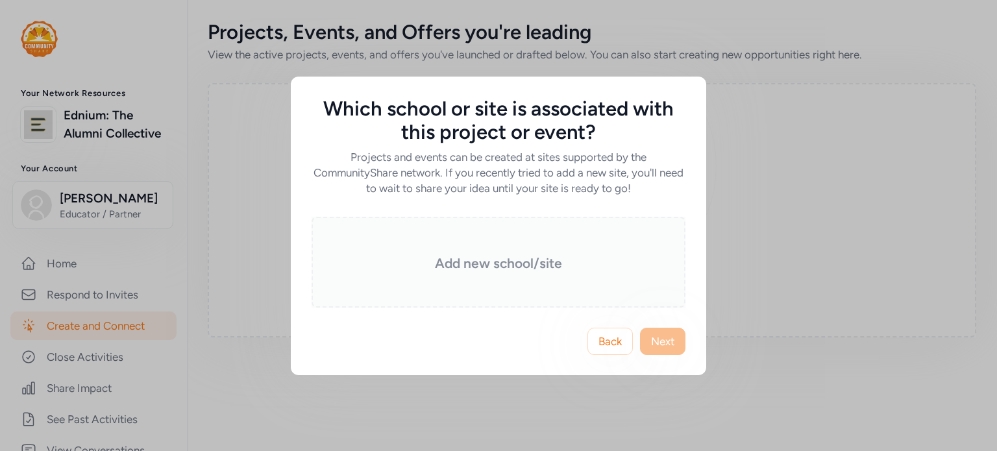
click at [457, 266] on h3 "Add new school/site" at bounding box center [498, 263] width 309 height 18
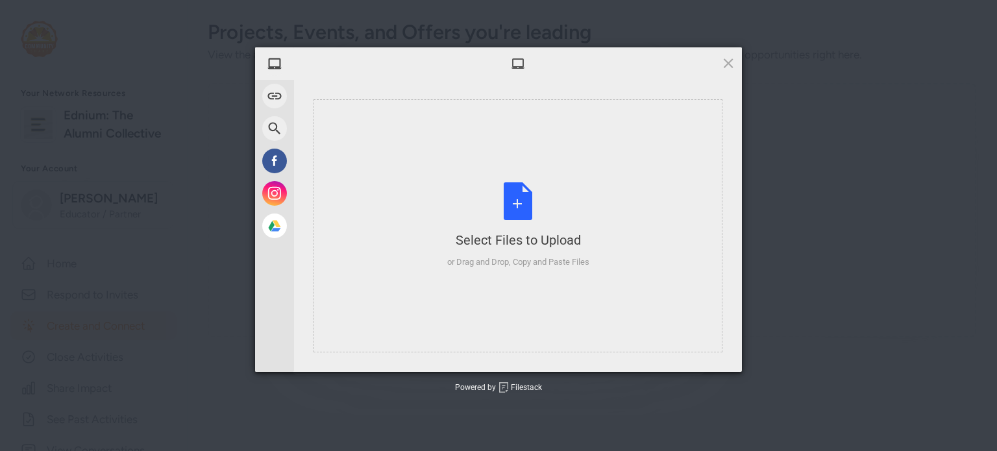
click at [452, 197] on body "Your Network Resources Ednium: The Alumni Collective Your Account [PERSON_NAME]…" at bounding box center [498, 225] width 997 height 451
click at [452, 197] on div "Select Files to Upload or Drag and Drop, Copy and Paste Files" at bounding box center [518, 225] width 142 height 86
click at [221, 119] on div "My Device Link (URL) Web Search Facebook Instagram Google Drive Select Files to…" at bounding box center [498, 225] width 997 height 451
click at [521, 145] on div "Select Files to Upload or Drag and Drop, Copy and Paste Files" at bounding box center [517, 225] width 409 height 253
click at [731, 64] on span at bounding box center [728, 63] width 14 height 14
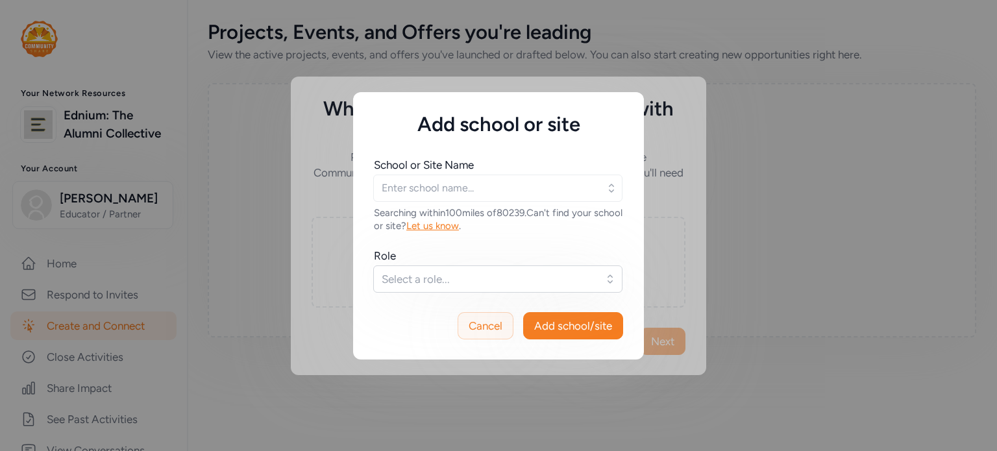
click at [487, 322] on span "Cancel" at bounding box center [486, 326] width 34 height 16
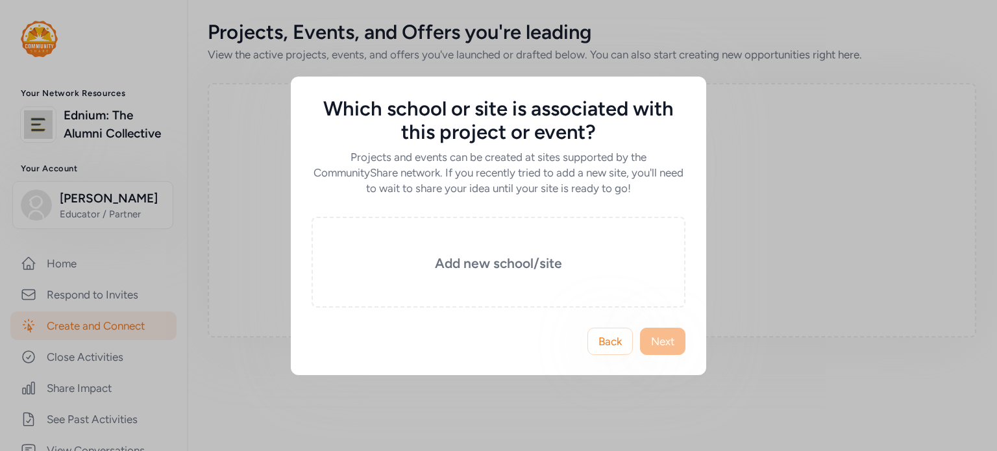
click at [652, 337] on span "Next" at bounding box center [662, 342] width 23 height 16
click at [590, 342] on button "Back" at bounding box center [609, 341] width 45 height 27
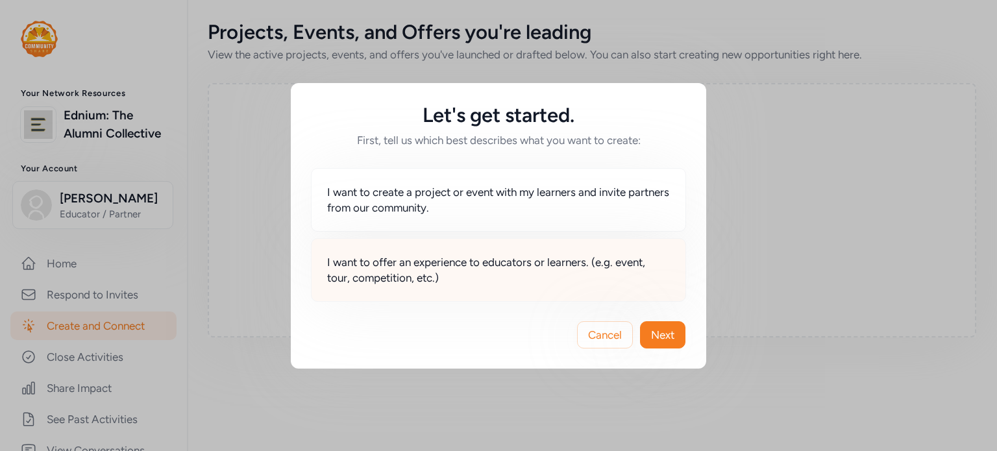
click at [387, 284] on span "I want to offer an experience to educators or learners. (e.g. event, tour, comp…" at bounding box center [498, 269] width 343 height 31
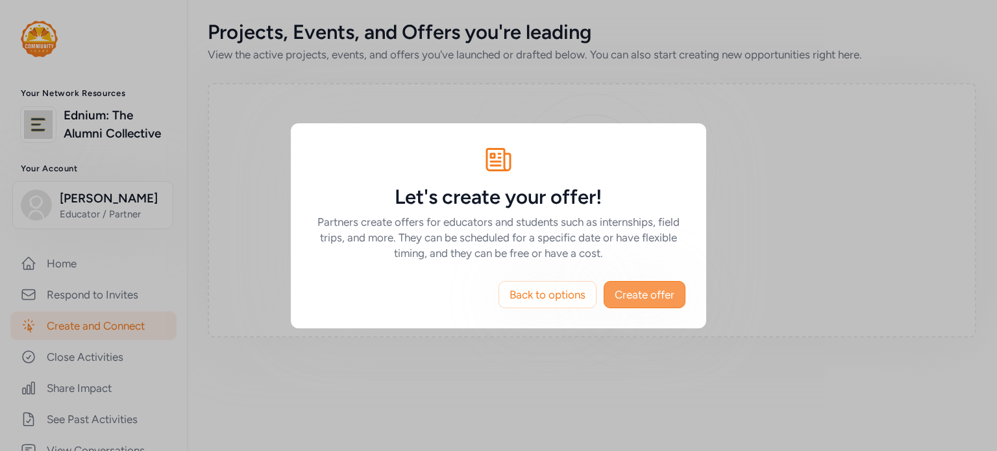
click at [628, 293] on span "Create offer" at bounding box center [645, 295] width 60 height 16
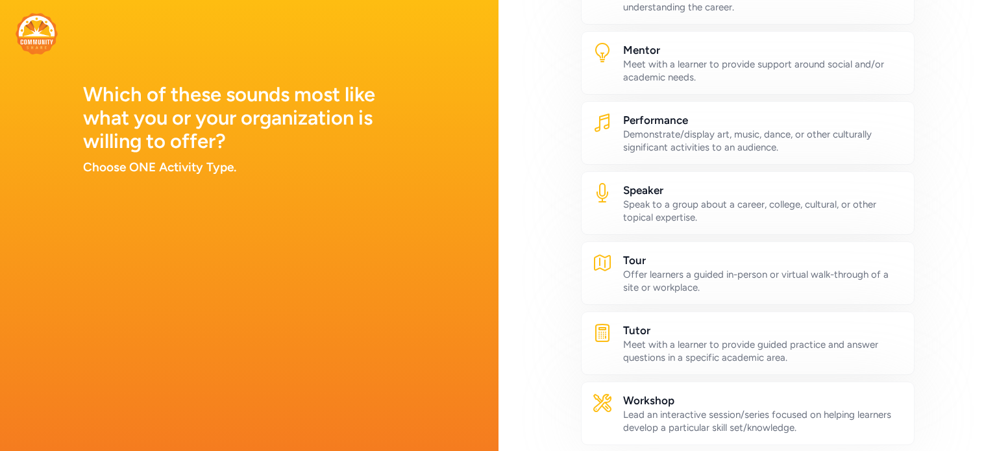
scroll to position [626, 0]
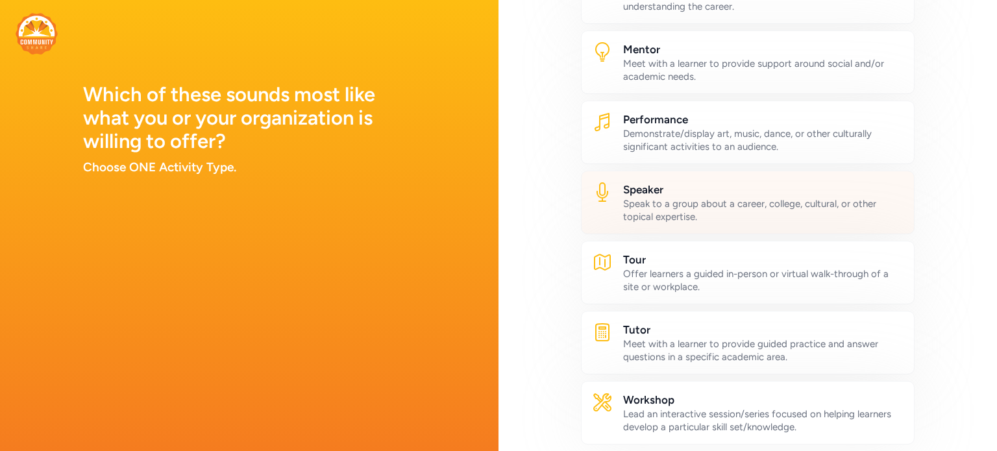
click at [633, 212] on div "Speak to a group about a career, college, cultural, or other topical expertise." at bounding box center [763, 210] width 280 height 26
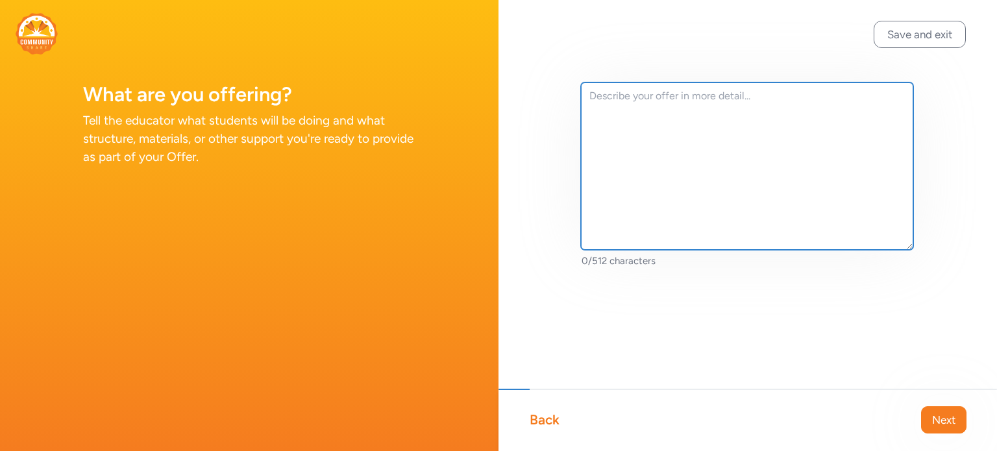
click at [600, 118] on textarea at bounding box center [747, 165] width 332 height 167
paste textarea "I’m reaching out to invite you and/or a representative from [GEOGRAPHIC_DATA] t…"
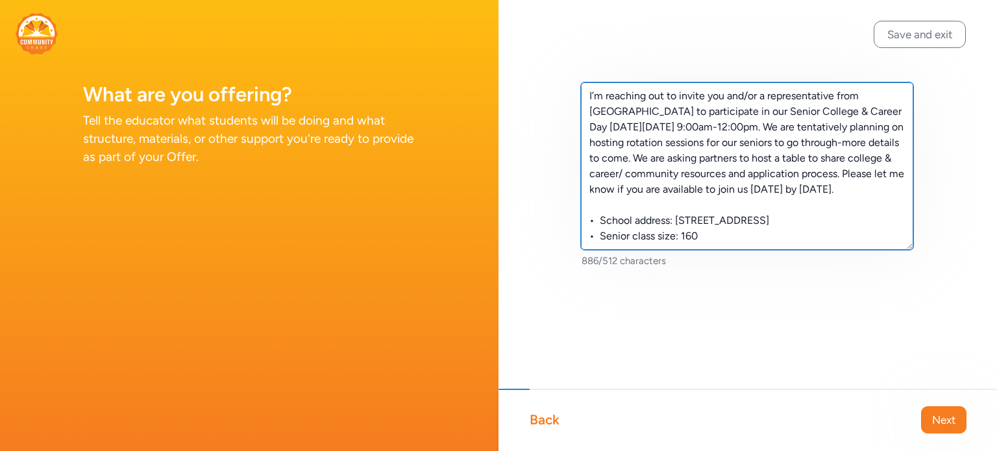
drag, startPoint x: 620, startPoint y: 114, endPoint x: 579, endPoint y: 110, distance: 41.1
click at [579, 110] on div "I’m reaching out to invite you and/or a representative from [GEOGRAPHIC_DATA] t…" at bounding box center [747, 196] width 498 height 392
click at [741, 114] on textarea "I’m reaching out to invite you and/or a representative from your organization t…" at bounding box center [747, 165] width 332 height 167
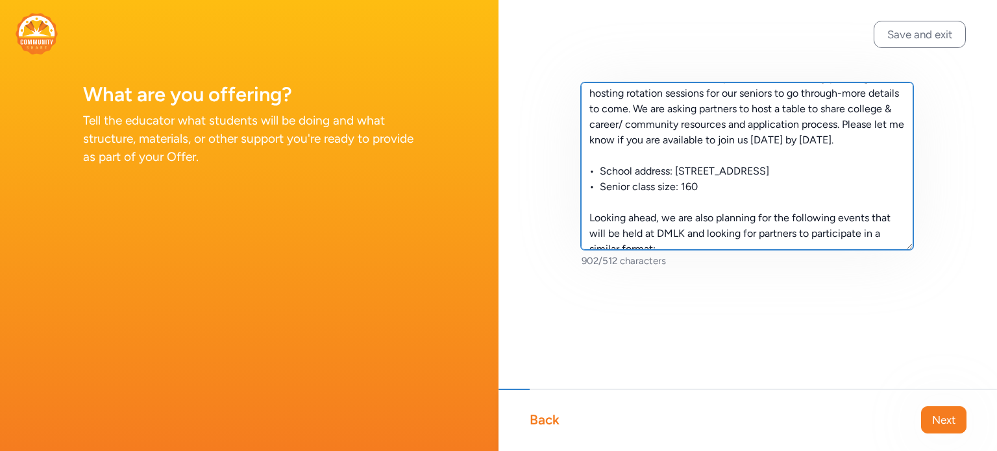
scroll to position [51, 0]
click at [735, 153] on textarea "I’m reaching out to invite you and/or a representative from your organization t…" at bounding box center [747, 165] width 332 height 167
click at [728, 154] on textarea "I’m reaching out to invite you and/or a representative from your organization t…" at bounding box center [747, 165] width 332 height 167
click at [689, 199] on textarea "I’m reaching out to invite you and/or a representative from your organization t…" at bounding box center [747, 165] width 332 height 167
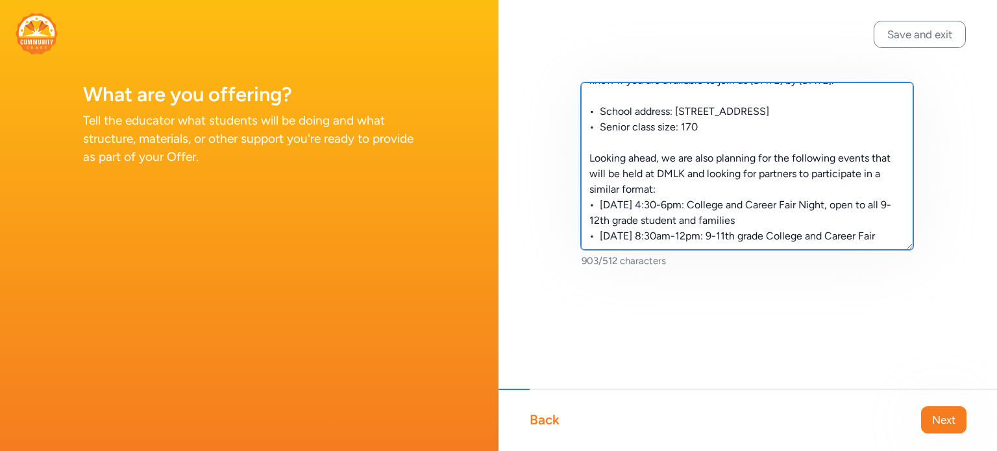
scroll to position [156, 0]
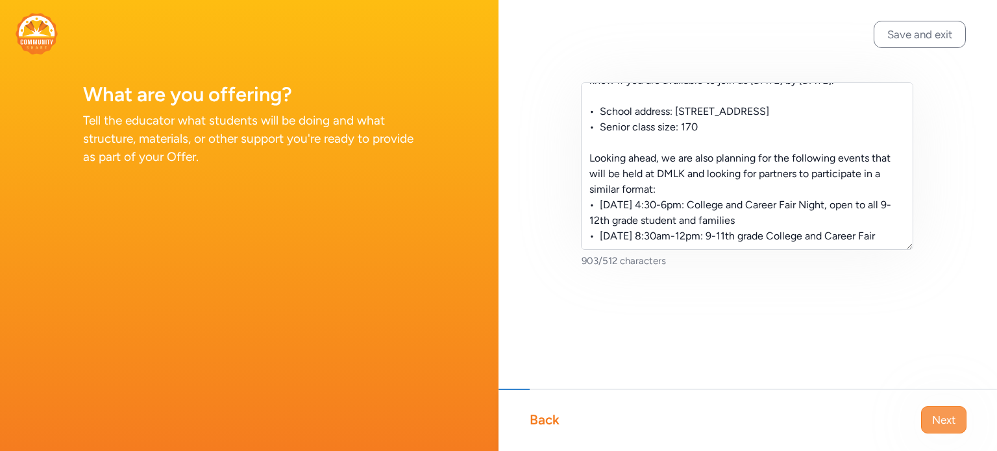
click at [942, 421] on span "Next" at bounding box center [943, 420] width 23 height 16
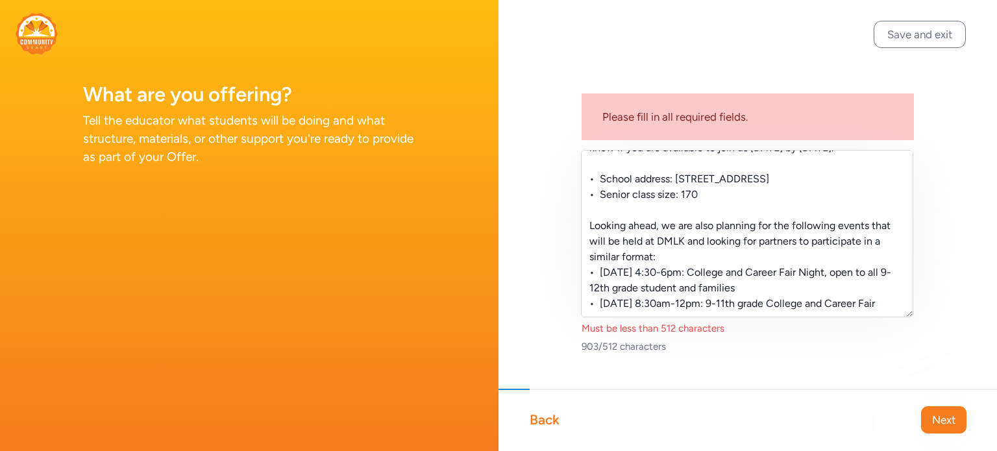
scroll to position [155, 0]
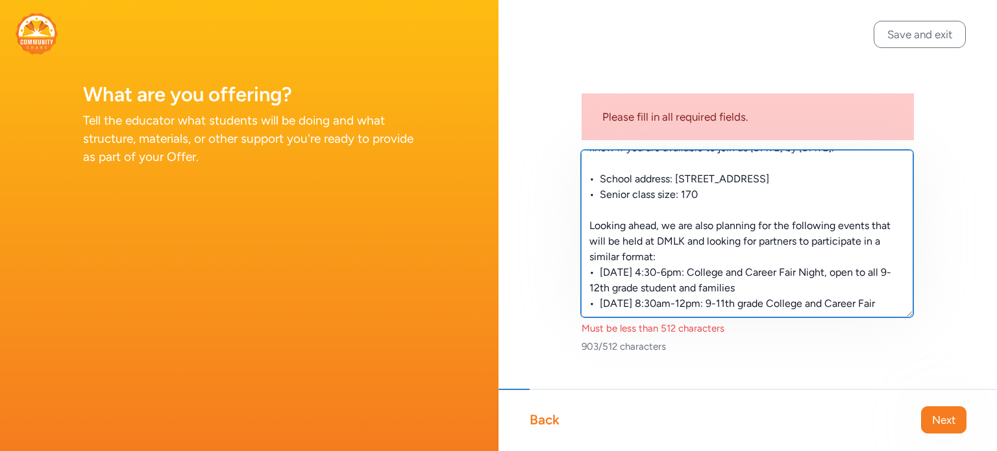
drag, startPoint x: 710, startPoint y: 291, endPoint x: 574, endPoint y: 188, distance: 170.9
click at [574, 188] on div "Please fill in all required fields. I’m reaching out to invite you and/or a rep…" at bounding box center [747, 239] width 498 height 478
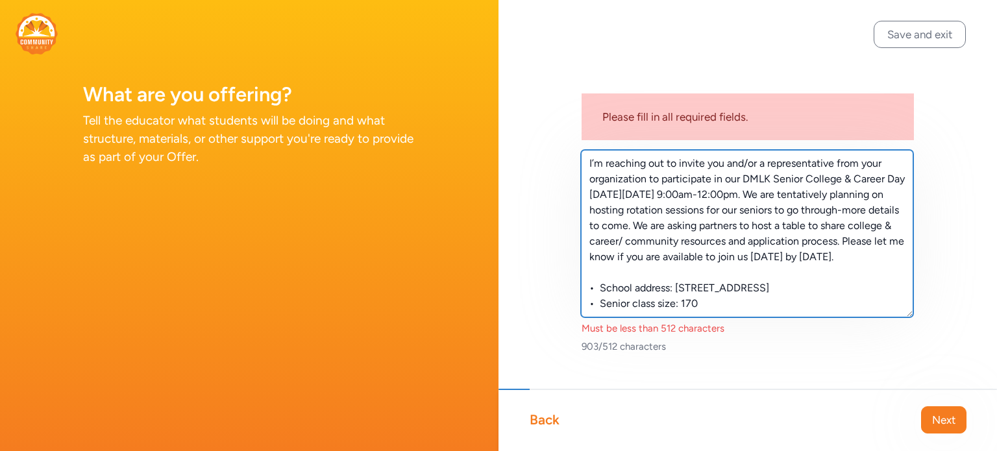
scroll to position [62, 0]
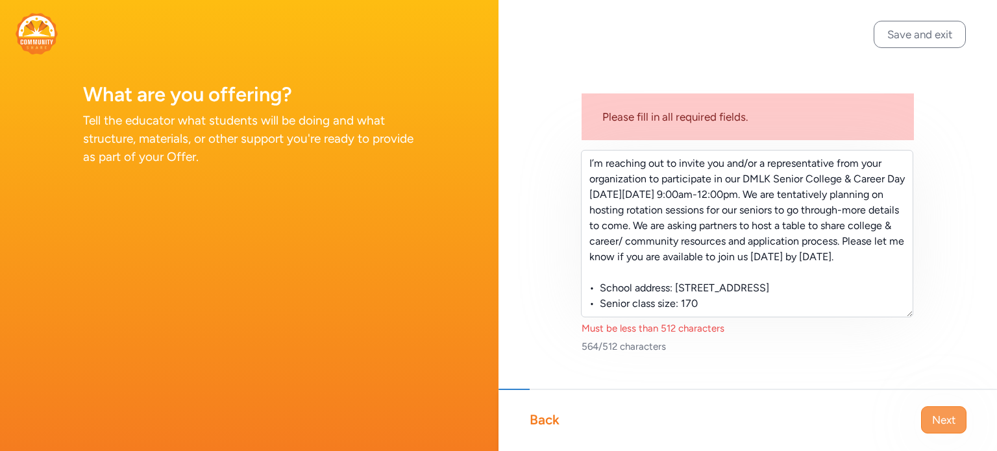
click at [940, 417] on span "Next" at bounding box center [943, 420] width 23 height 16
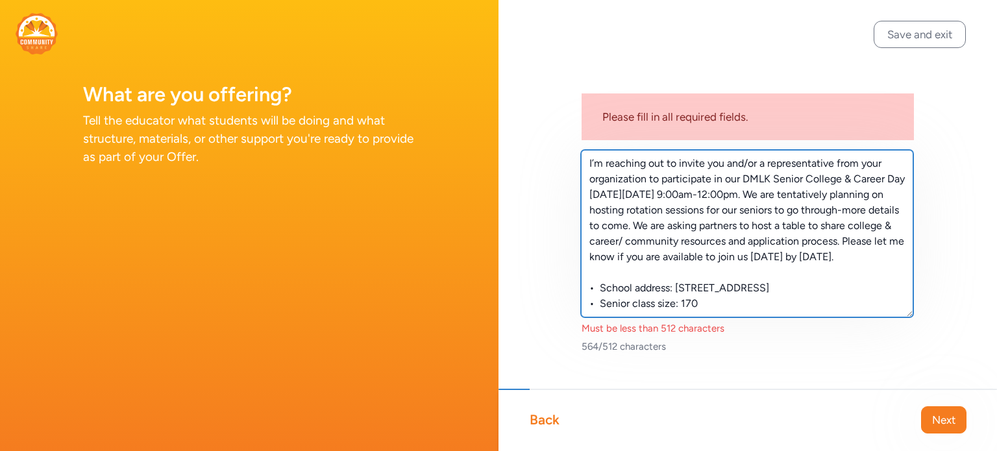
drag, startPoint x: 652, startPoint y: 225, endPoint x: 761, endPoint y: 223, distance: 109.7
click at [761, 223] on textarea "I’m reaching out to invite you and/or a representative from your organization t…" at bounding box center [747, 233] width 332 height 167
drag, startPoint x: 750, startPoint y: 273, endPoint x: 628, endPoint y: 256, distance: 123.1
click at [628, 256] on textarea "I’m reaching out to invite you and/or a representative from your organization t…" at bounding box center [747, 233] width 332 height 167
click at [652, 268] on textarea "I’m reaching out to invite you and/or a representative from your organization t…" at bounding box center [747, 233] width 332 height 167
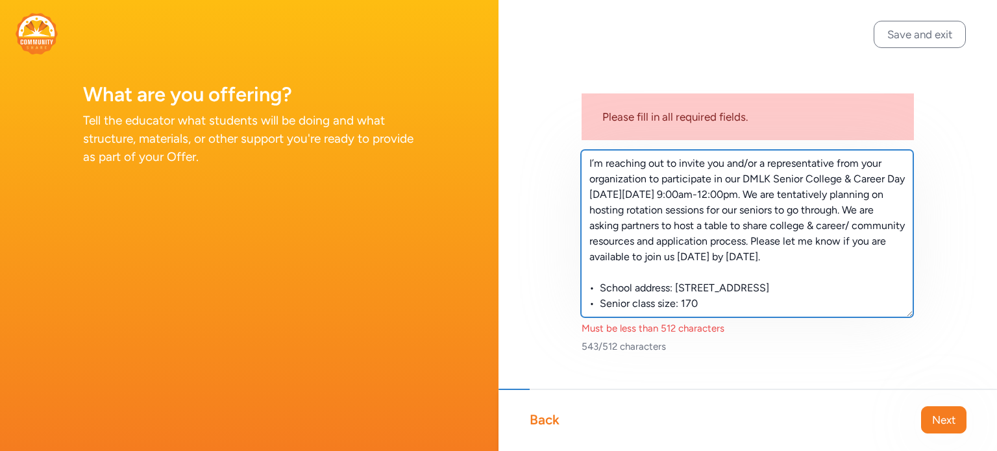
drag, startPoint x: 652, startPoint y: 268, endPoint x: 579, endPoint y: 271, distance: 72.7
click at [579, 271] on div "Please fill in all required fields. I’m reaching out to invite you and/or a rep…" at bounding box center [747, 239] width 498 height 478
click at [675, 210] on textarea "I’m reaching out to invite you and/or a representative from your organization t…" at bounding box center [747, 233] width 332 height 167
drag, startPoint x: 662, startPoint y: 264, endPoint x: 628, endPoint y: 261, distance: 33.9
click at [628, 261] on textarea "I’m reaching out to invite you and/or a representative from your organization t…" at bounding box center [747, 233] width 332 height 167
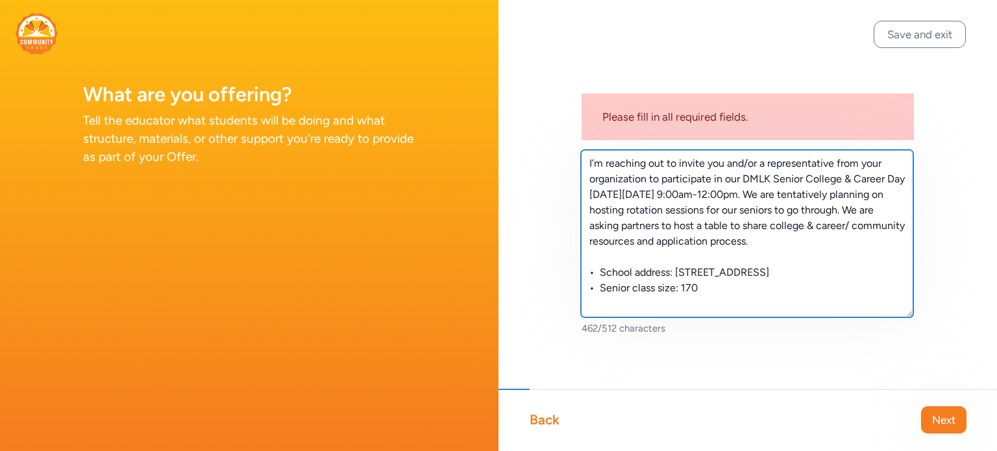
click at [624, 274] on textarea "I’m reaching out to invite you and/or a representative from your organization t…" at bounding box center [747, 233] width 332 height 167
click at [593, 279] on textarea "I’m reaching out to invite you and/or a representative from your organization t…" at bounding box center [747, 233] width 332 height 167
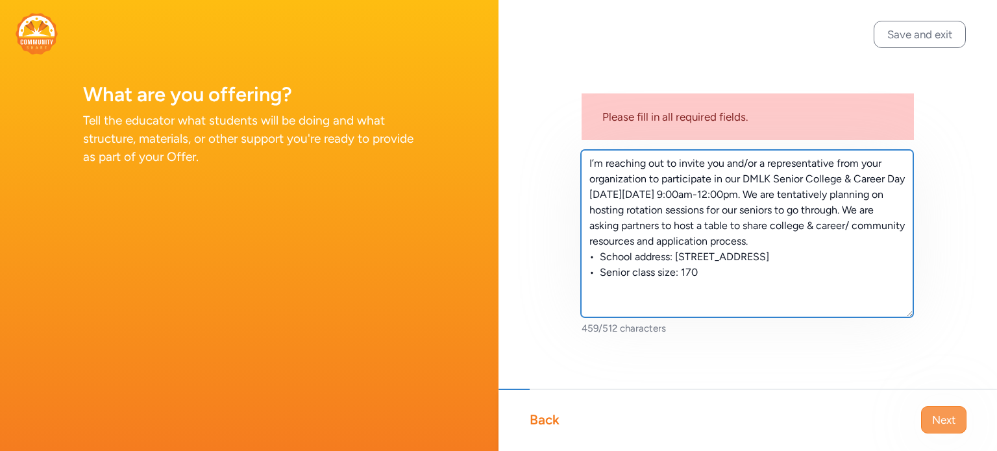
type textarea "I’m reaching out to invite you and/or a representative from your organization t…"
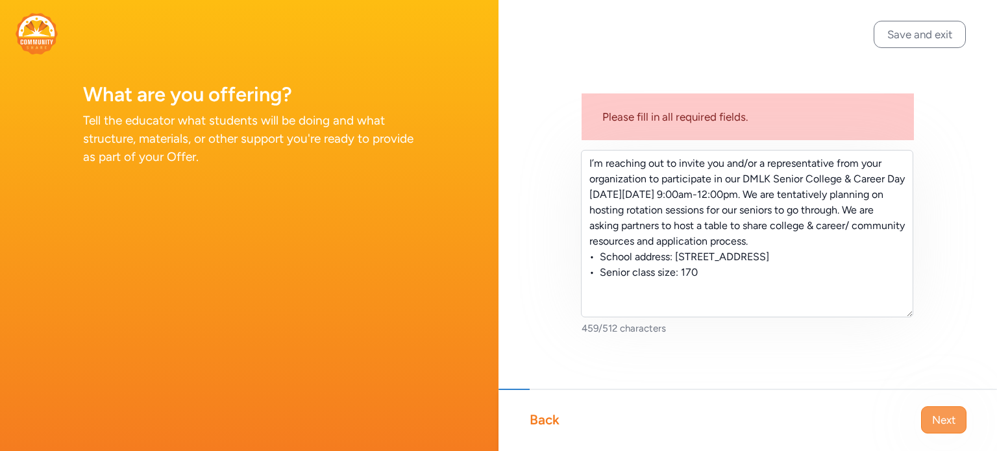
click at [936, 415] on span "Next" at bounding box center [943, 420] width 23 height 16
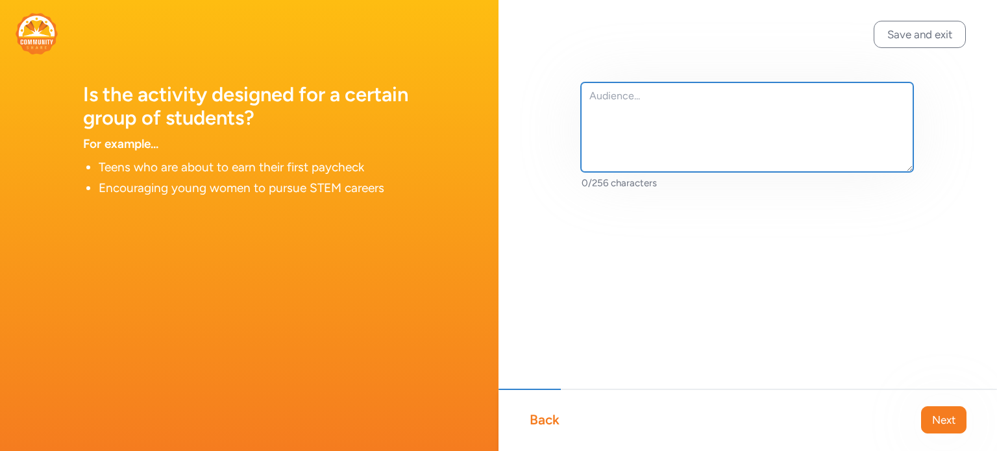
click at [630, 106] on textarea at bounding box center [747, 127] width 332 height 90
click at [640, 97] on textarea "12th grade seniors, 170 senior class size" at bounding box center [747, 127] width 332 height 90
type textarea "12th grade high school seniors, 170 senior class size"
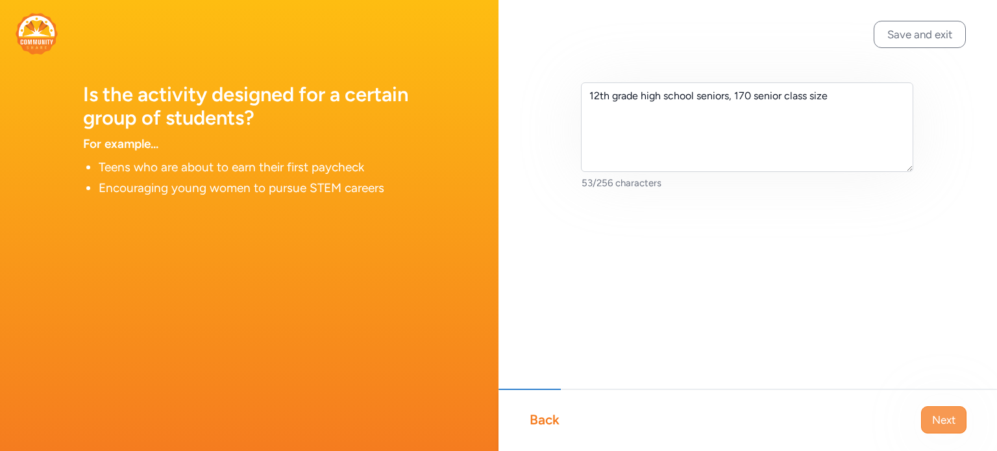
click at [931, 417] on button "Next" at bounding box center [943, 419] width 45 height 27
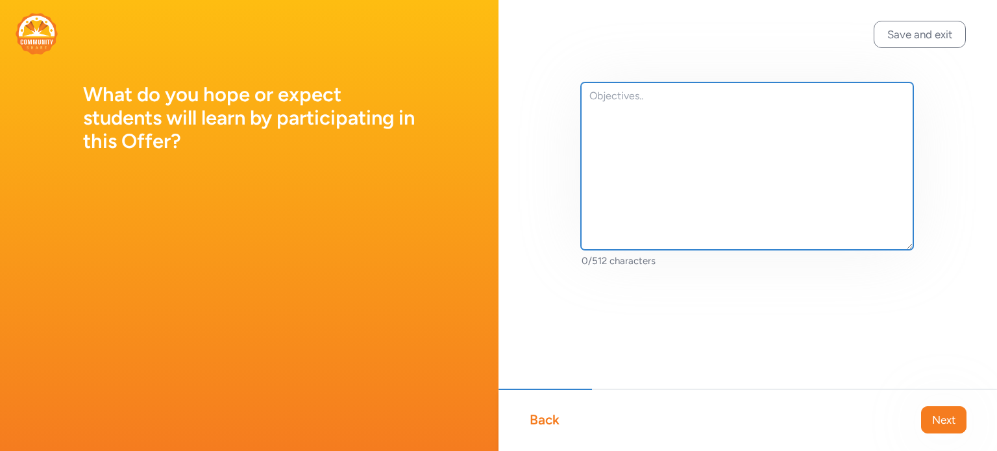
click at [607, 110] on textarea at bounding box center [747, 165] width 332 height 167
type textarea "N"
click at [637, 97] on textarea "Learn new college, career," at bounding box center [747, 165] width 332 height 167
click at [828, 96] on textarea "Learn new information focuses on college, career," at bounding box center [747, 165] width 332 height 167
click at [822, 95] on textarea "Learn new information focuses on college, career, community" at bounding box center [747, 165] width 332 height 167
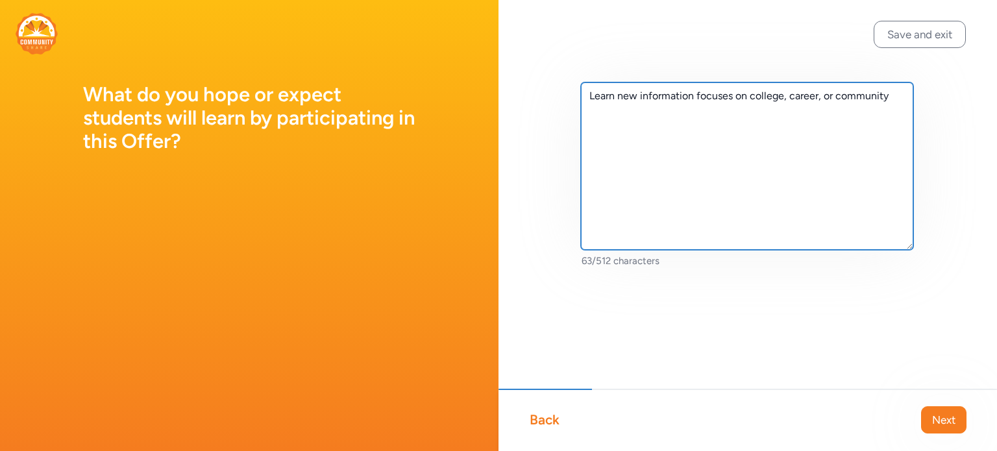
click at [887, 98] on textarea "Learn new information focuses on college, career, or community" at bounding box center [747, 165] width 332 height 167
type textarea "Learn new information focuses on college, career, or community engagement."
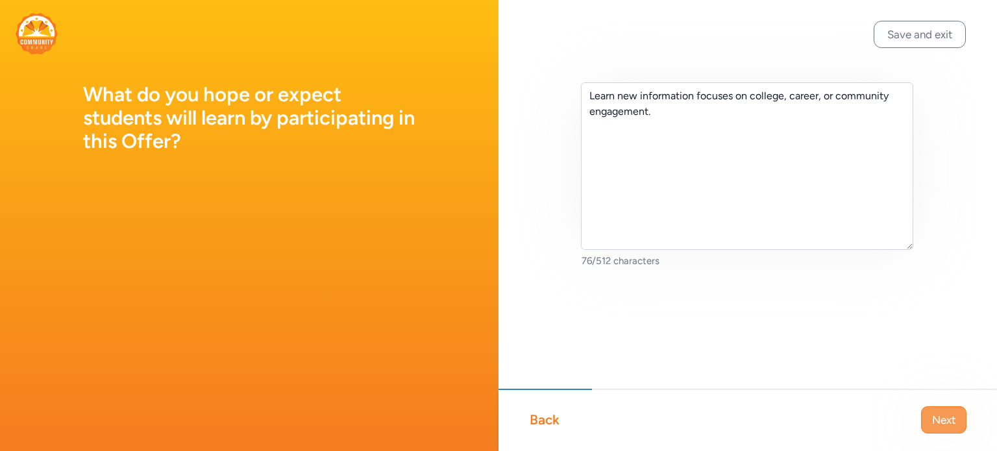
click at [944, 422] on span "Next" at bounding box center [943, 420] width 23 height 16
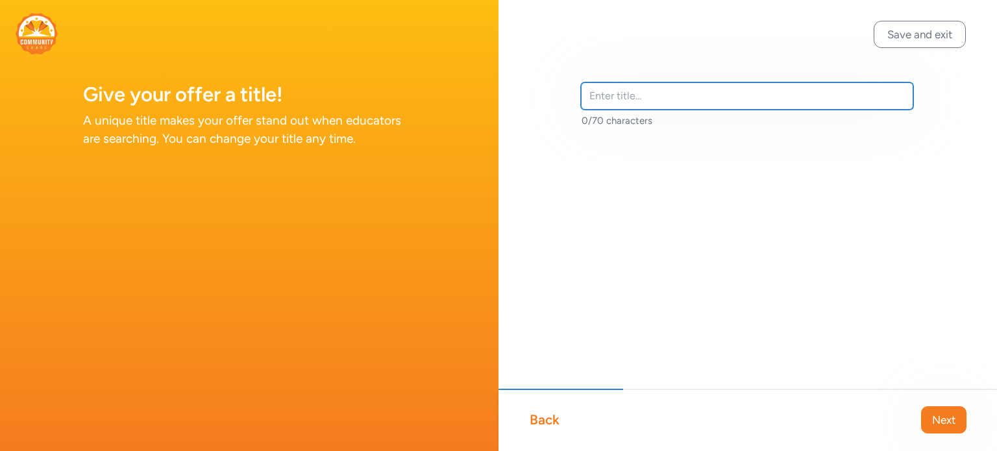
click at [626, 101] on input "text" at bounding box center [747, 95] width 332 height 27
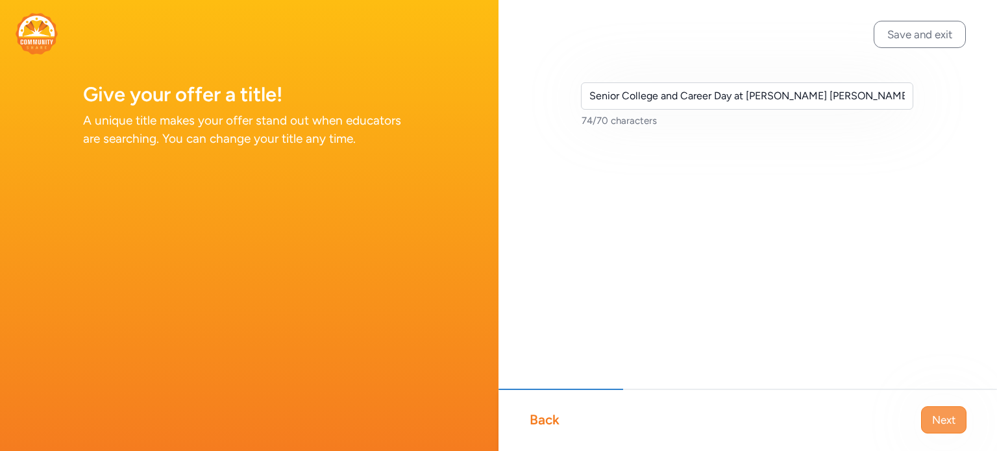
click at [943, 421] on span "Next" at bounding box center [943, 420] width 23 height 16
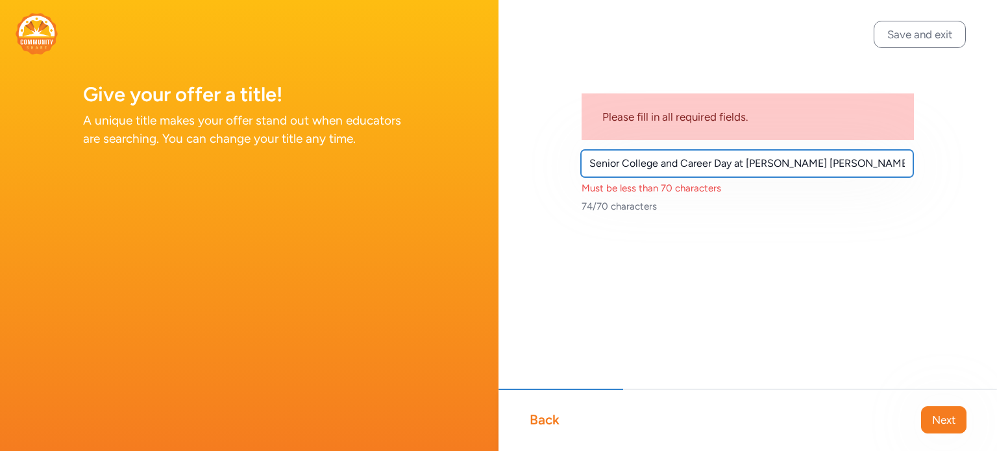
scroll to position [0, 21]
drag, startPoint x: 746, startPoint y: 163, endPoint x: 950, endPoint y: 178, distance: 204.3
click at [950, 178] on div "Please fill in all required fields. Senior College and Career Day at [PERSON_NA…" at bounding box center [747, 168] width 498 height 337
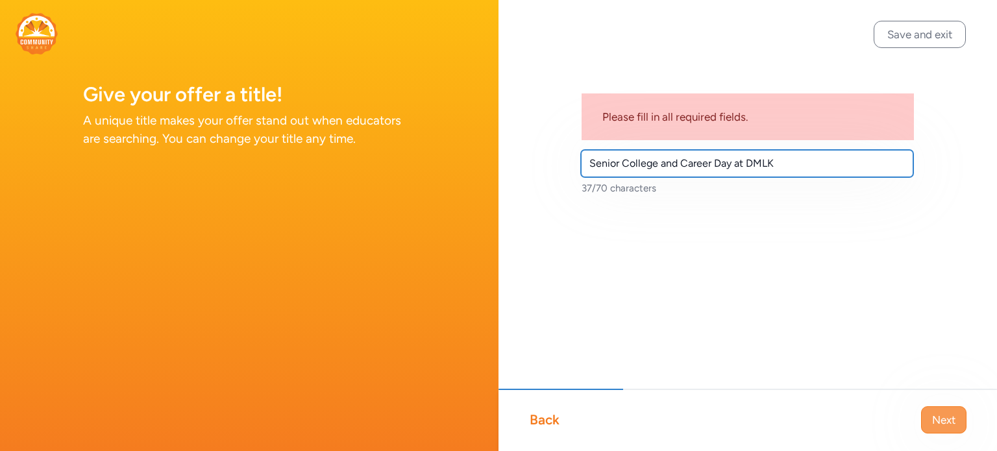
type input "Senior College and Career Day at DMLK"
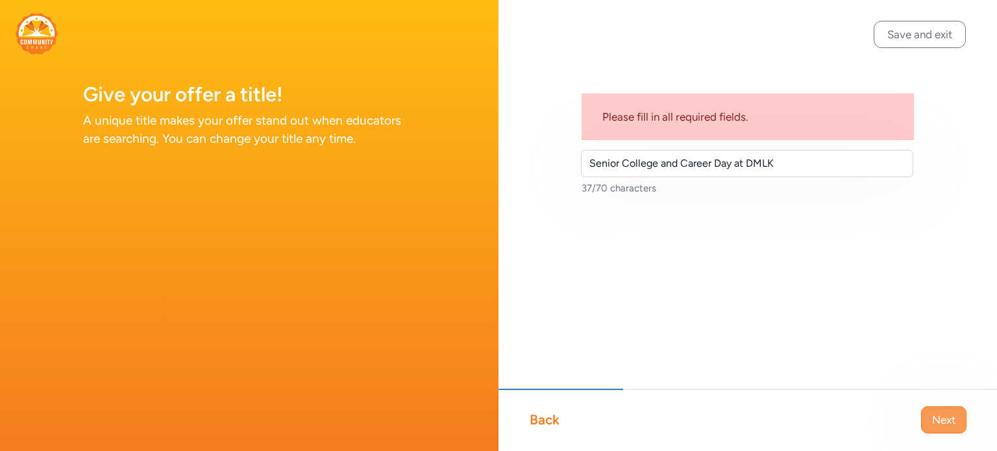
click at [939, 414] on span "Next" at bounding box center [943, 420] width 23 height 16
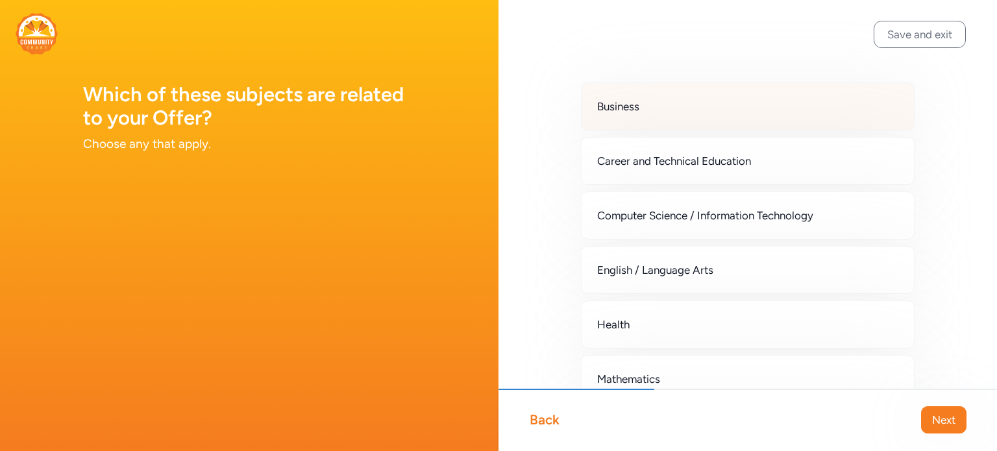
click at [608, 106] on span "Business" at bounding box center [618, 107] width 42 height 16
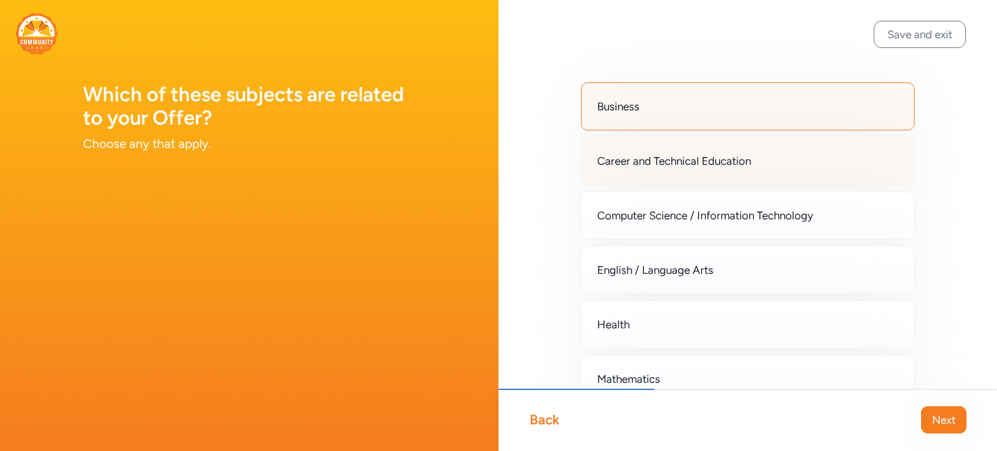
click at [615, 165] on span "Career and Technical Education" at bounding box center [674, 161] width 154 height 16
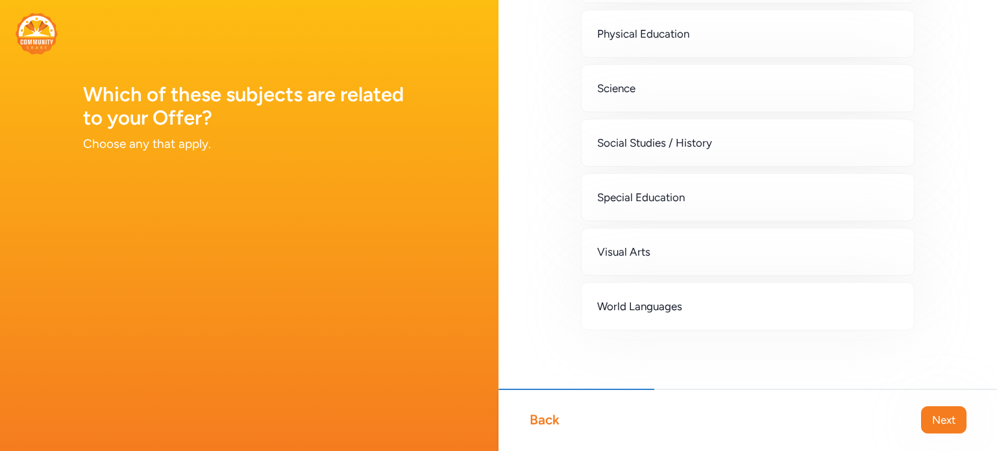
scroll to position [454, 0]
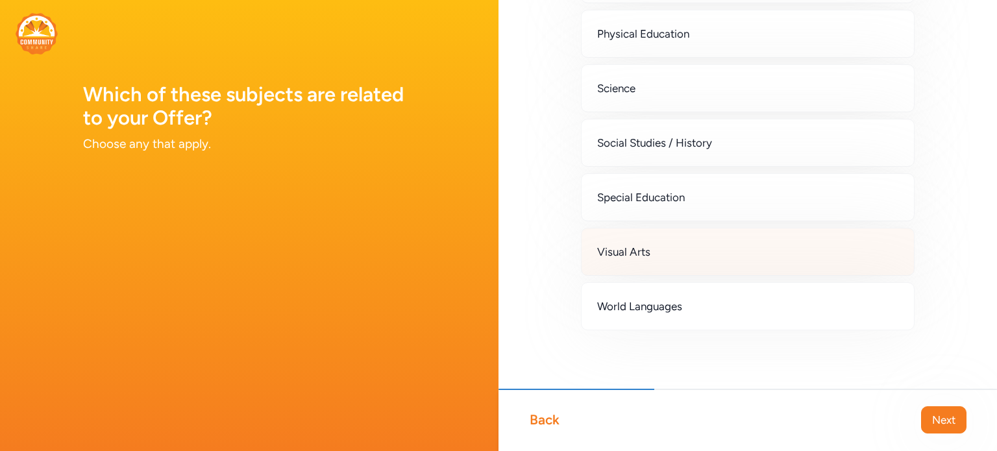
click at [613, 244] on span "Visual Arts" at bounding box center [623, 252] width 53 height 16
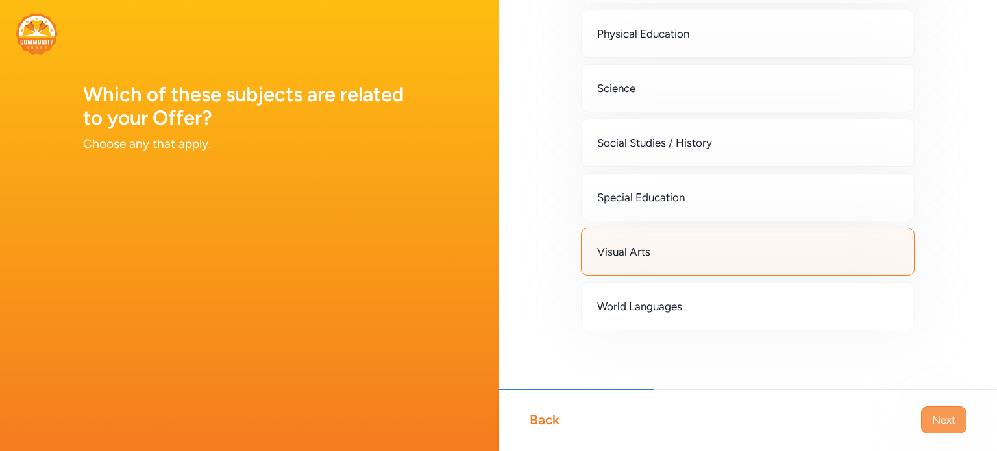
click at [947, 417] on span "Next" at bounding box center [943, 420] width 23 height 16
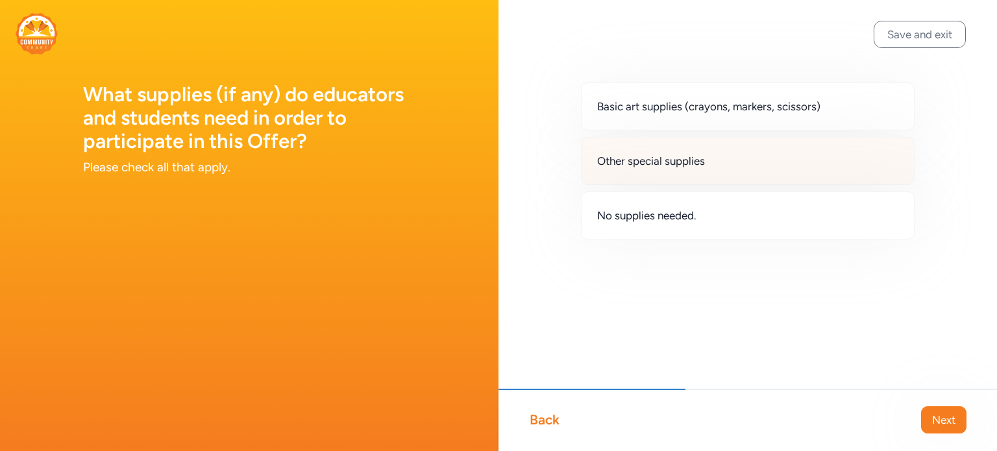
click at [603, 164] on span "Other special supplies" at bounding box center [651, 161] width 108 height 16
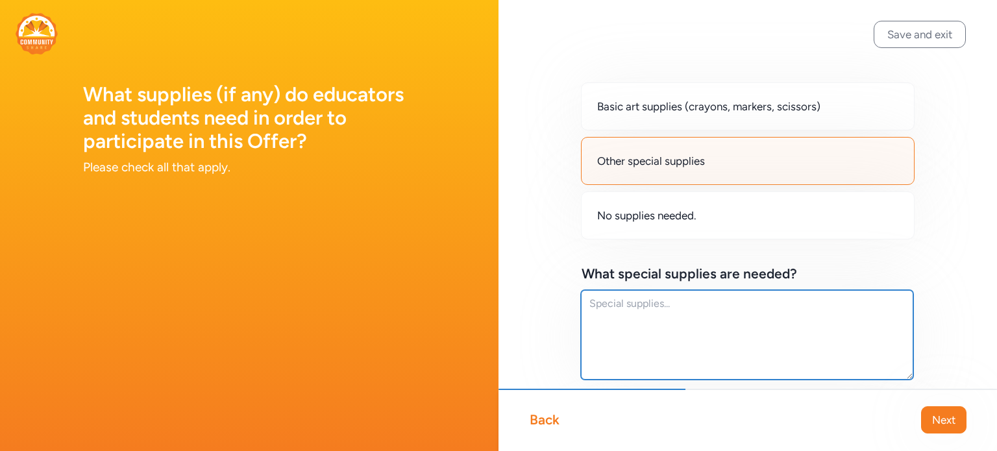
click at [605, 306] on textarea at bounding box center [747, 335] width 332 height 90
click at [637, 300] on textarea "Flyers/resournces or" at bounding box center [747, 335] width 332 height 90
click at [709, 306] on textarea "Flyers/resournces or" at bounding box center [747, 335] width 332 height 90
drag, startPoint x: 709, startPoint y: 306, endPoint x: 531, endPoint y: 287, distance: 178.8
click at [531, 287] on div "Basic art supplies (crayons, markers, scissors) Other special supplies No suppl…" at bounding box center [747, 328] width 498 height 657
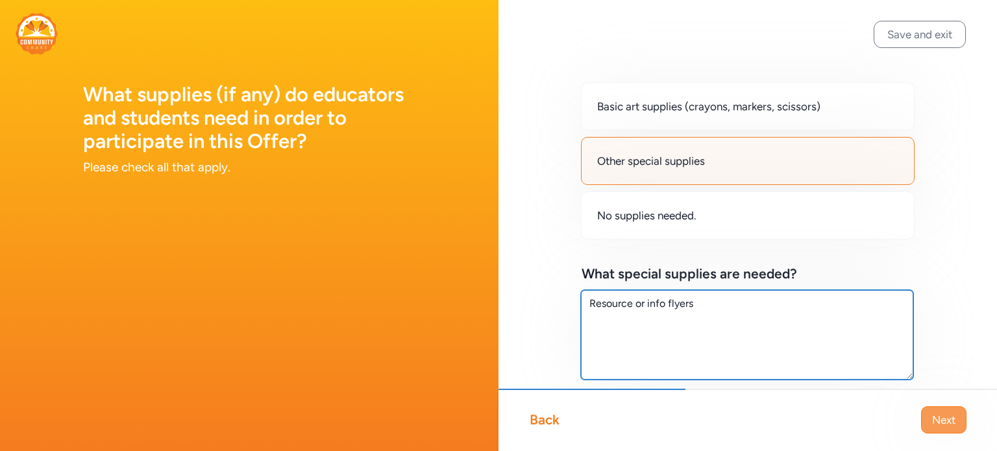
type textarea "Resource or info flyers"
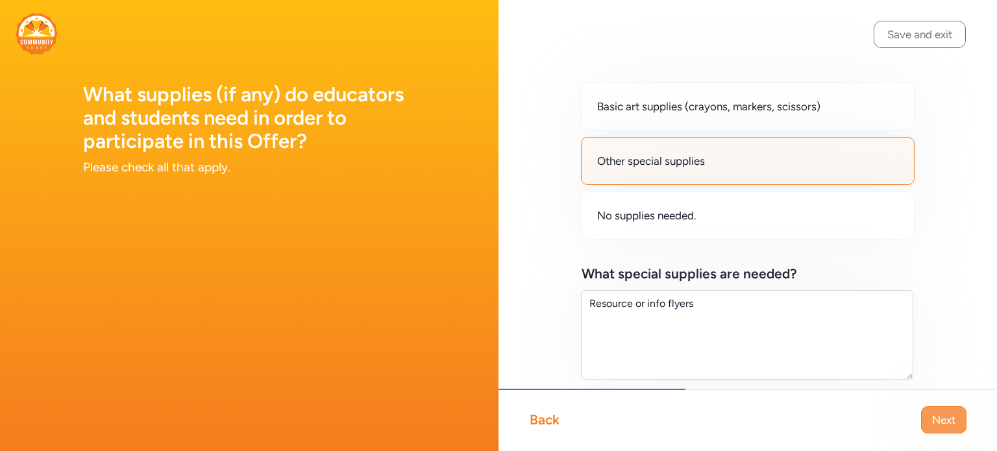
click at [921, 415] on button "Next" at bounding box center [943, 419] width 45 height 27
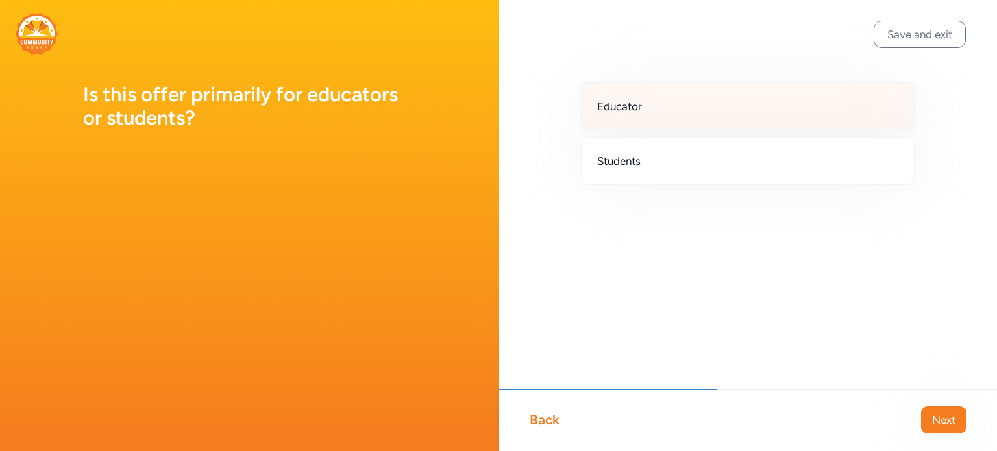
click at [652, 104] on div "Educator" at bounding box center [748, 106] width 334 height 48
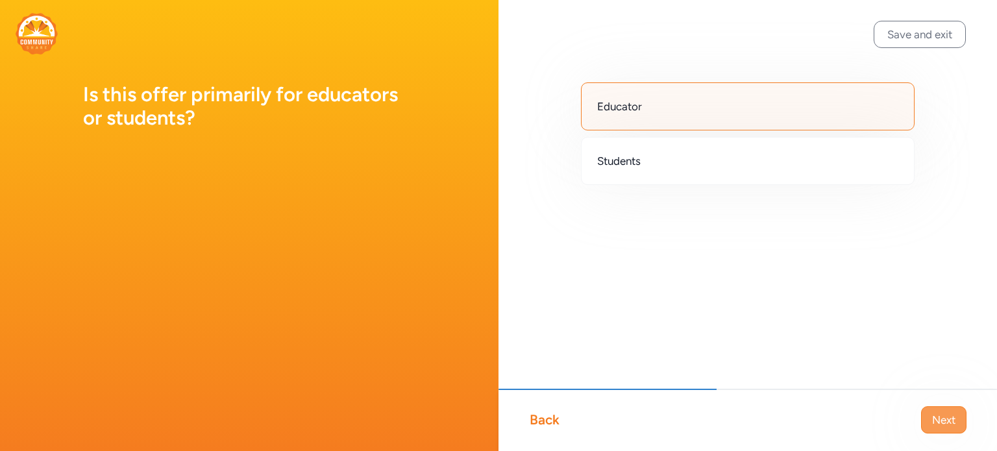
click at [945, 419] on span "Next" at bounding box center [943, 420] width 23 height 16
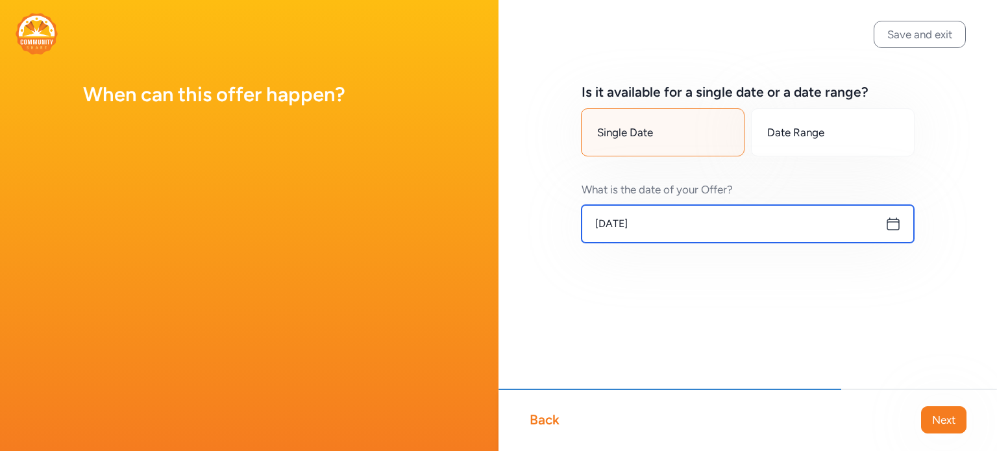
click at [892, 233] on input "[DATE]" at bounding box center [747, 224] width 332 height 38
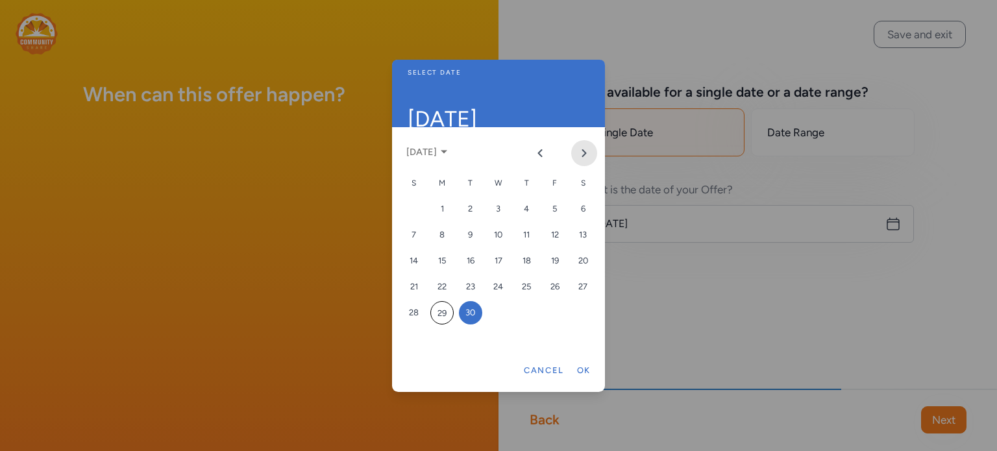
click at [582, 153] on icon "Next month" at bounding box center [584, 153] width 10 height 10
click at [470, 284] on div "21" at bounding box center [470, 286] width 23 height 23
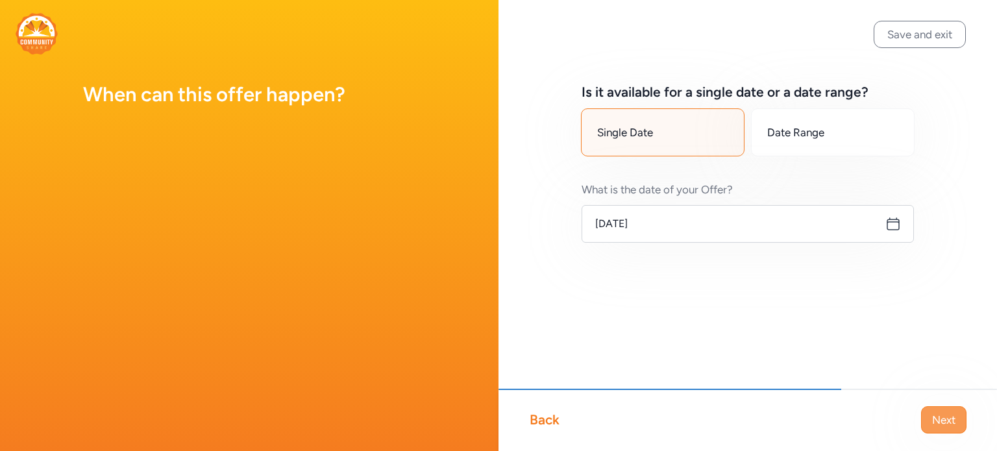
click at [934, 414] on span "Next" at bounding box center [943, 420] width 23 height 16
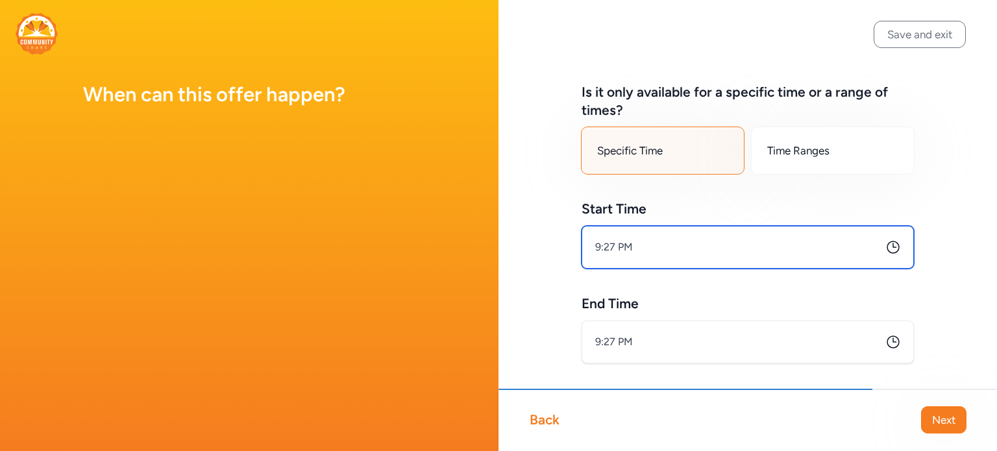
click at [603, 246] on input "9:27 PM" at bounding box center [747, 247] width 332 height 43
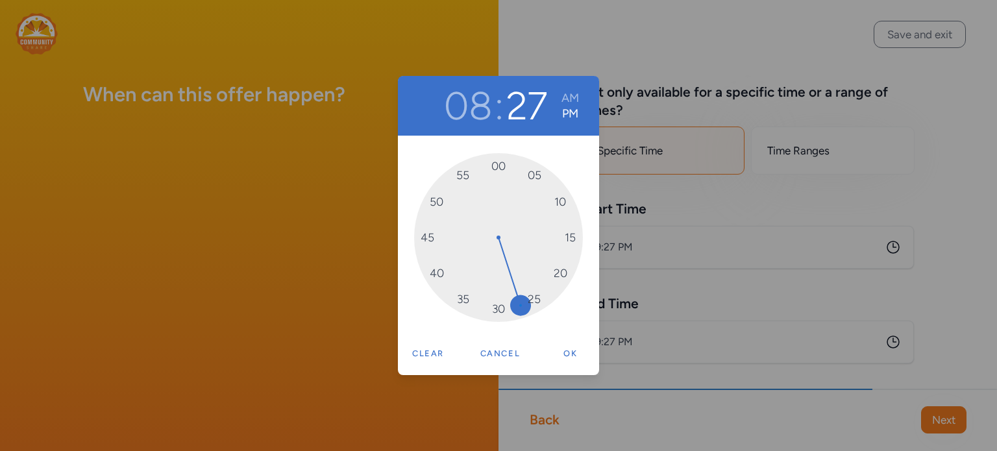
click at [621, 275] on div "08 : 27 AM PM 00 05 10 15 20 25 30 35 40 45 50 55 Clear Cancel Ok" at bounding box center [498, 225] width 997 height 451
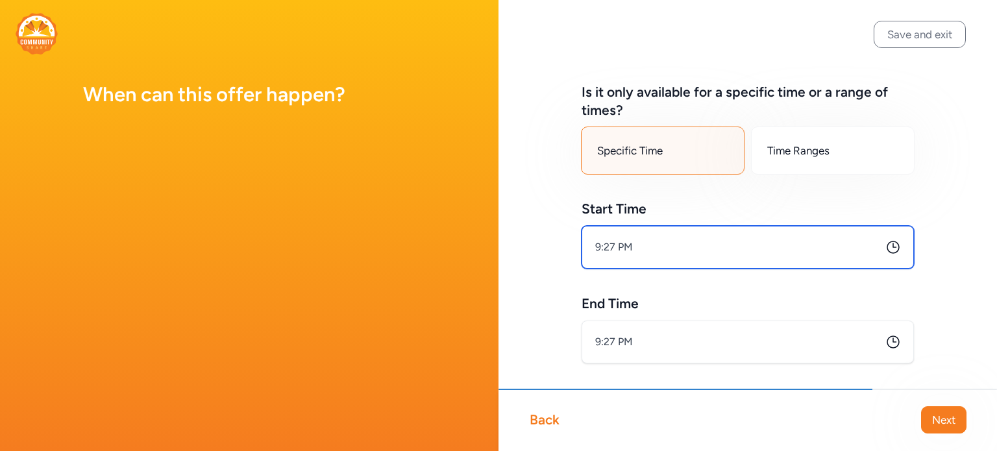
drag, startPoint x: 611, startPoint y: 244, endPoint x: 619, endPoint y: 244, distance: 8.4
click at [619, 244] on input "9:27 PM" at bounding box center [747, 247] width 332 height 43
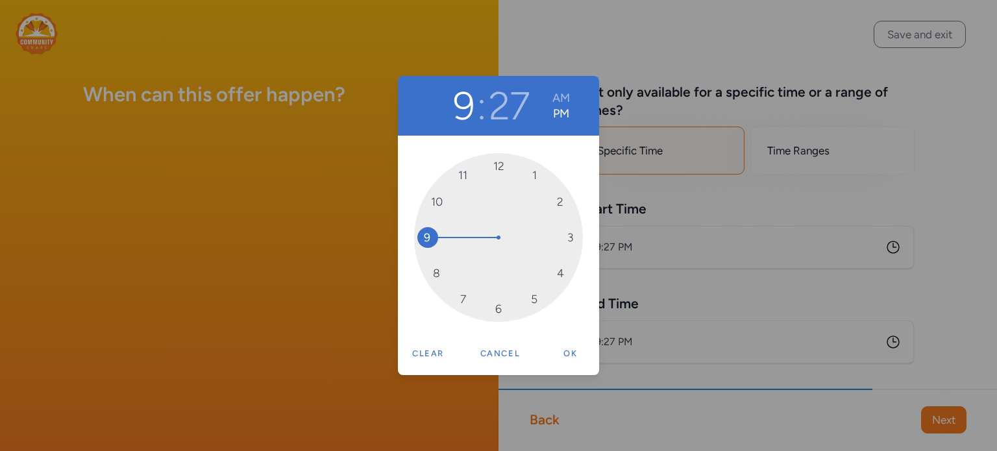
click at [619, 244] on div "9 : 27 AM PM 12 1 2 3 4 5 6 7 8 9 10 11 Clear Cancel Ok" at bounding box center [498, 225] width 997 height 451
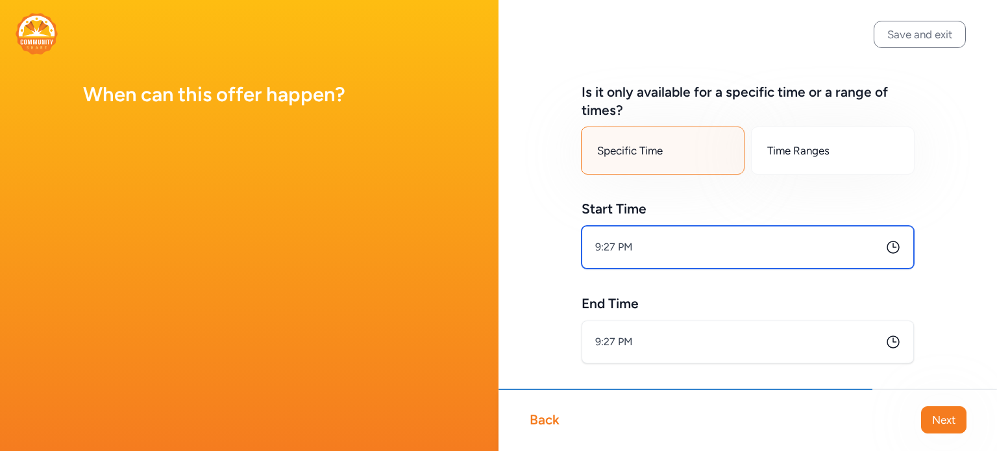
click at [613, 246] on input "9:27 PM" at bounding box center [747, 247] width 332 height 43
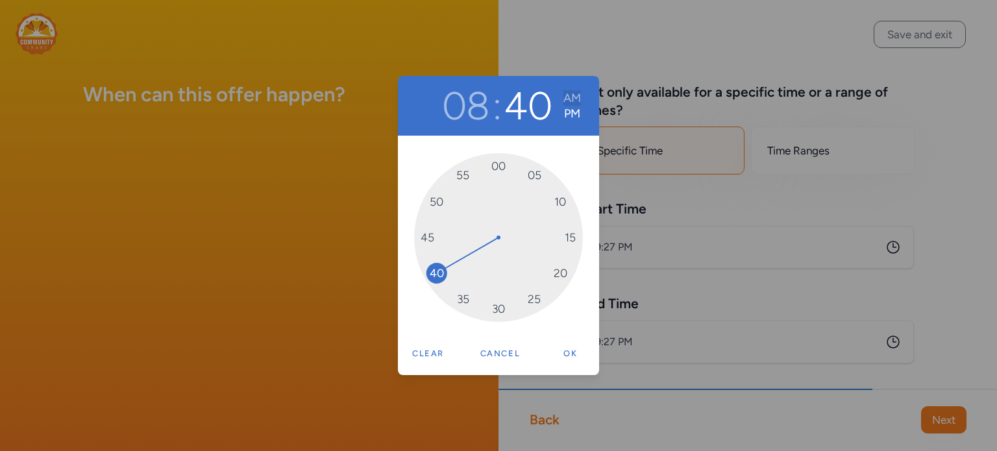
click at [574, 93] on button "AM" at bounding box center [572, 98] width 18 height 16
click at [568, 344] on button "Ok" at bounding box center [571, 354] width 42 height 26
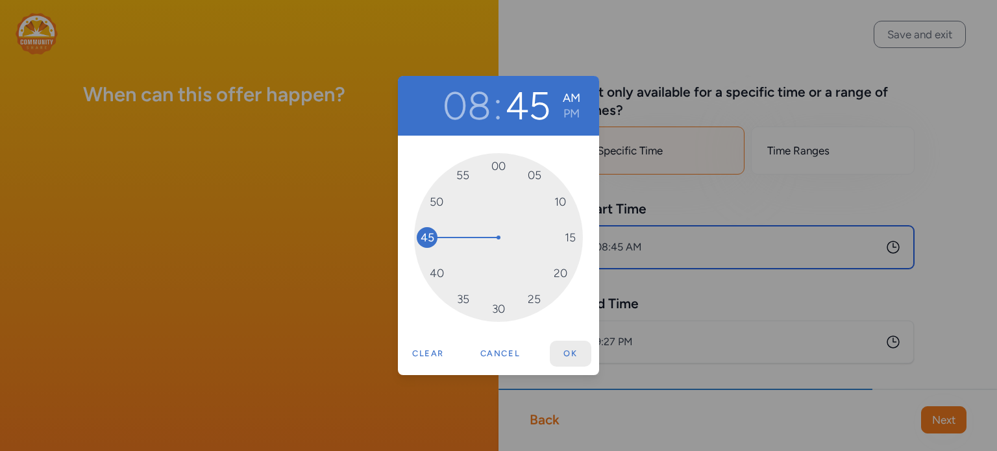
type input "8:45 AM"
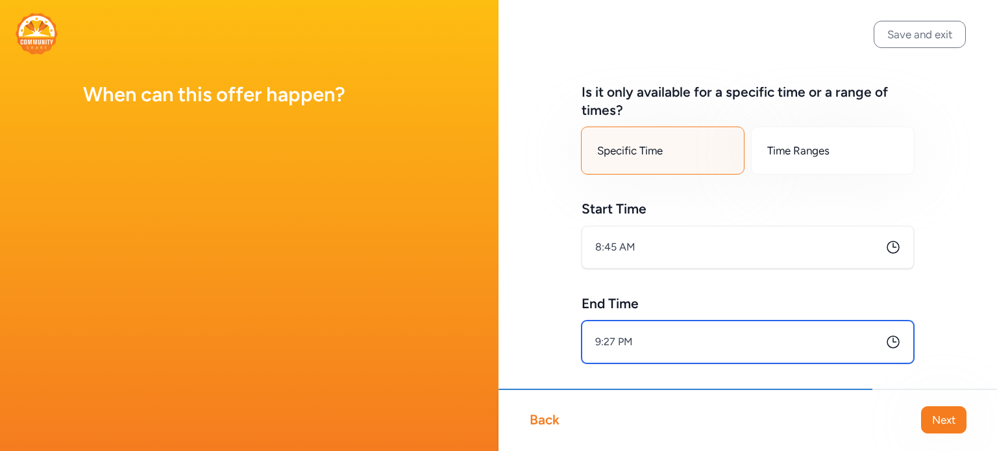
click at [616, 337] on input "9:27 PM" at bounding box center [747, 342] width 332 height 43
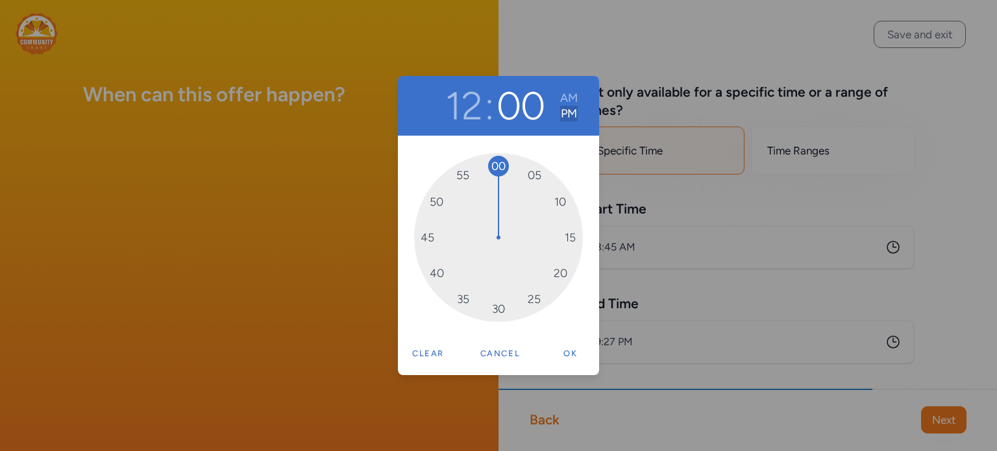
click at [565, 115] on button "PM" at bounding box center [569, 114] width 18 height 16
click at [568, 355] on button "Ok" at bounding box center [571, 354] width 42 height 26
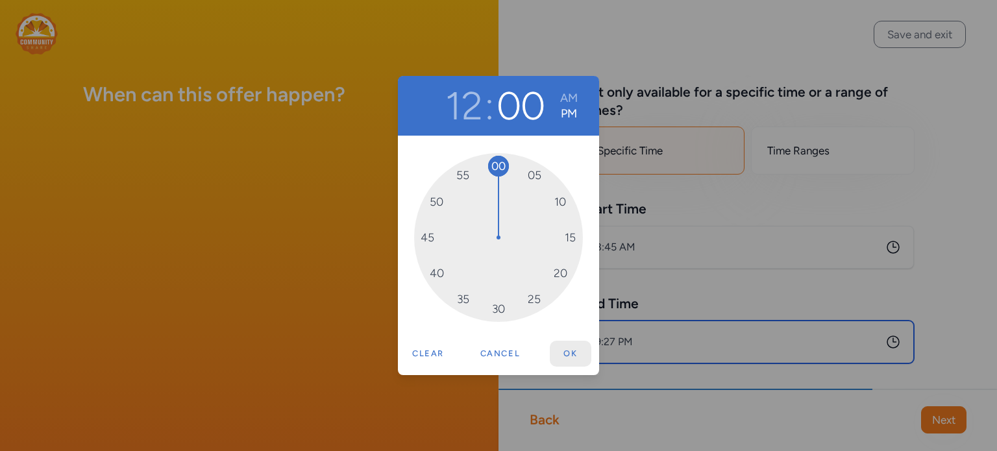
type input "12:00 PM"
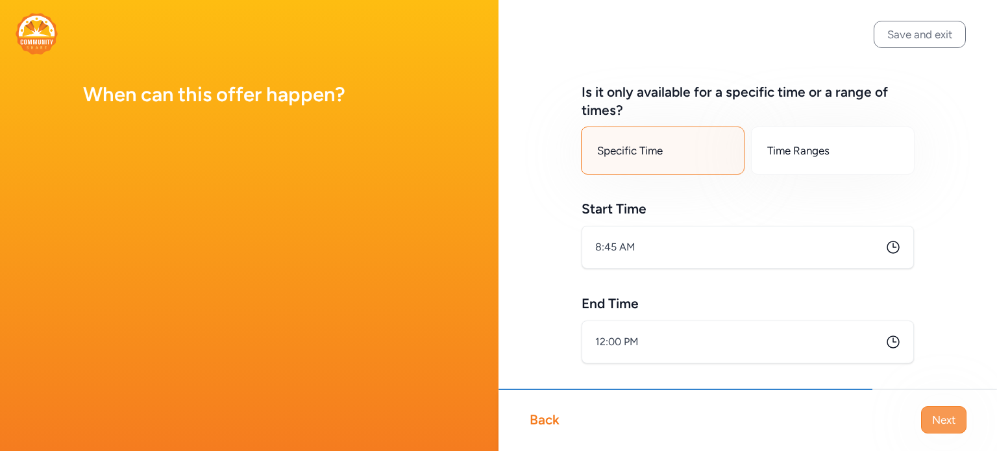
click at [952, 417] on span "Next" at bounding box center [943, 420] width 23 height 16
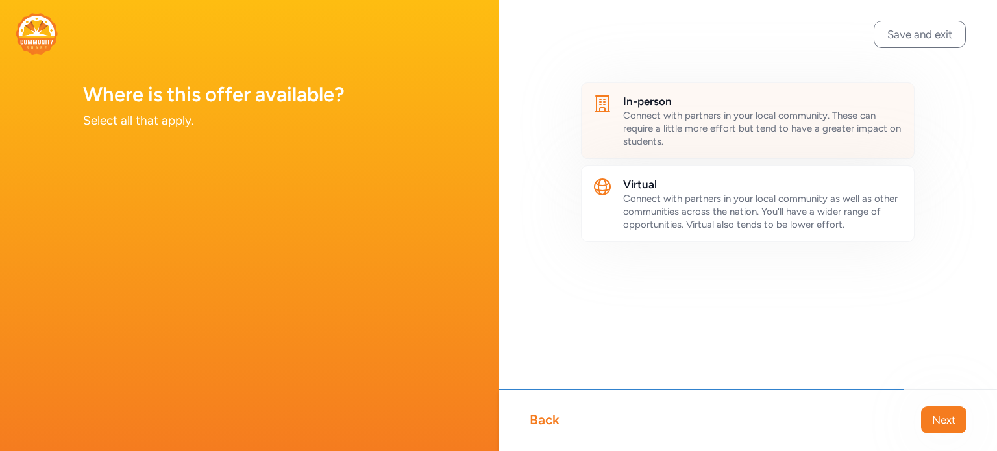
click at [670, 130] on span "Connect with partners in your local community. These can require a little more …" at bounding box center [762, 129] width 278 height 38
click at [940, 409] on button "Next" at bounding box center [943, 419] width 45 height 27
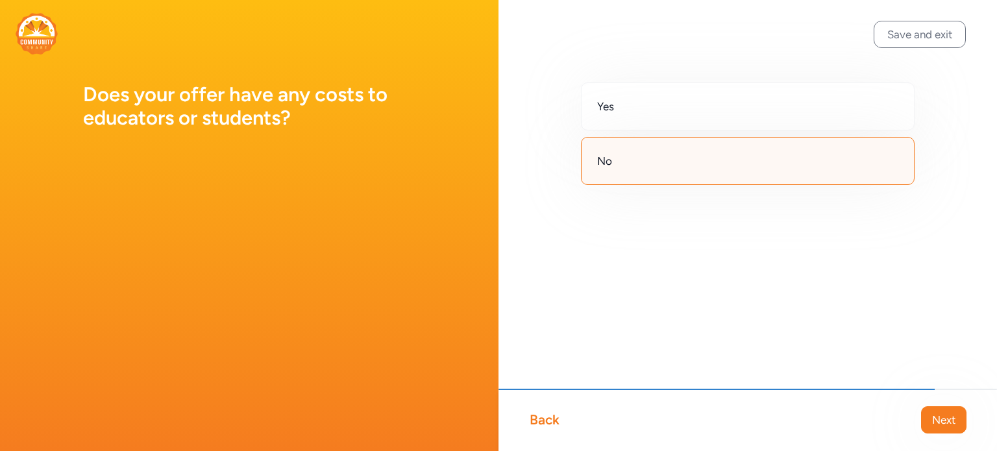
click at [940, 409] on button "Next" at bounding box center [943, 419] width 45 height 27
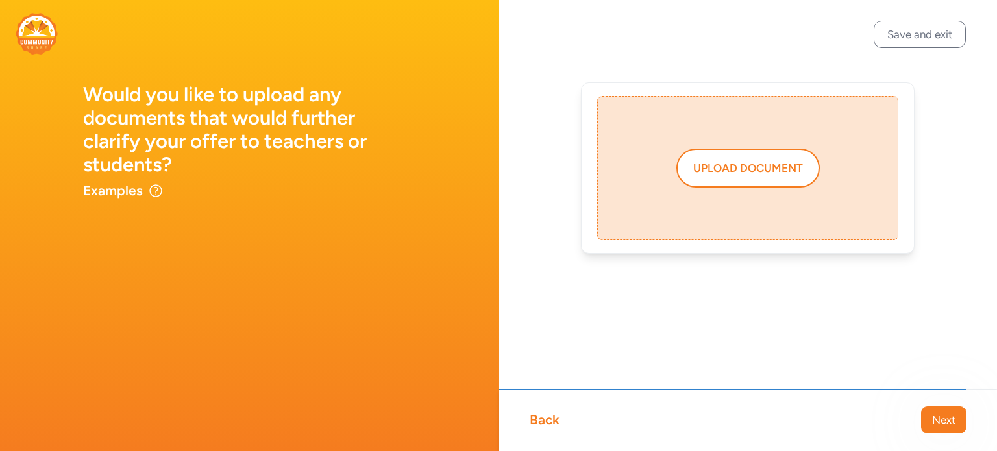
click at [940, 409] on button "Next" at bounding box center [943, 419] width 45 height 27
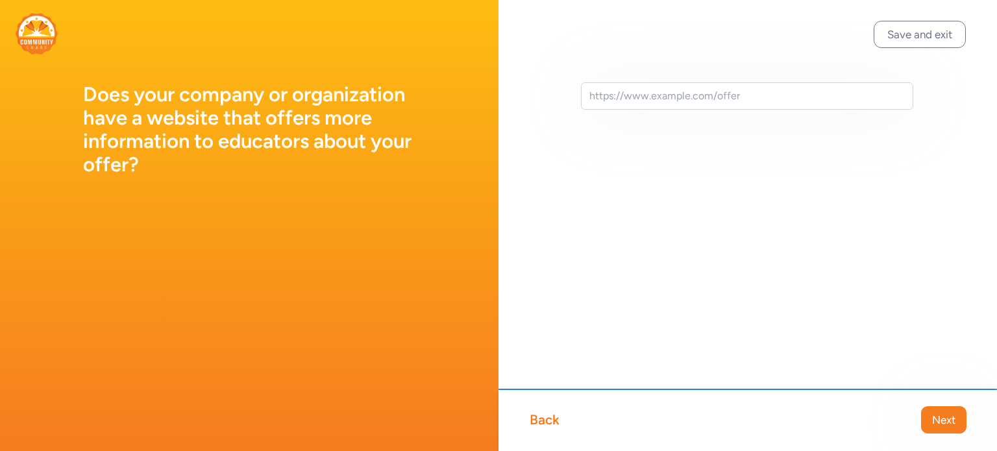
click at [940, 409] on button "Next" at bounding box center [943, 419] width 45 height 27
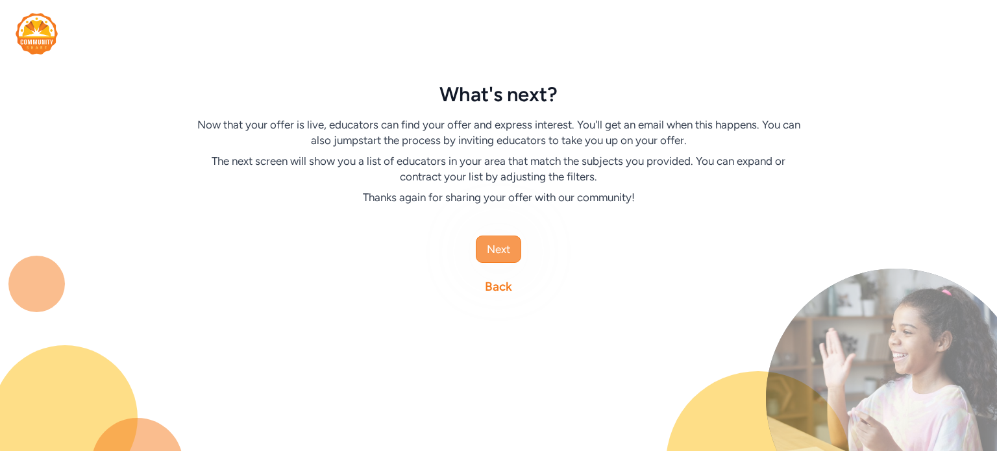
click at [499, 247] on span "Next" at bounding box center [498, 249] width 23 height 16
